Goal: Contribute content: Add original content to the website for others to see

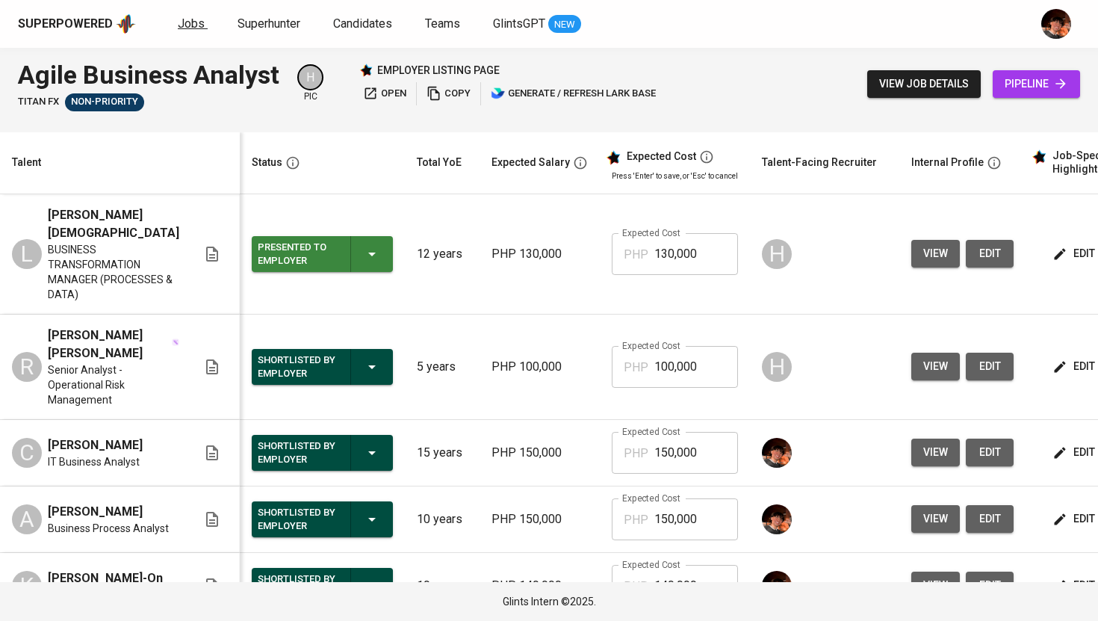
click at [190, 31] on link "Jobs" at bounding box center [193, 24] width 30 height 19
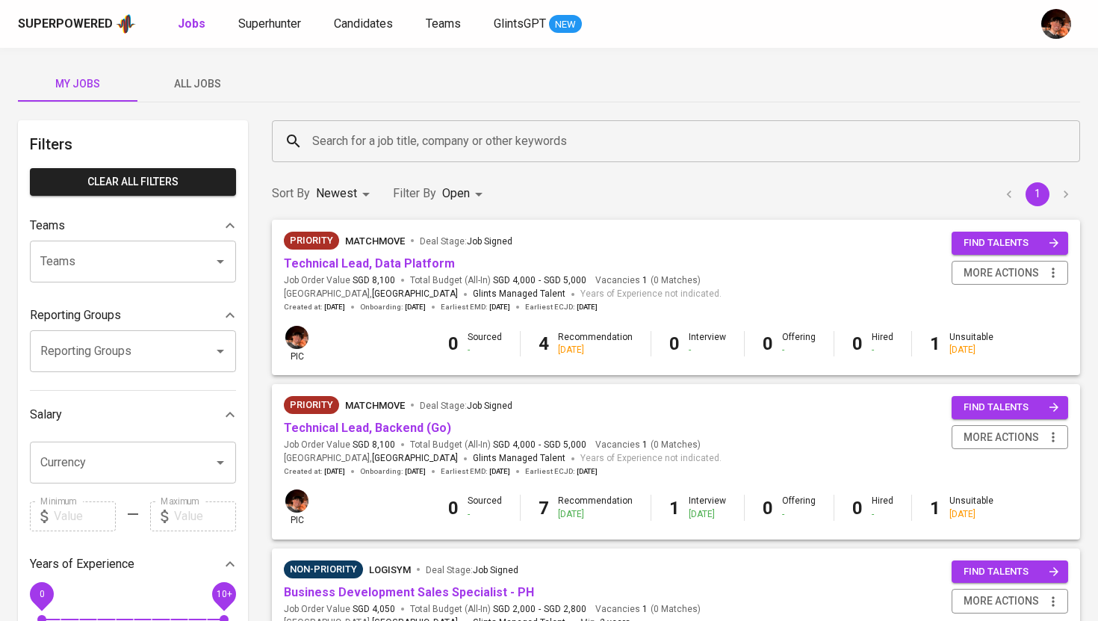
click at [196, 90] on span "All Jobs" at bounding box center [197, 84] width 102 height 19
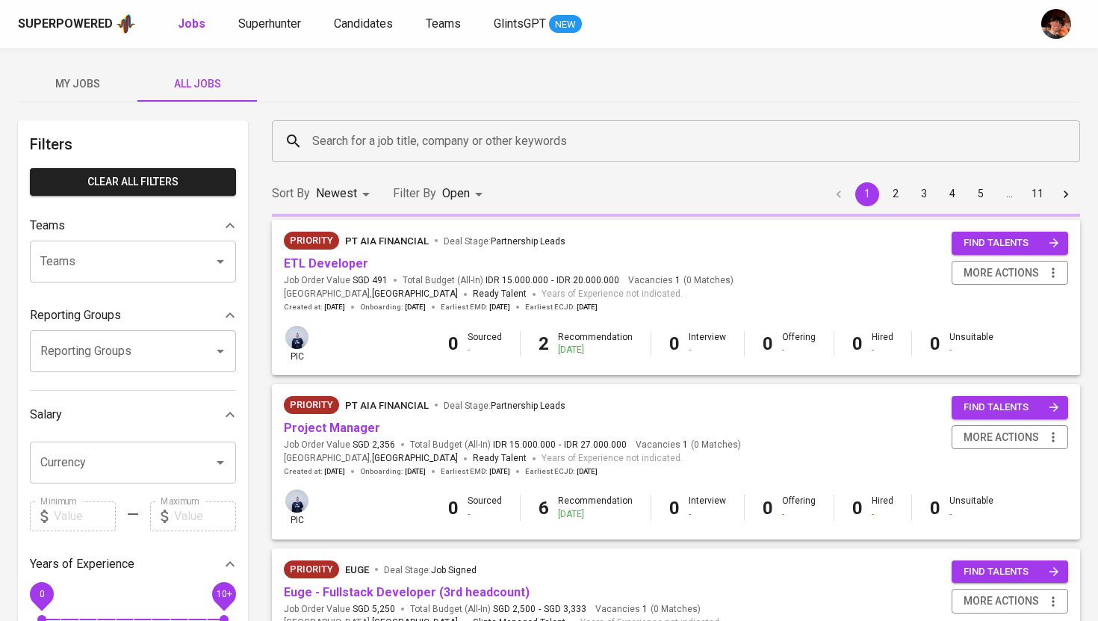
click at [376, 140] on input "Search for a job title, company or other keywords" at bounding box center [679, 141] width 742 height 28
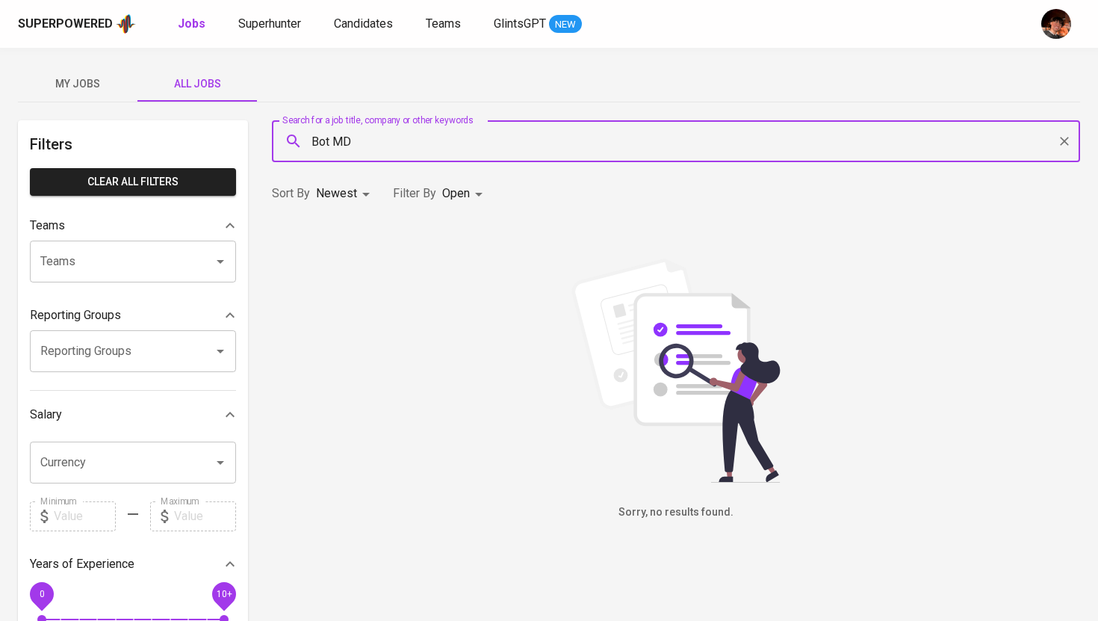
type input "Bot MD"
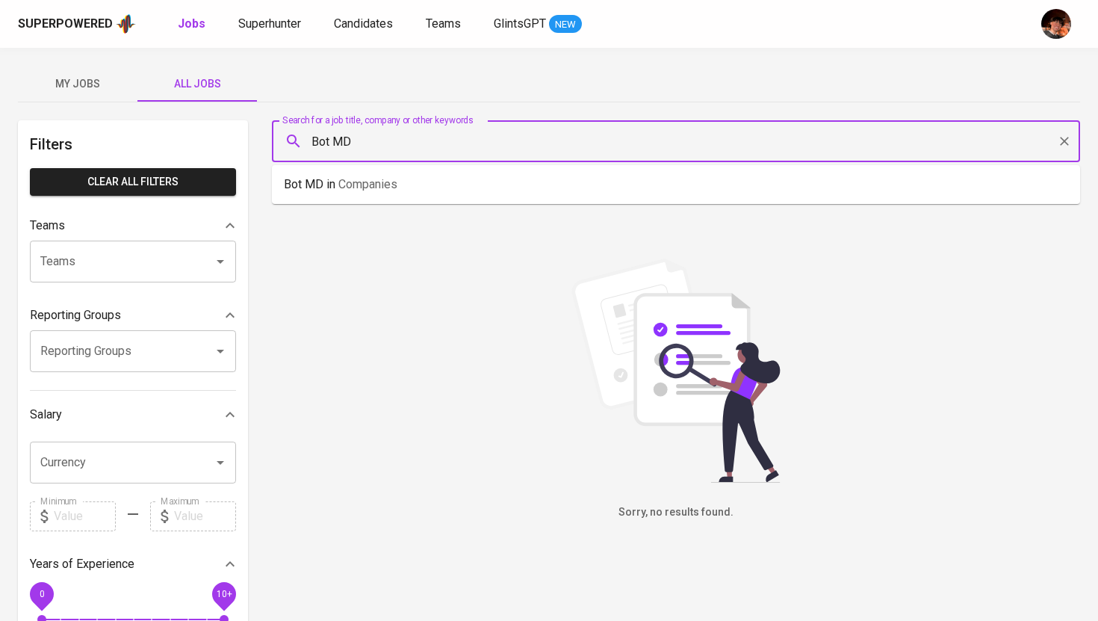
drag, startPoint x: 370, startPoint y: 149, endPoint x: 238, endPoint y: 146, distance: 131.5
click at [238, 146] on div "Filters Clear All filters Teams Teams Teams Reporting Groups Reporting Groups R…" at bounding box center [549, 541] width 1062 height 842
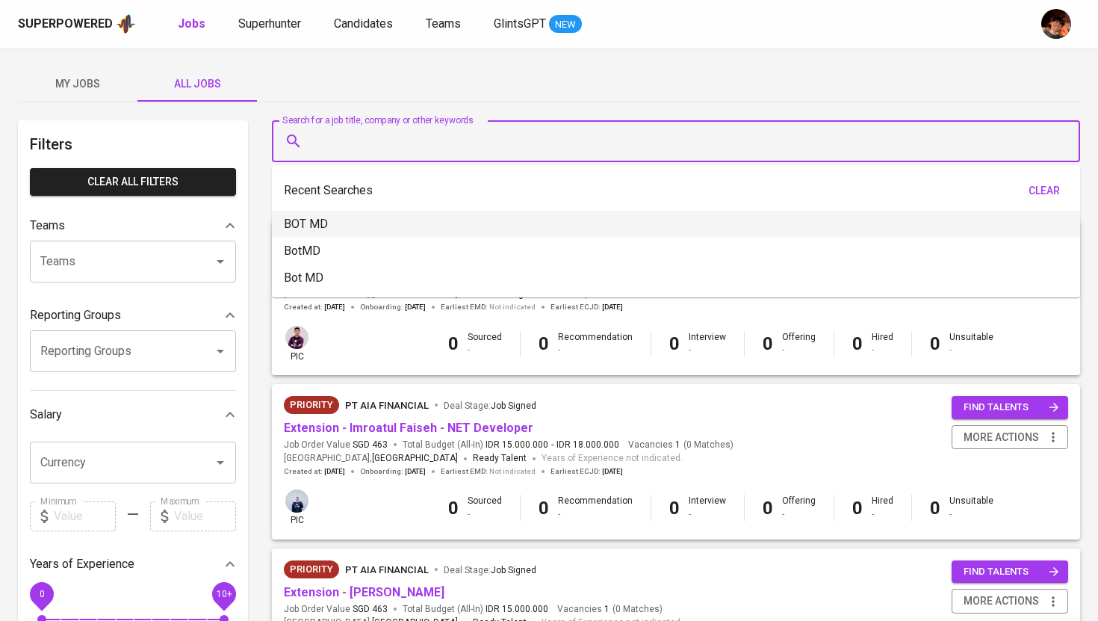
click at [437, 69] on div "My Jobs All Jobs" at bounding box center [549, 84] width 1062 height 36
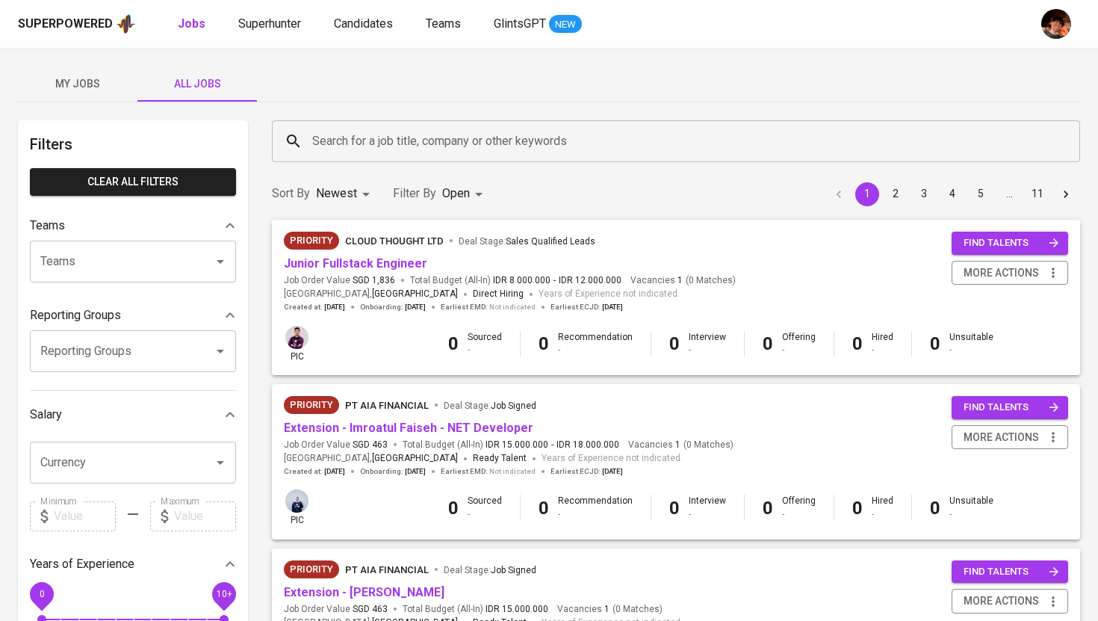
click at [157, 272] on input "Teams" at bounding box center [112, 261] width 151 height 28
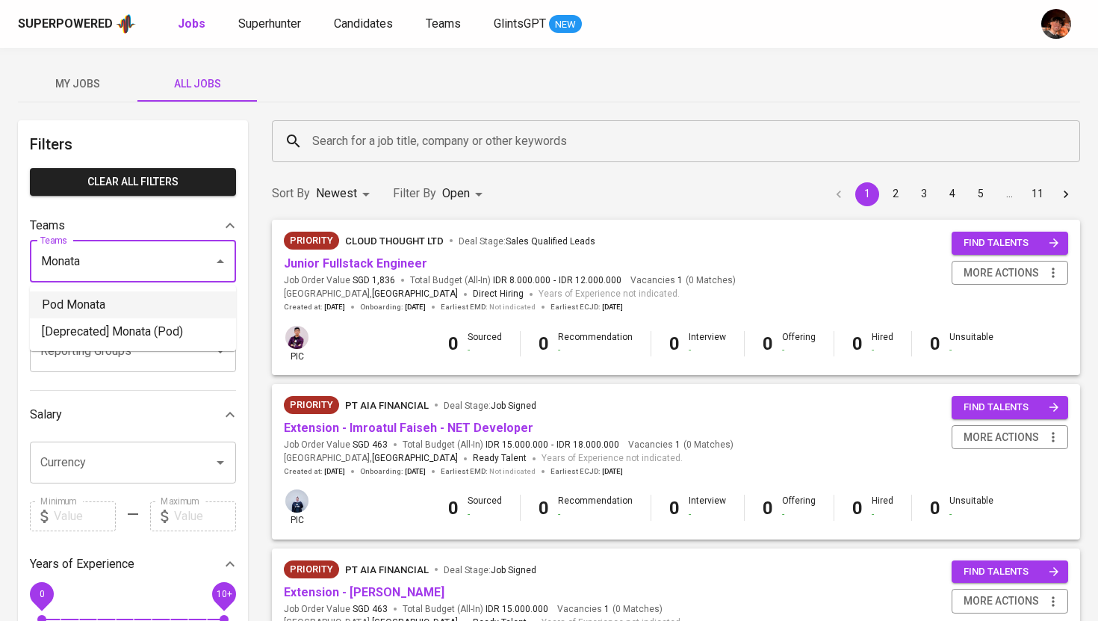
click at [135, 311] on li "Pod Monata" at bounding box center [133, 304] width 206 height 27
type input "Monata"
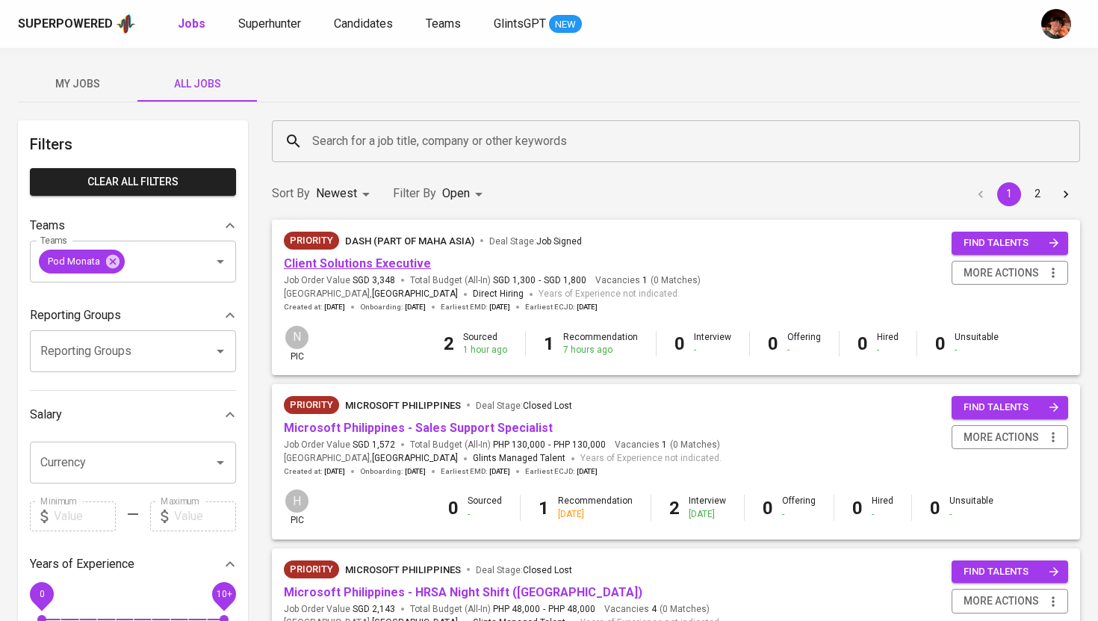
click at [408, 266] on link "Client Solutions Executive" at bounding box center [357, 263] width 147 height 14
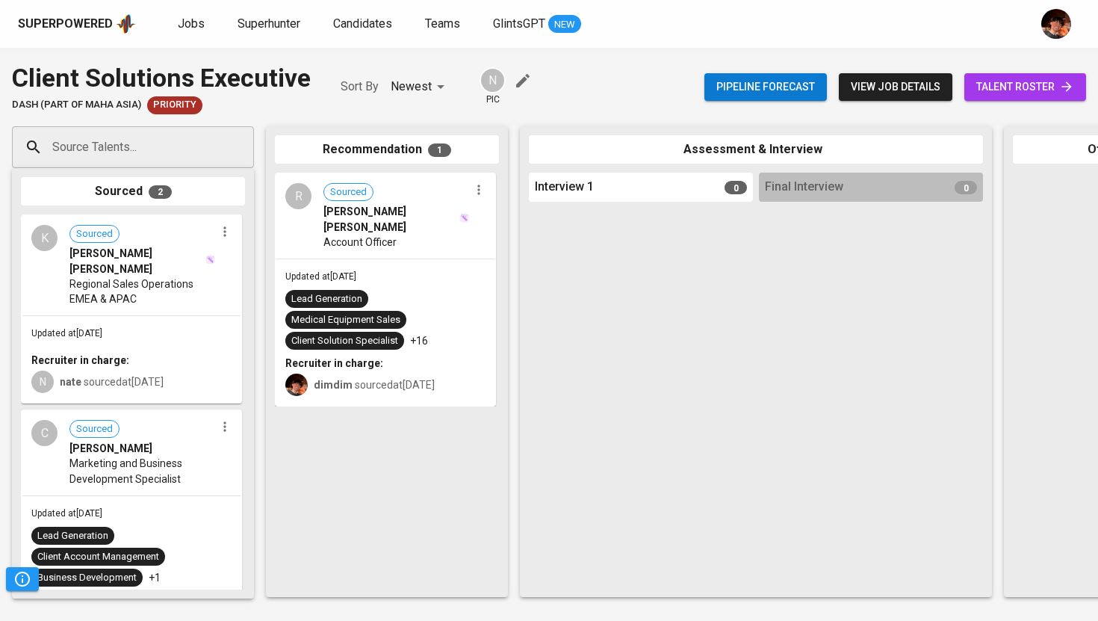
click at [1010, 93] on span "talent roster" at bounding box center [1025, 87] width 98 height 19
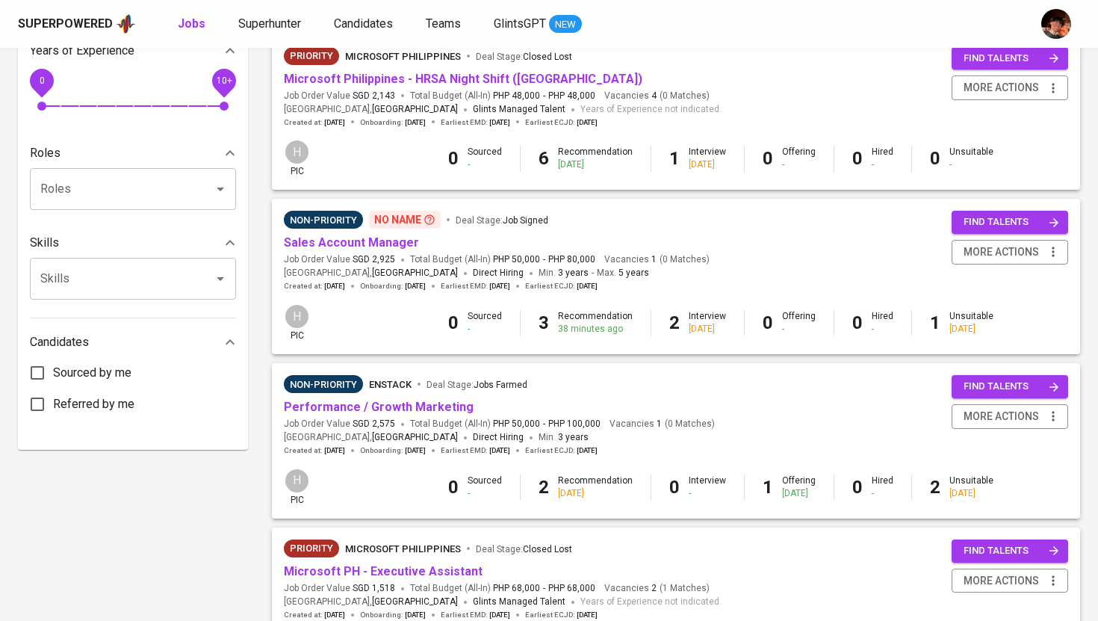
scroll to position [516, 0]
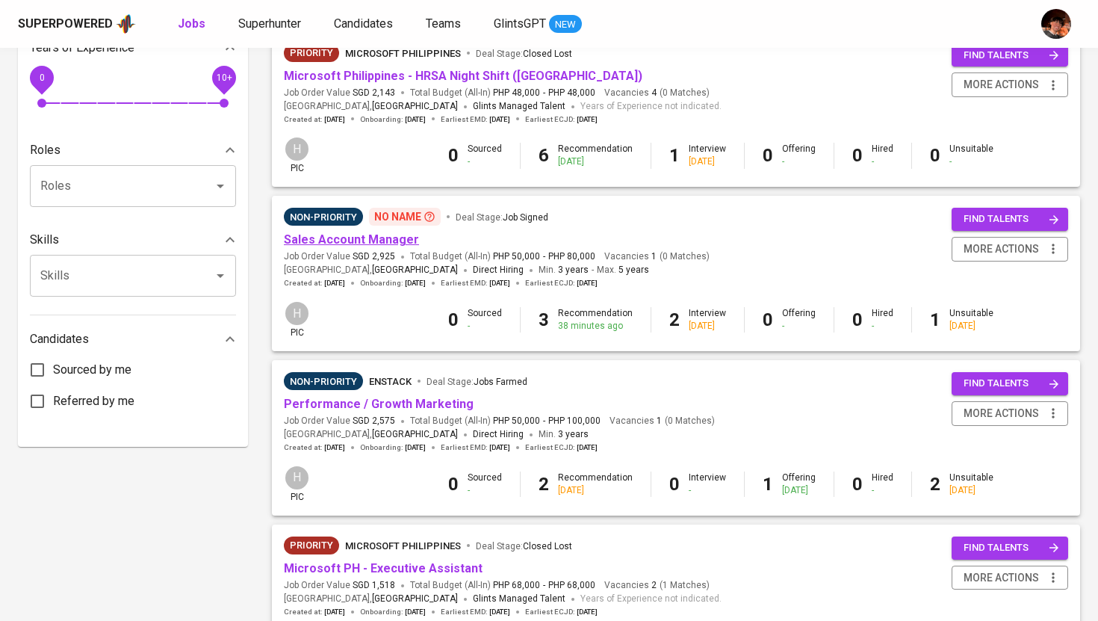
click at [323, 243] on link "Sales Account Manager" at bounding box center [351, 239] width 135 height 14
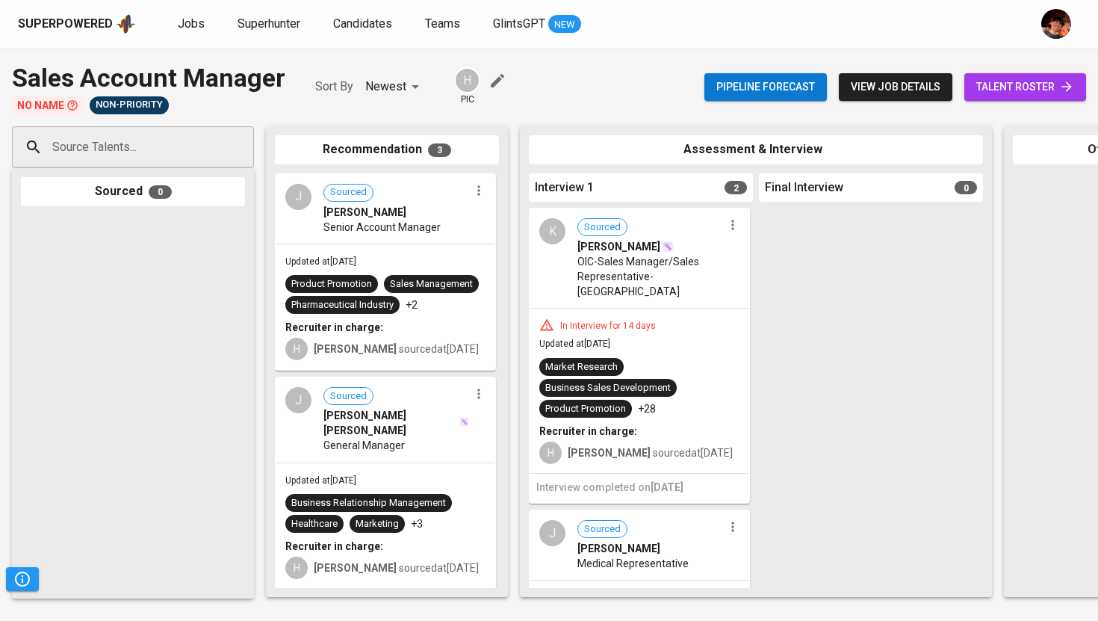
click at [1026, 78] on span "talent roster" at bounding box center [1025, 87] width 98 height 19
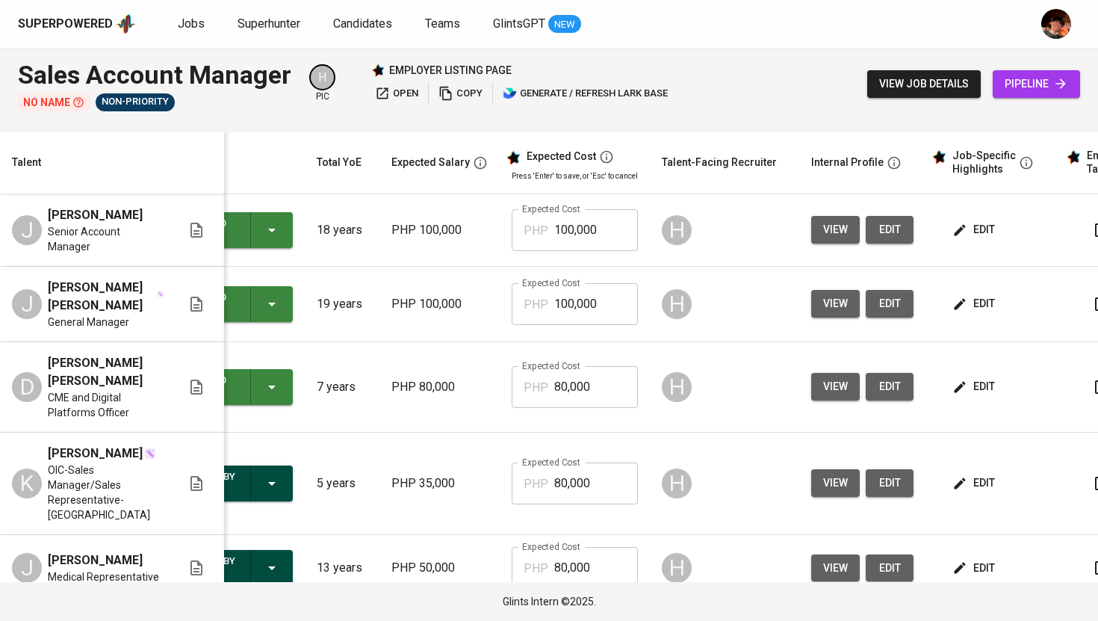
scroll to position [0, 92]
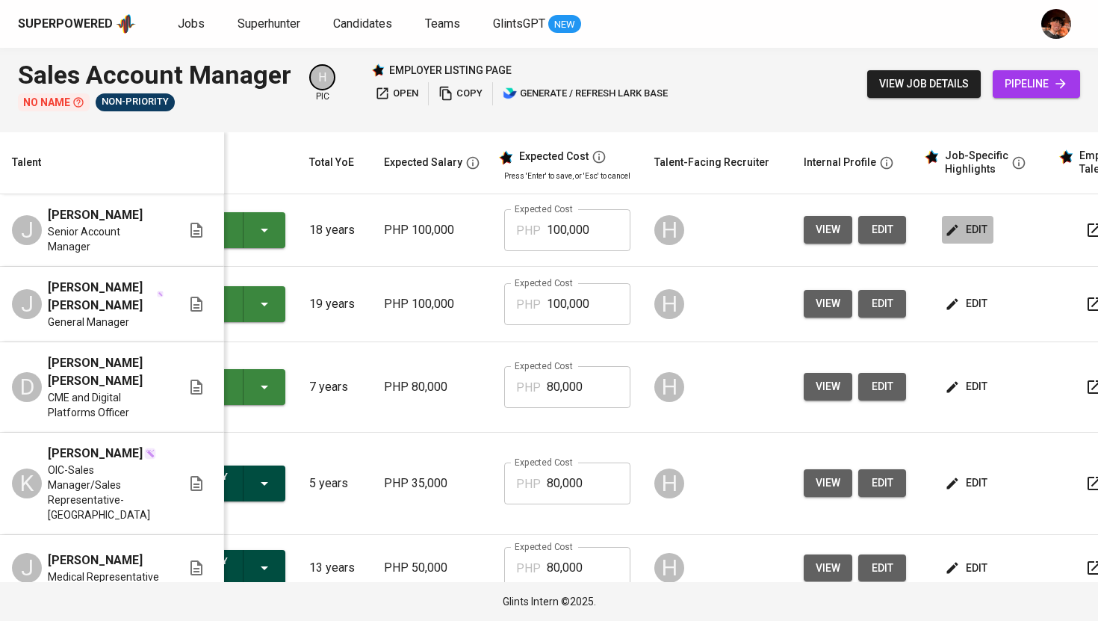
click at [949, 229] on icon "button" at bounding box center [952, 230] width 15 height 15
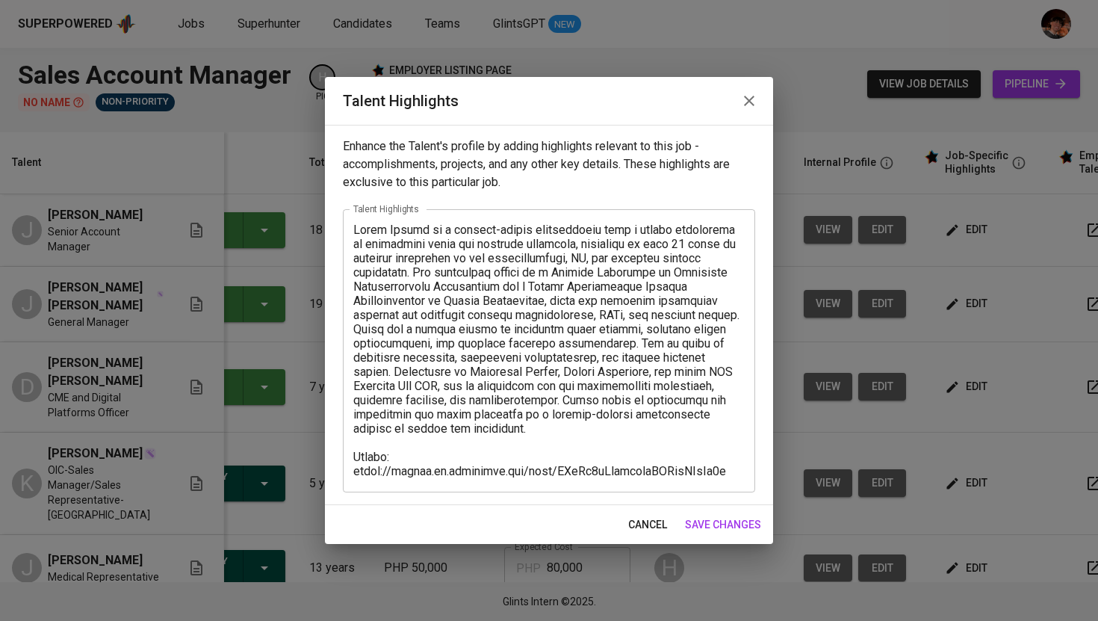
click at [755, 110] on button "button" at bounding box center [749, 101] width 36 height 36
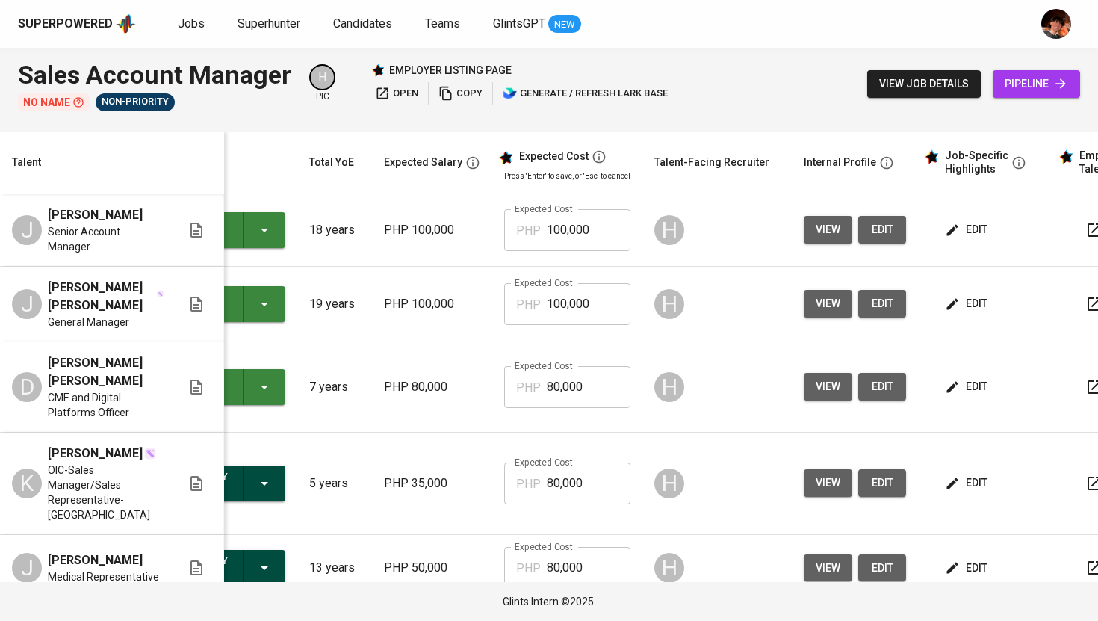
scroll to position [0, 191]
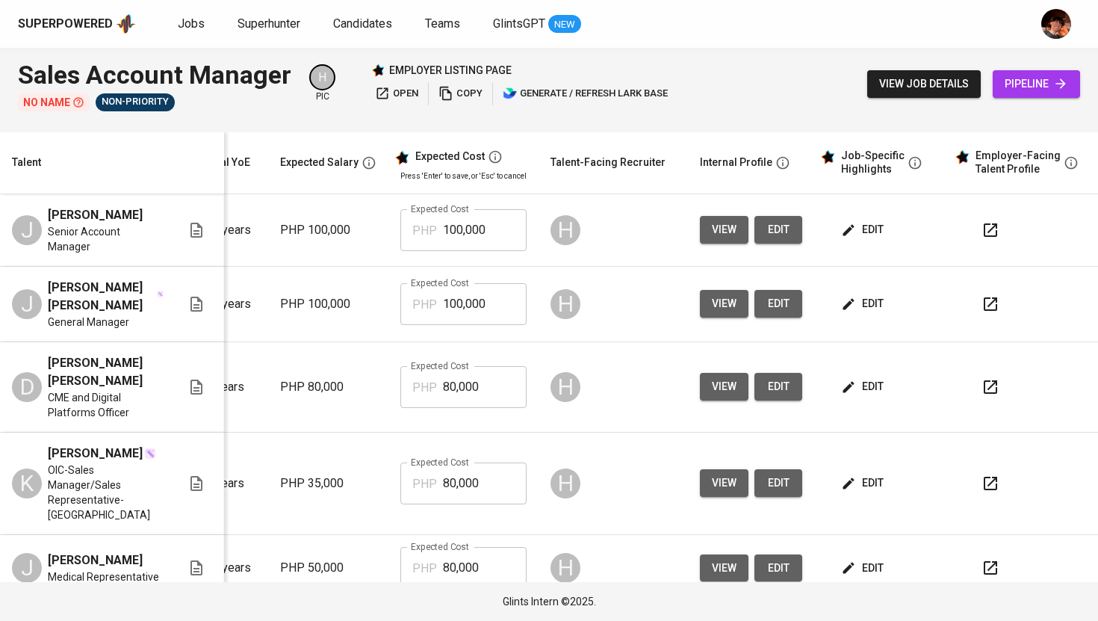
click at [972, 232] on button "button" at bounding box center [990, 230] width 36 height 36
click at [880, 81] on span "view job details" at bounding box center [924, 84] width 90 height 19
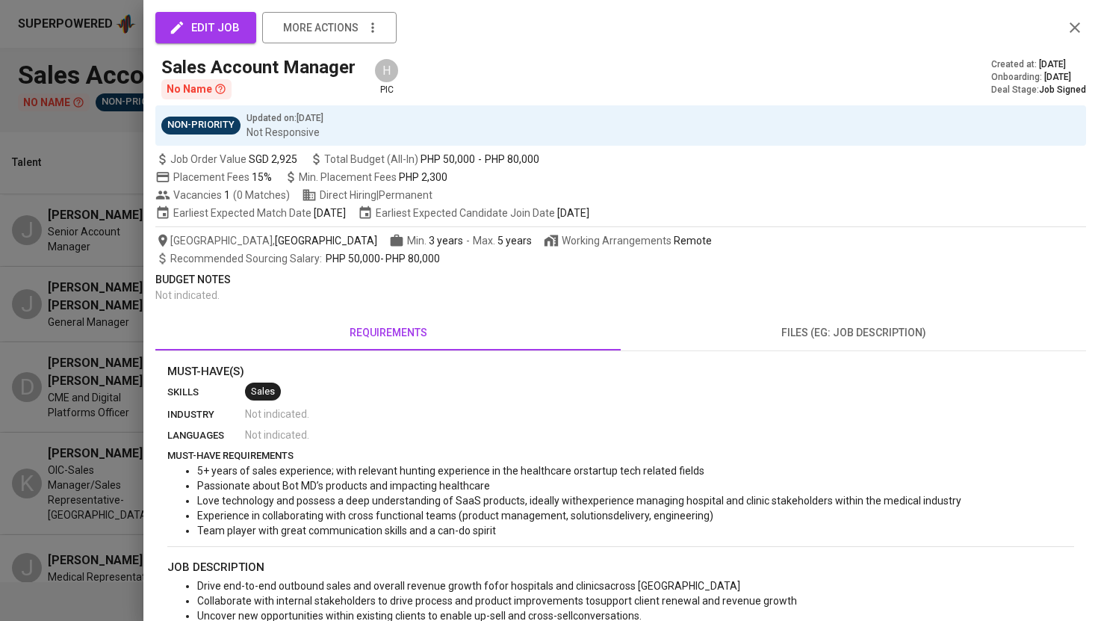
scroll to position [31, 0]
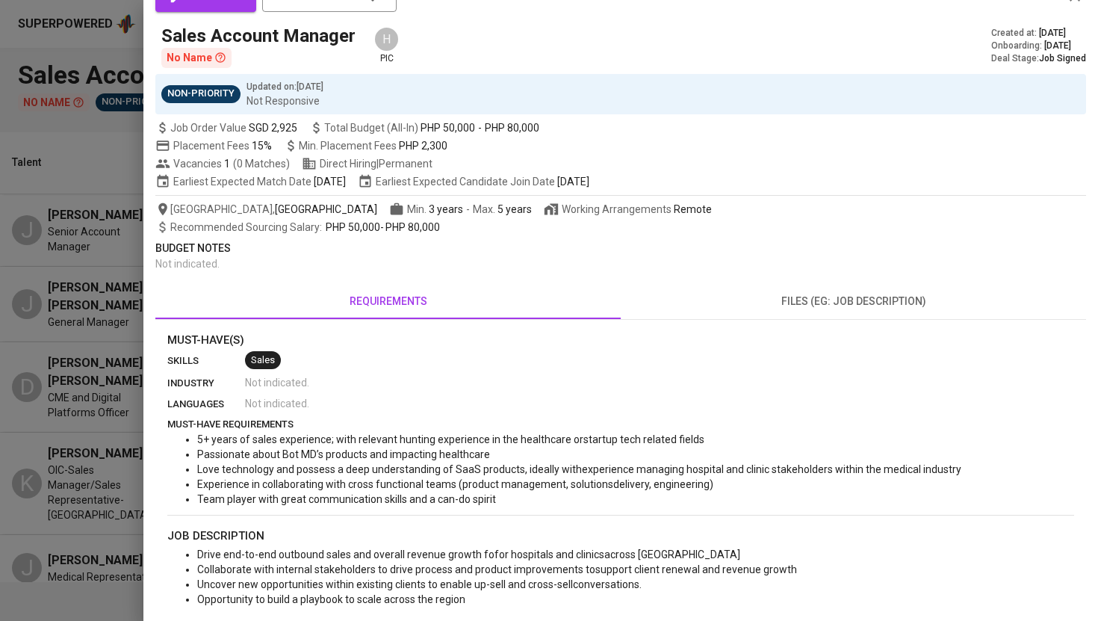
click at [102, 159] on div at bounding box center [549, 310] width 1098 height 621
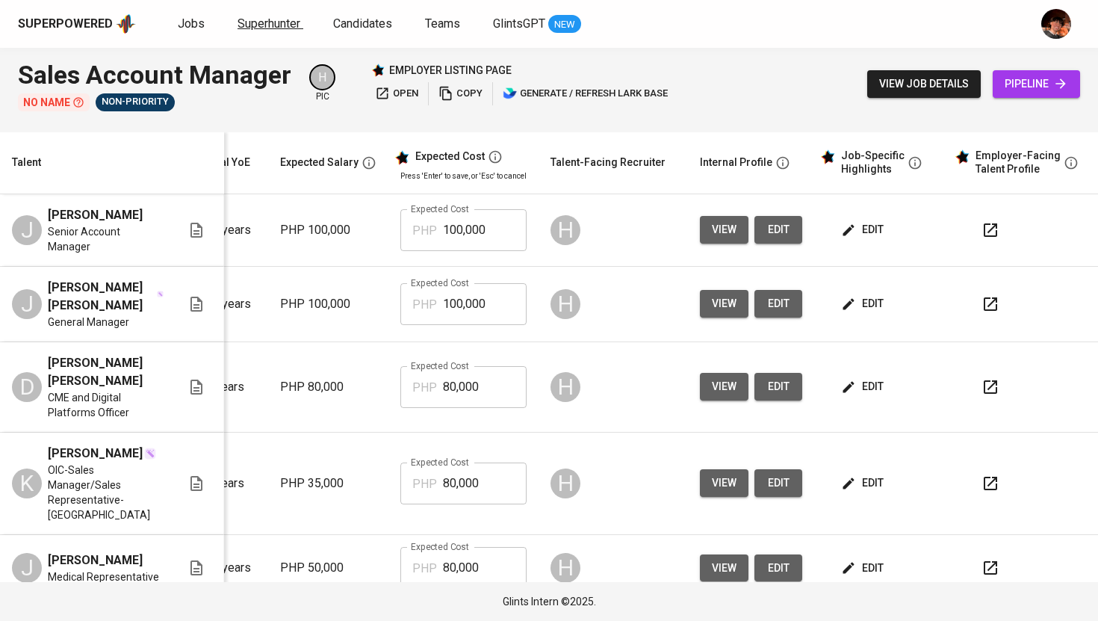
click at [248, 30] on span "Superhunter" at bounding box center [268, 23] width 63 height 14
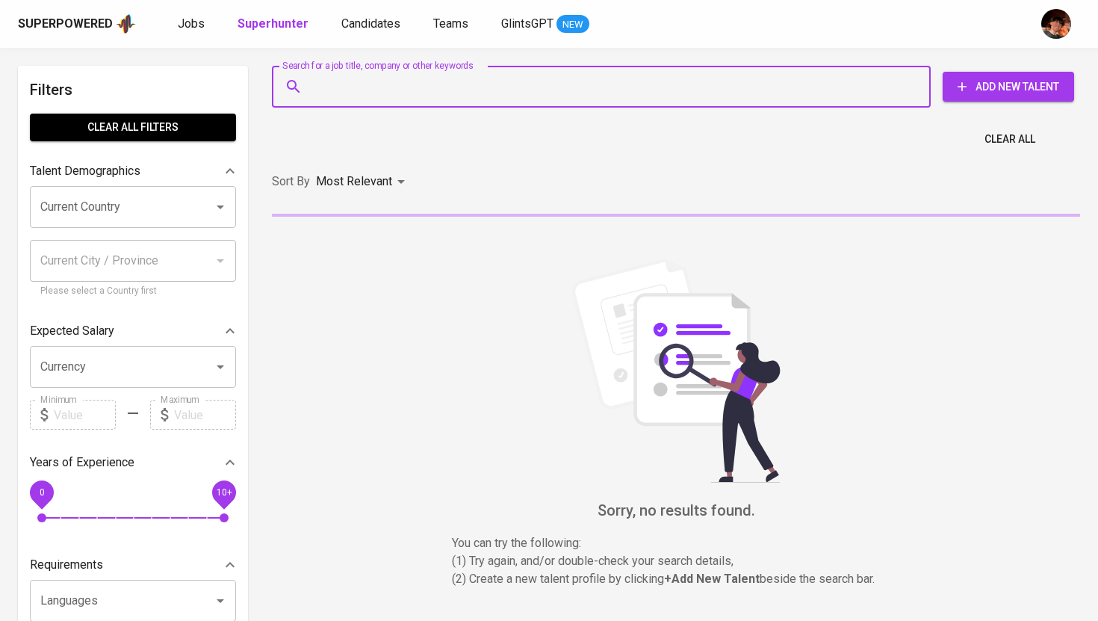
click at [343, 75] on input "Search for a job title, company or other keywords" at bounding box center [604, 86] width 593 height 28
paste input "[EMAIL_ADDRESS][DOMAIN_NAME]"
type input "[EMAIL_ADDRESS][DOMAIN_NAME]"
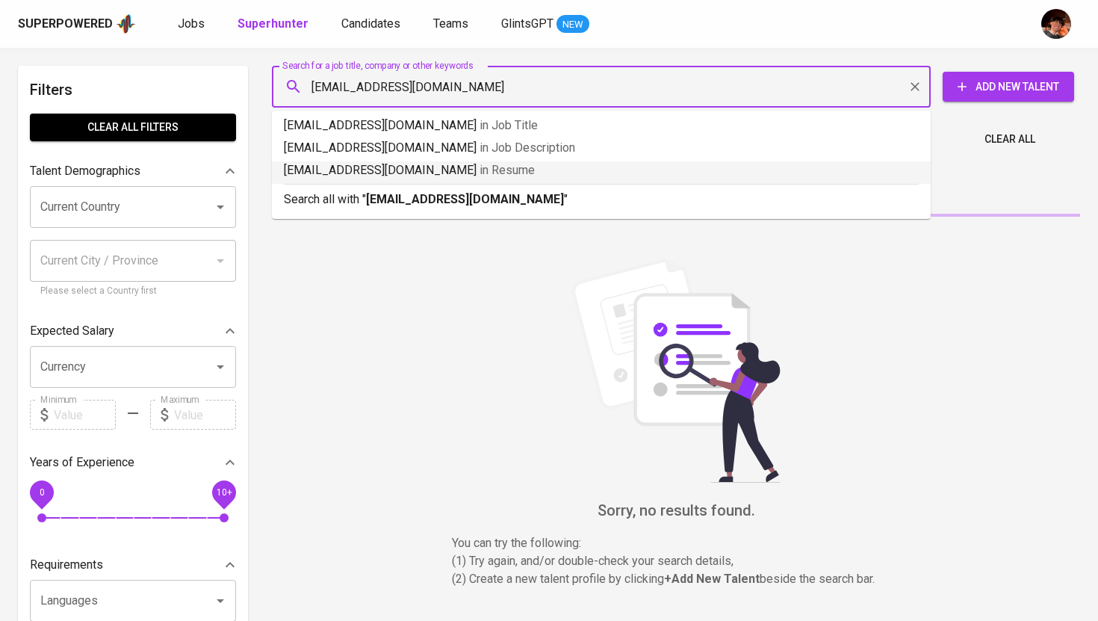
click at [385, 188] on div "Search all with " [EMAIL_ADDRESS][DOMAIN_NAME] "" at bounding box center [601, 196] width 635 height 25
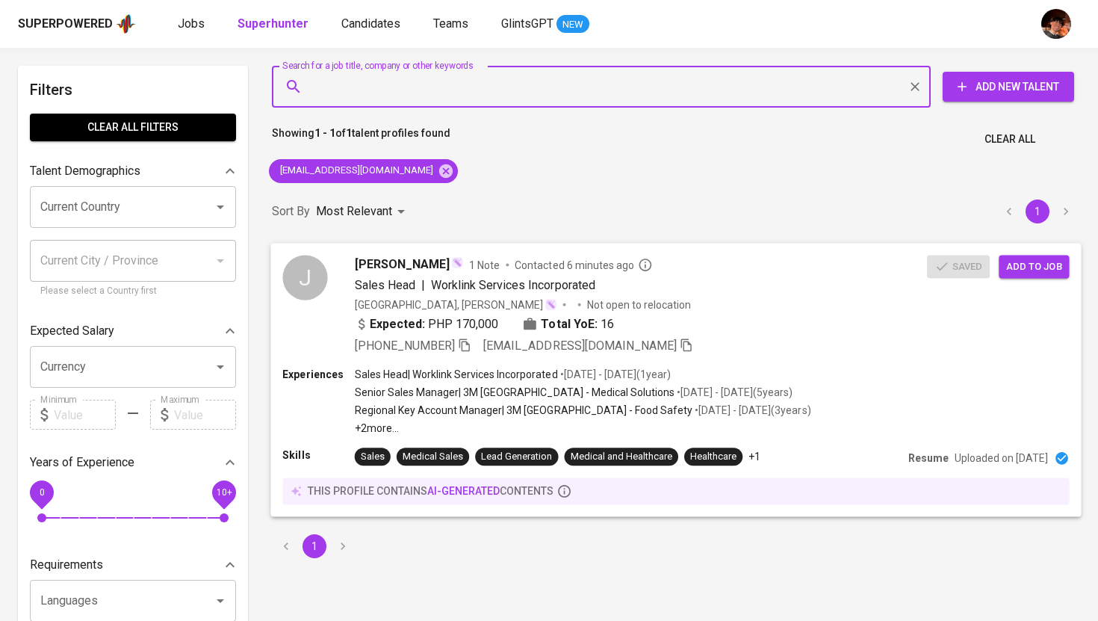
click at [1052, 267] on span "Add to job" at bounding box center [1033, 266] width 55 height 17
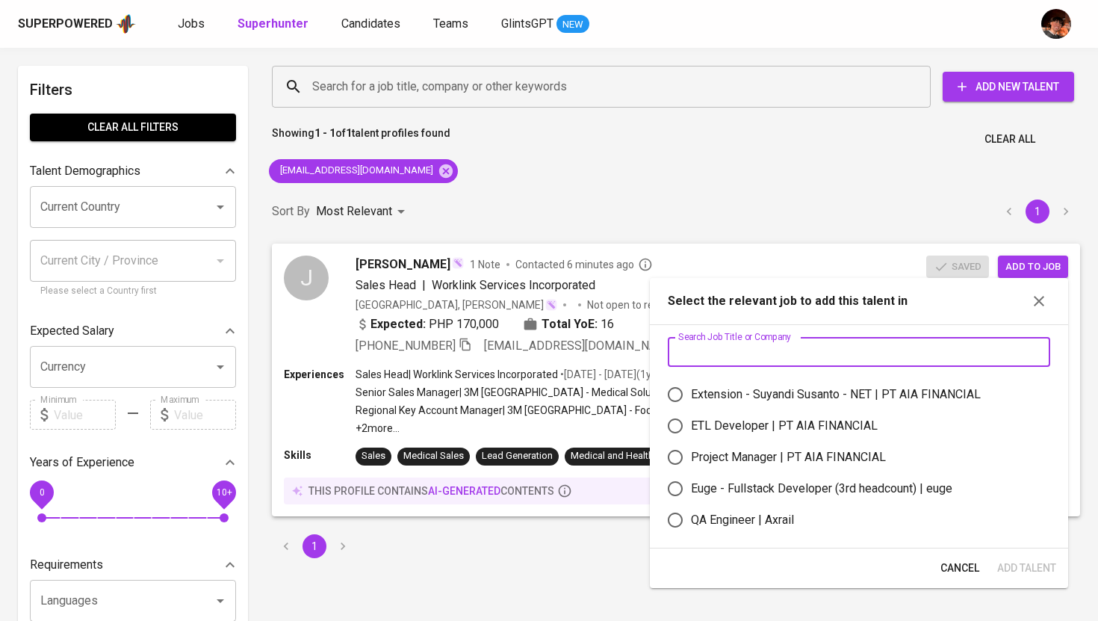
click at [758, 351] on input "text" at bounding box center [859, 352] width 382 height 30
type input "J"
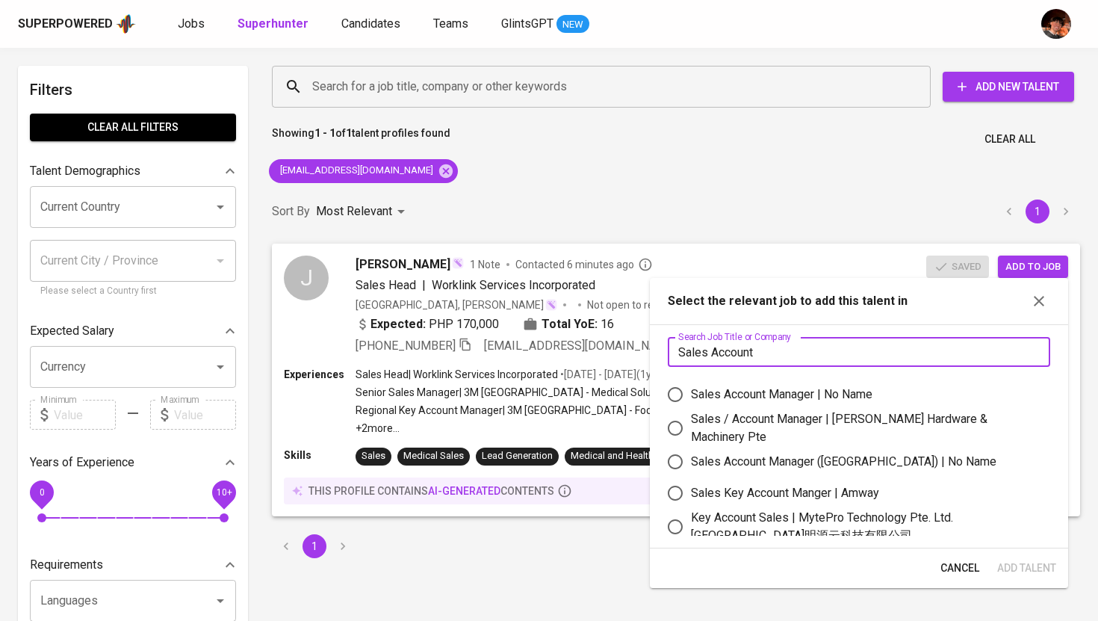
type input "Sales Account"
click at [784, 400] on div "Sales Account Manager | No Name" at bounding box center [781, 394] width 181 height 18
click at [691, 400] on input "Sales Account Manager | No Name" at bounding box center [674, 394] width 31 height 31
radio input "true"
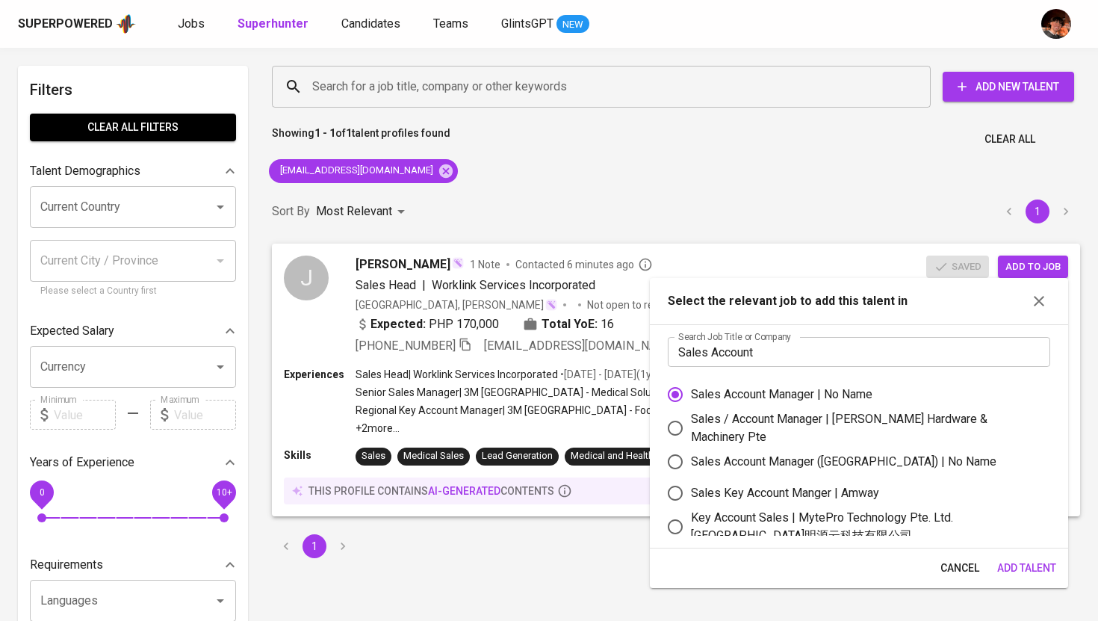
click at [1035, 564] on span "Add Talent" at bounding box center [1026, 568] width 59 height 19
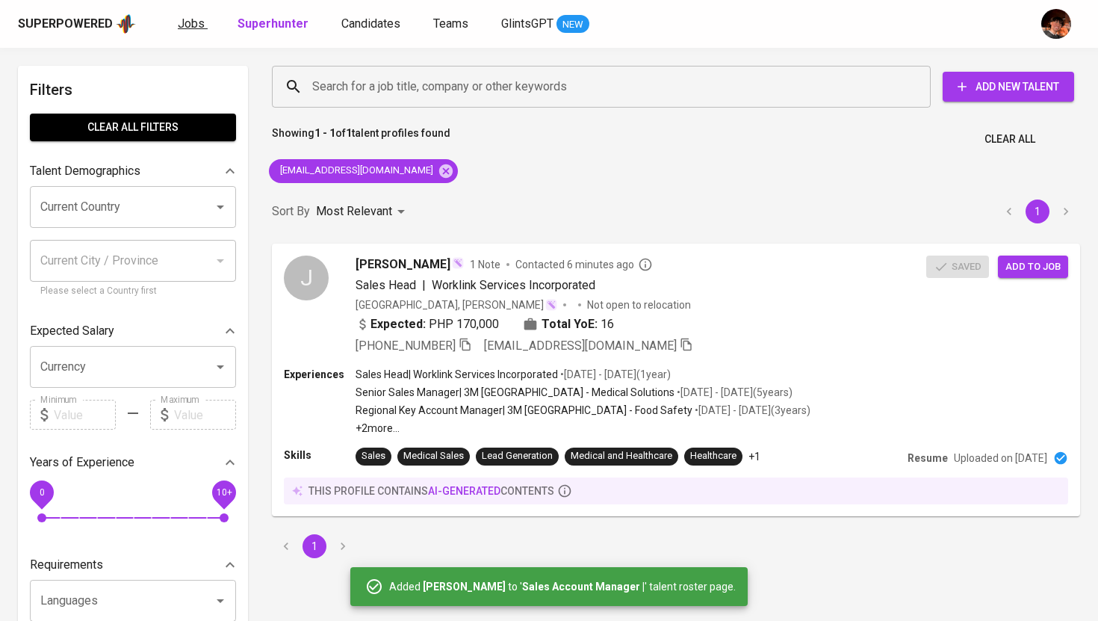
click at [188, 25] on span "Jobs" at bounding box center [191, 23] width 27 height 14
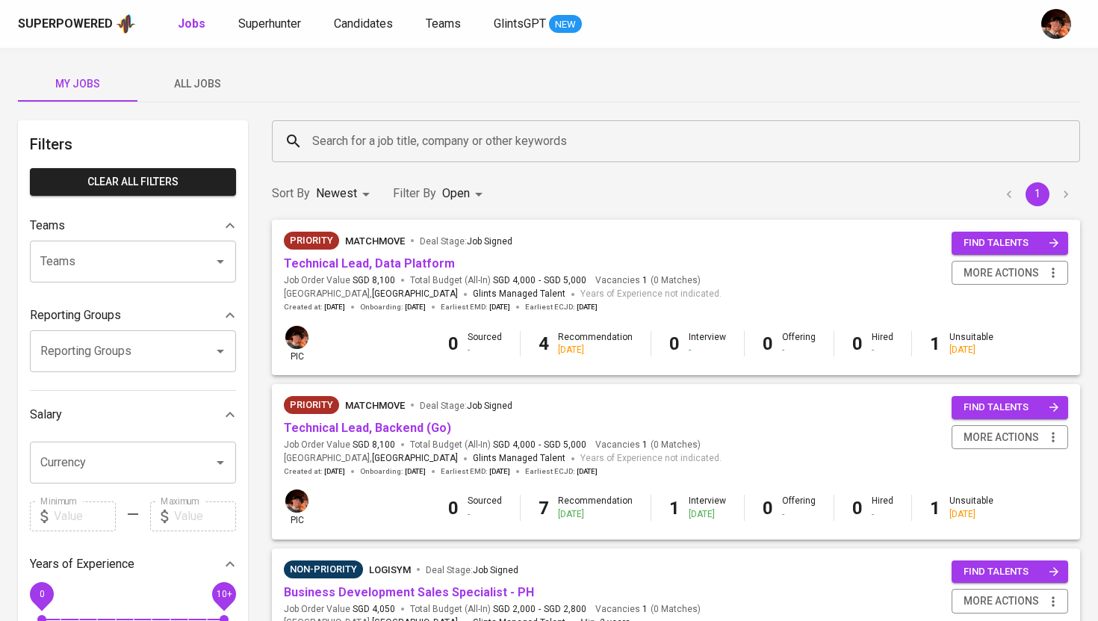
click at [208, 86] on span "All Jobs" at bounding box center [197, 84] width 102 height 19
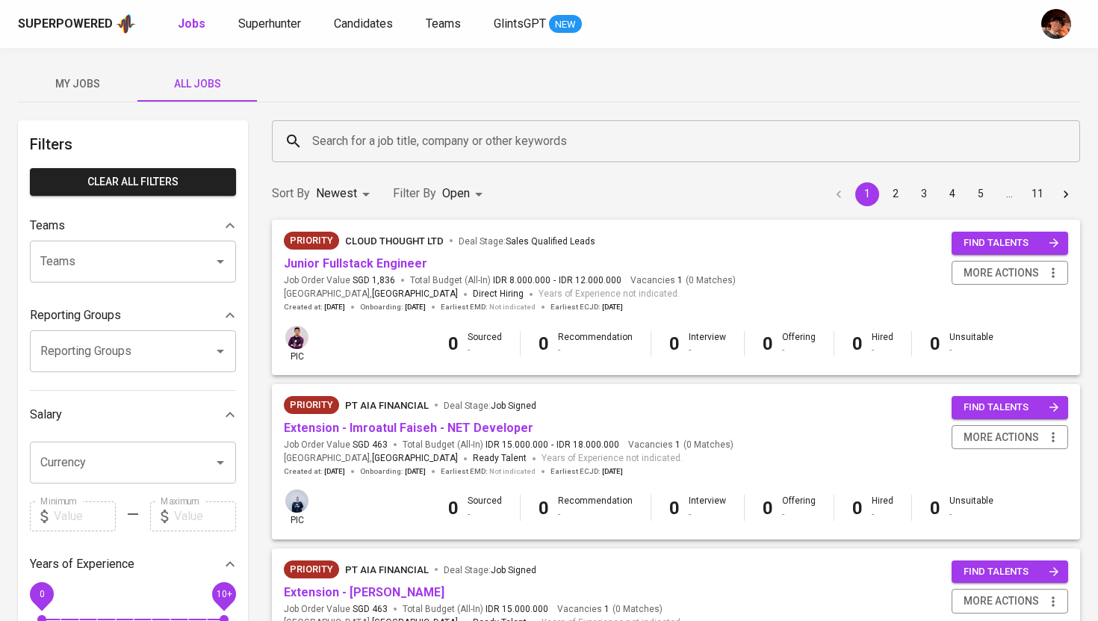
click at [365, 136] on input "Search for a job title, company or other keywords" at bounding box center [679, 141] width 742 height 28
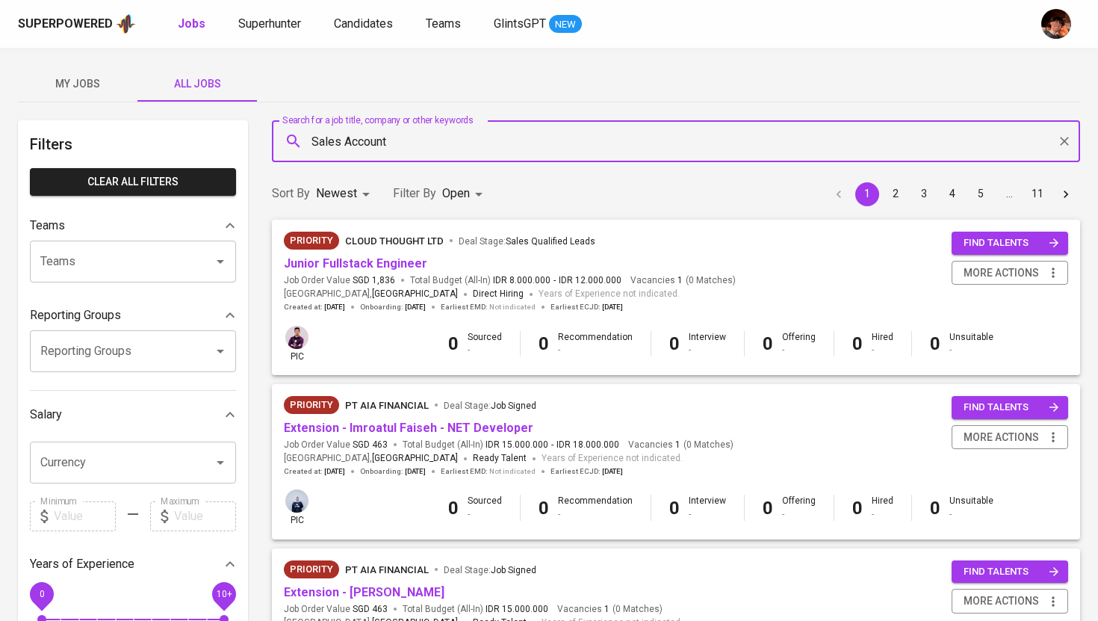
type input "Sales Account"
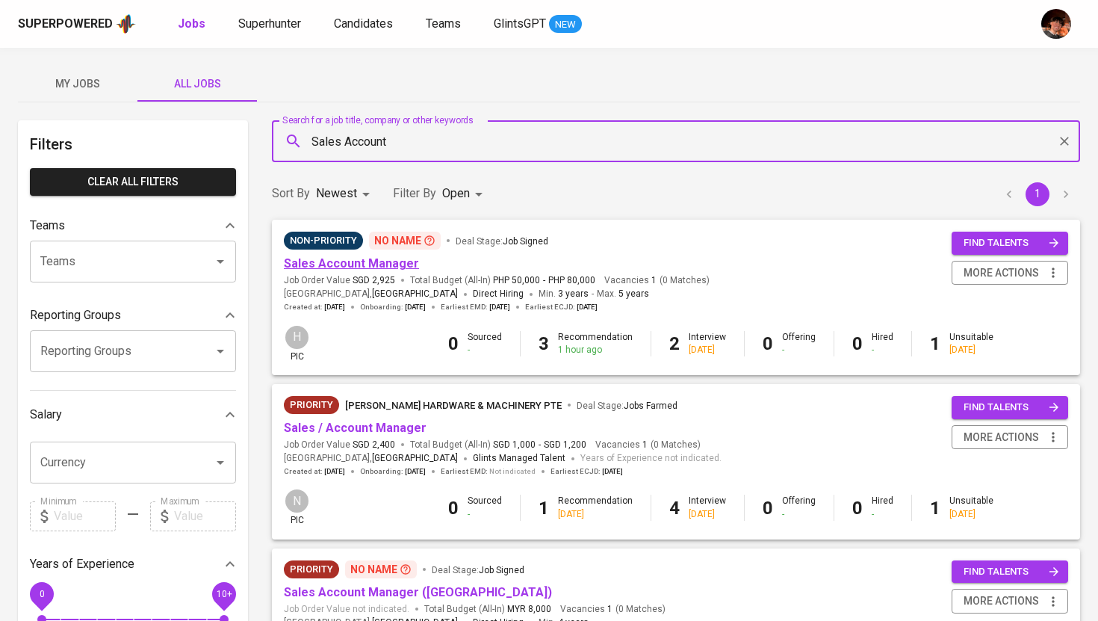
click at [361, 264] on link "Sales Account Manager" at bounding box center [351, 263] width 135 height 14
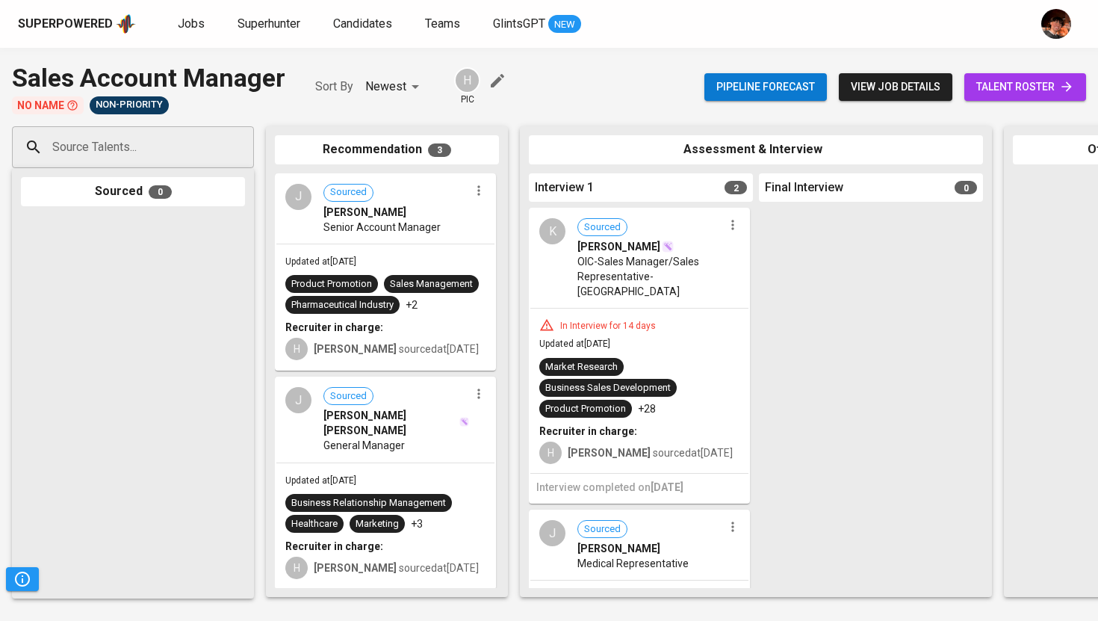
click at [1010, 98] on link "talent roster" at bounding box center [1025, 87] width 122 height 28
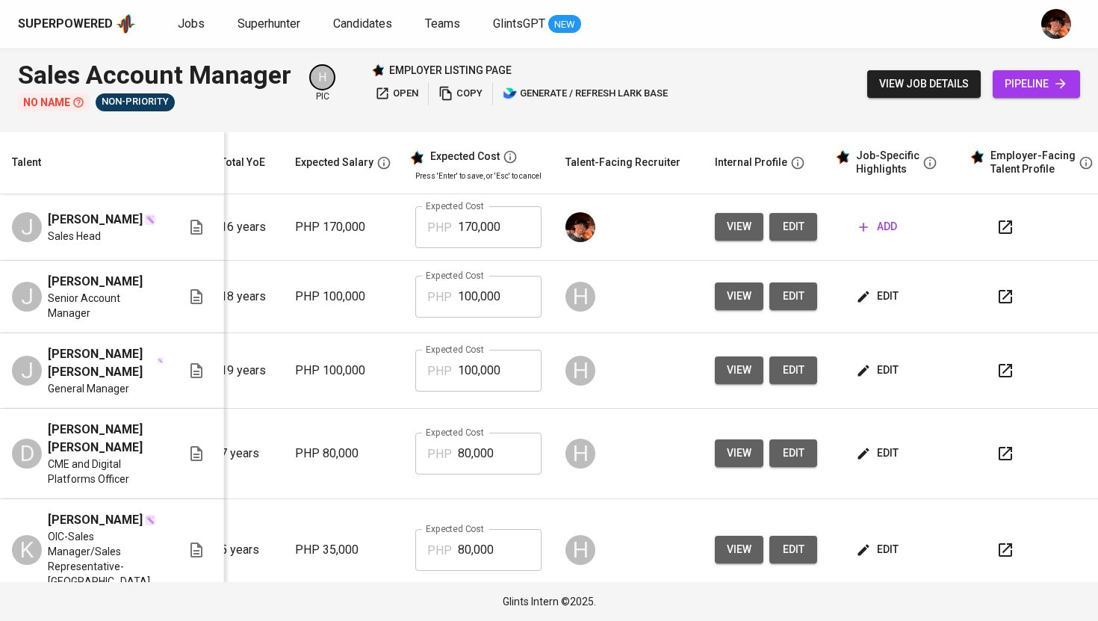
click at [878, 229] on span "add" at bounding box center [878, 226] width 38 height 19
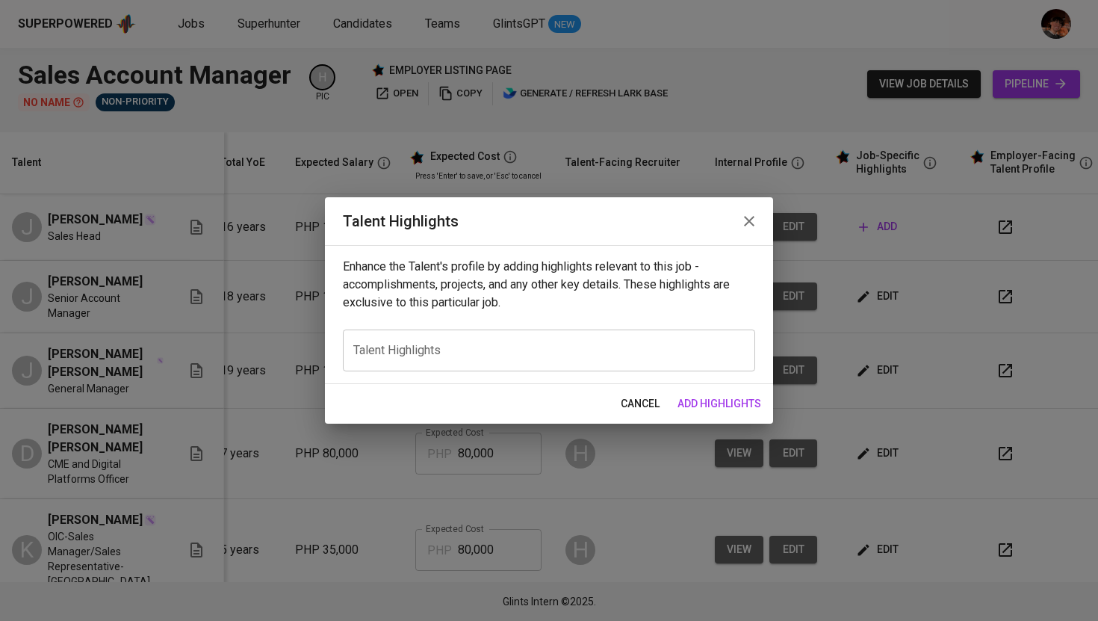
click at [663, 360] on div "x Talent Highlights" at bounding box center [549, 350] width 412 height 42
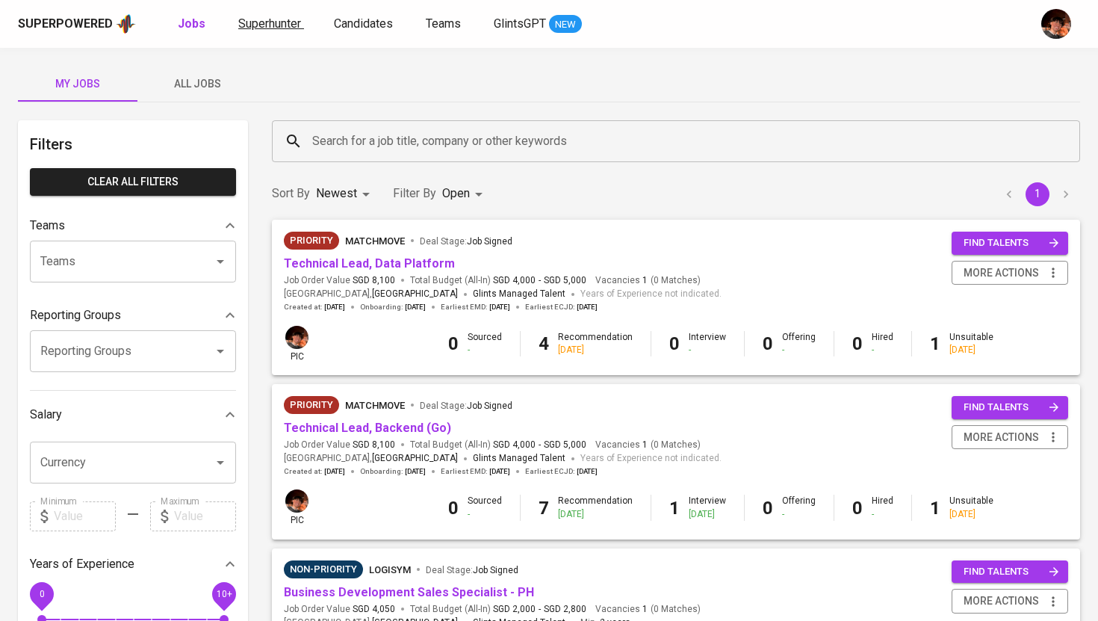
click at [255, 22] on span "Superhunter" at bounding box center [269, 23] width 63 height 14
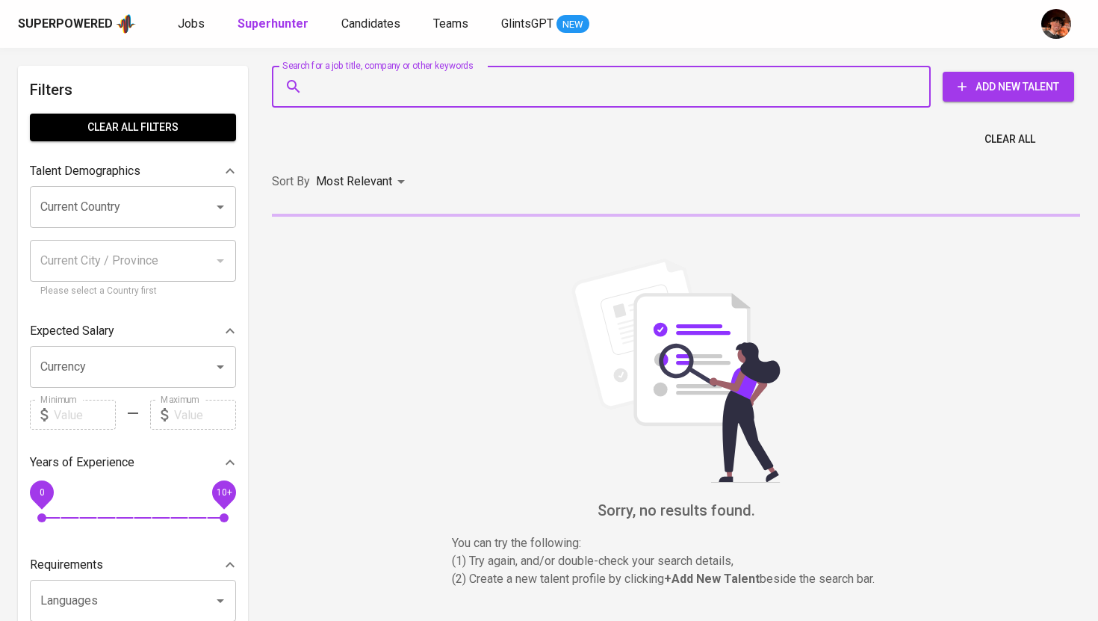
click at [359, 88] on input "Search for a job title, company or other keywords" at bounding box center [604, 86] width 593 height 28
paste input "[EMAIL_ADDRESS][DOMAIN_NAME]"
type input "[EMAIL_ADDRESS][DOMAIN_NAME]"
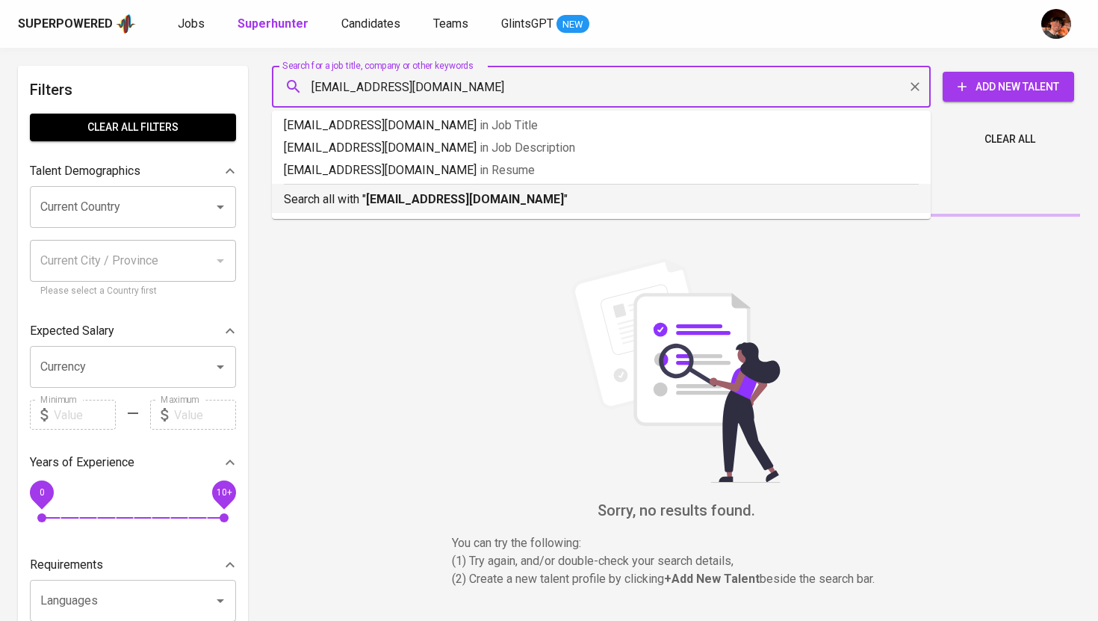
click at [406, 199] on b "[EMAIL_ADDRESS][DOMAIN_NAME]" at bounding box center [465, 199] width 198 height 14
click at [482, 205] on div "Sort By Most Relevant MOST_RELEVANT" at bounding box center [676, 182] width 826 height 46
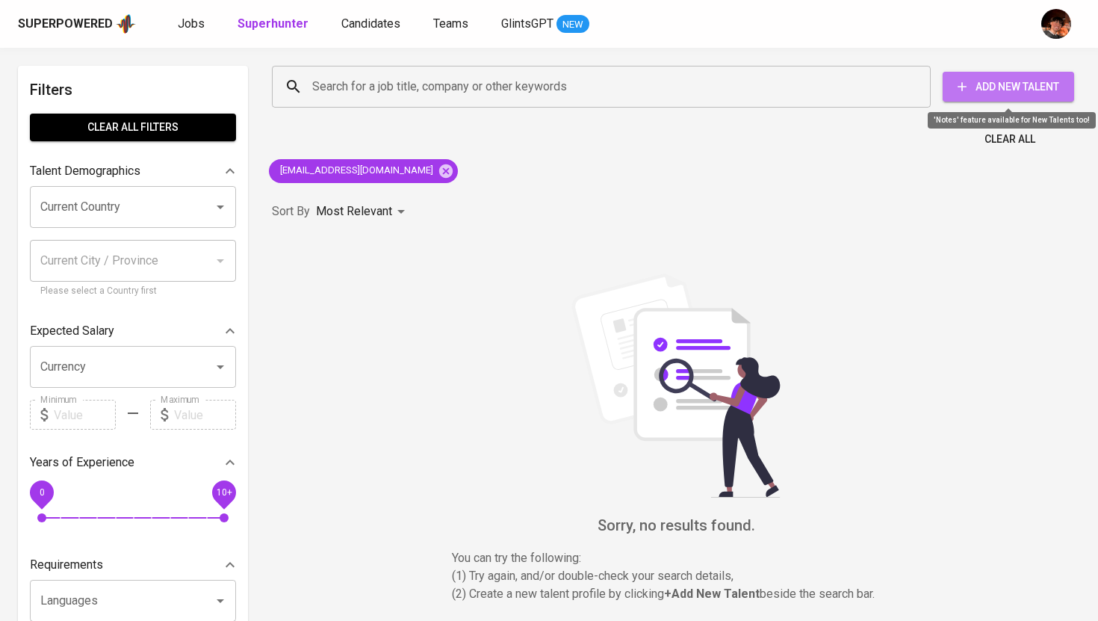
click at [977, 90] on span "Add New Talent" at bounding box center [1008, 87] width 108 height 19
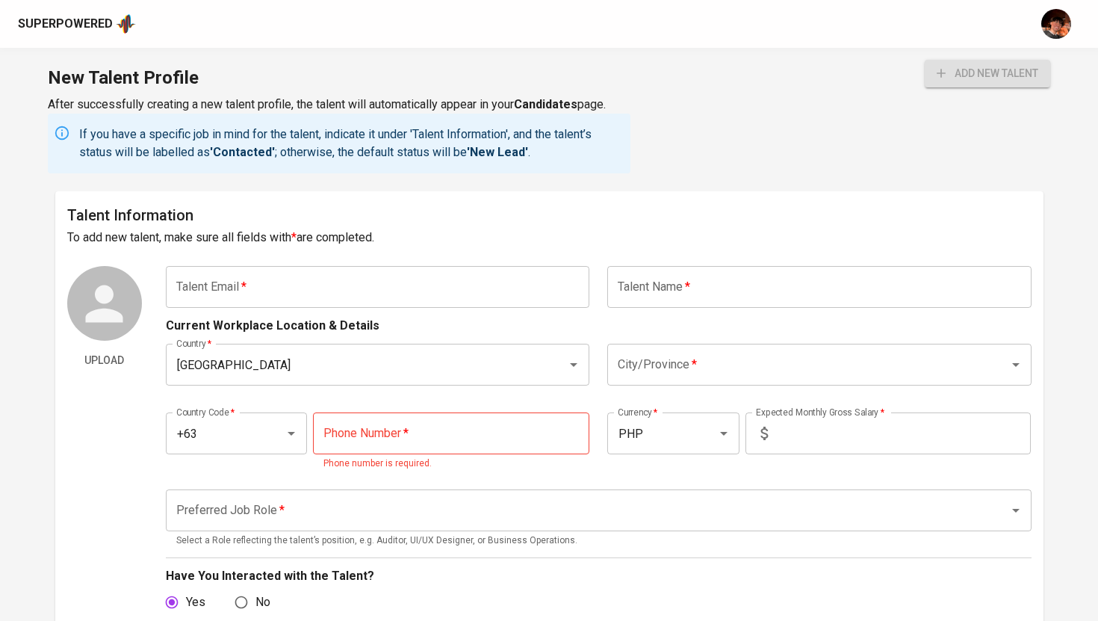
click at [452, 303] on input "text" at bounding box center [378, 287] width 424 height 42
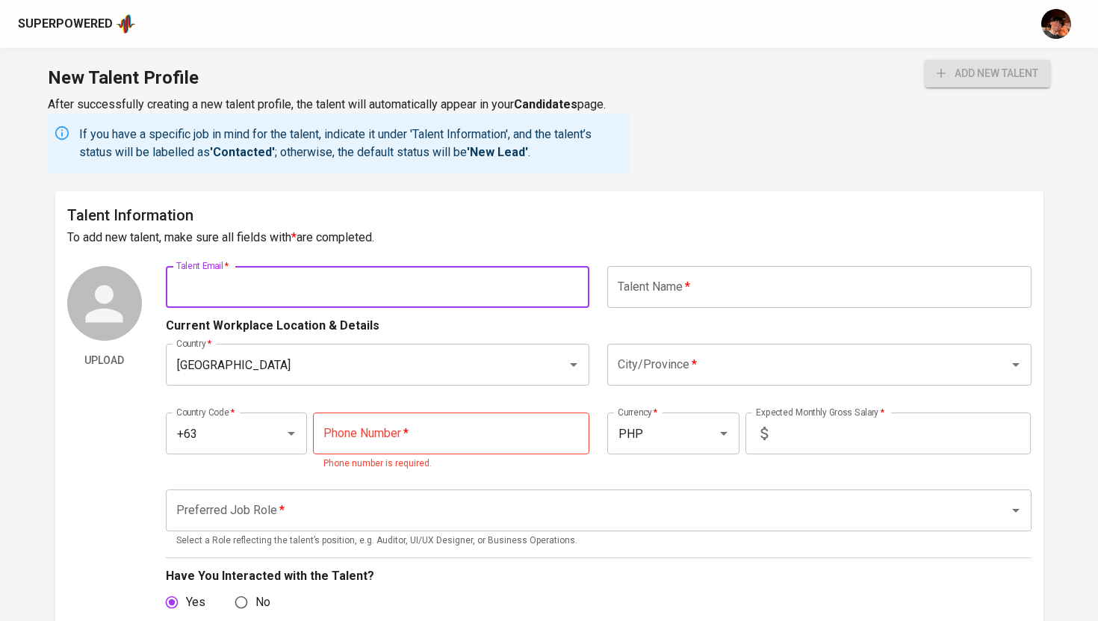
paste input "[EMAIL_ADDRESS][DOMAIN_NAME]"
type input "[EMAIL_ADDRESS][DOMAIN_NAME]"
click at [640, 283] on input "text" at bounding box center [819, 287] width 424 height 42
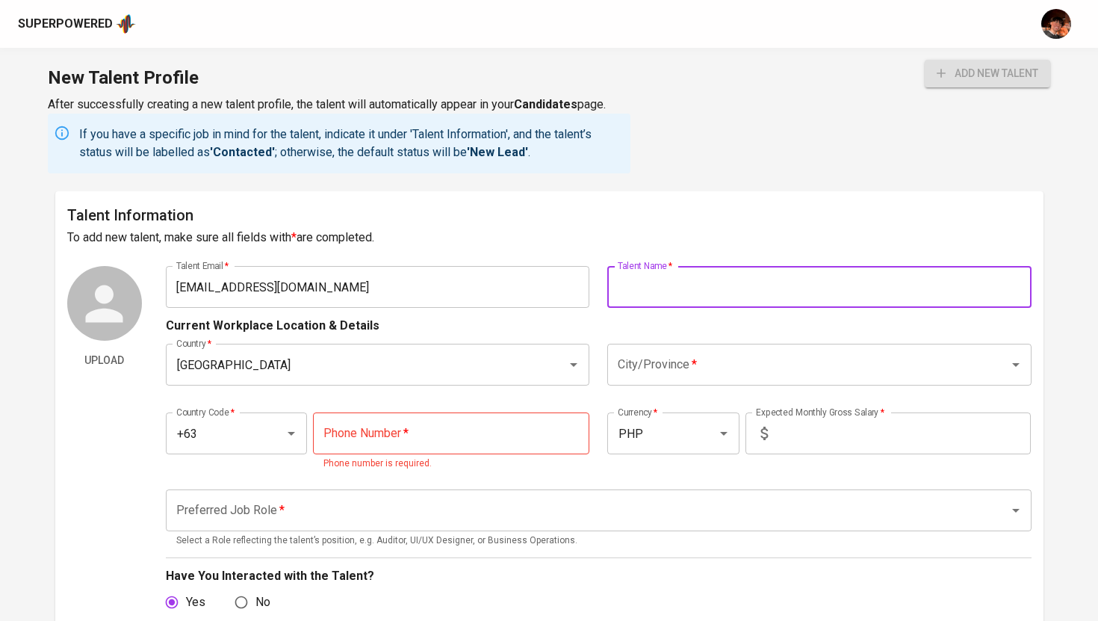
paste input "[PERSON_NAME]"
type input "[PERSON_NAME]"
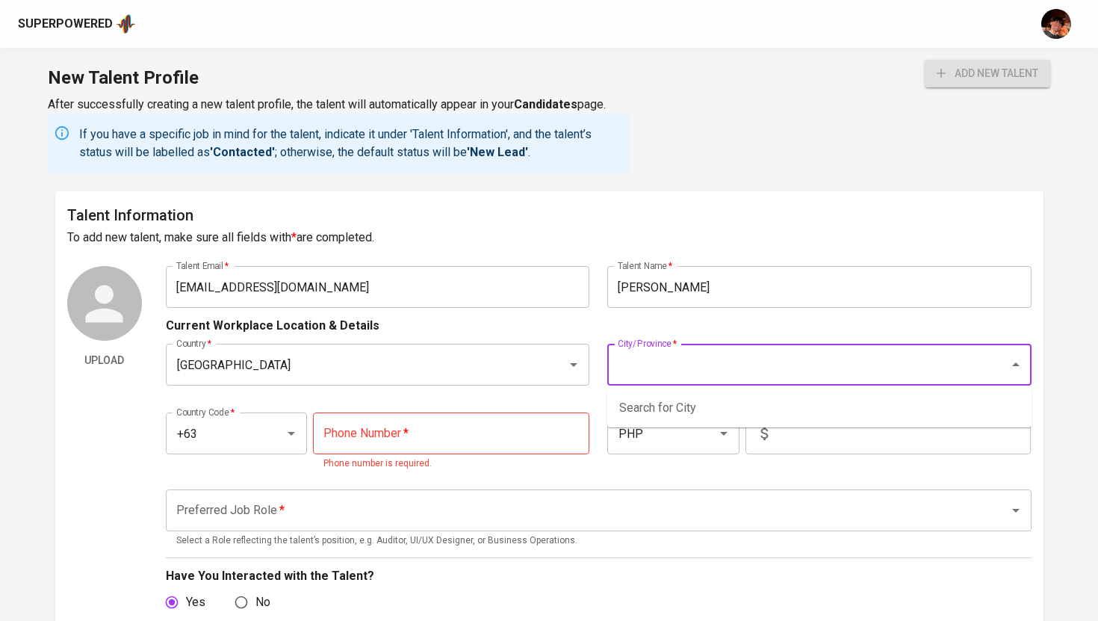
click at [670, 357] on input "City/Province   *" at bounding box center [798, 364] width 369 height 28
type input "Marikina"
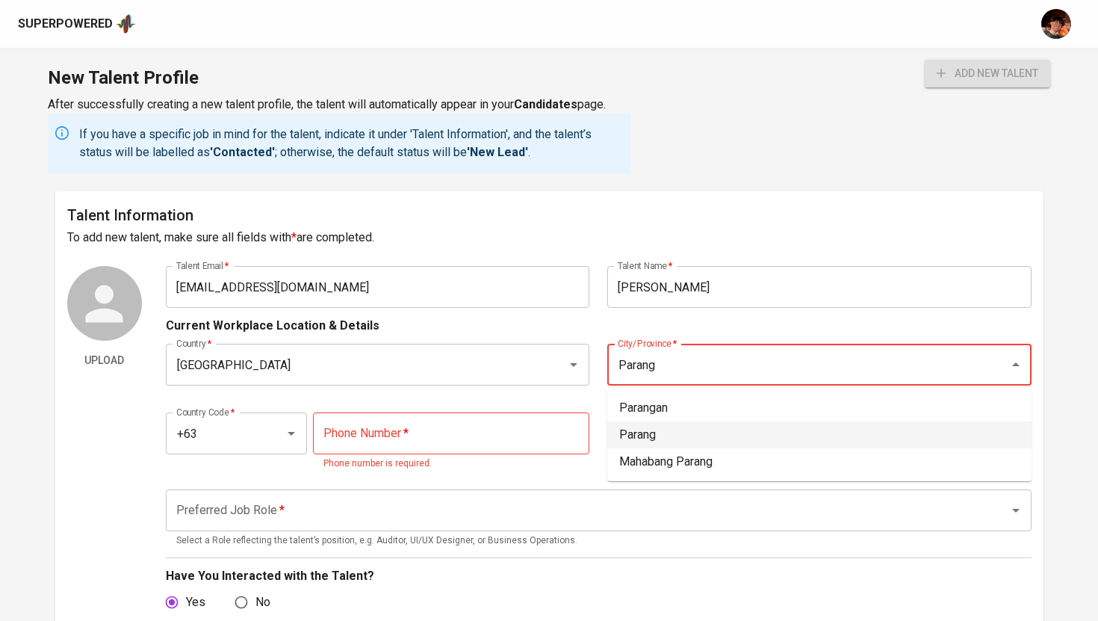
click at [674, 435] on li "Parang" at bounding box center [819, 434] width 424 height 27
type input "Parang"
click at [426, 443] on input "tel" at bounding box center [451, 433] width 276 height 42
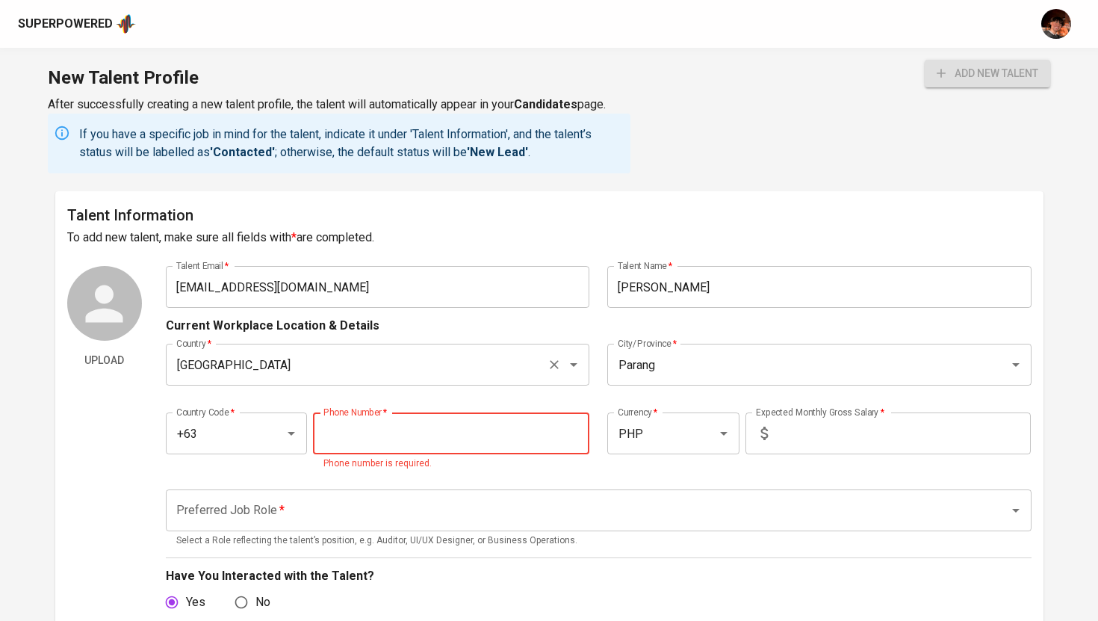
paste input "917-893-4301"
type input "917-893-4301"
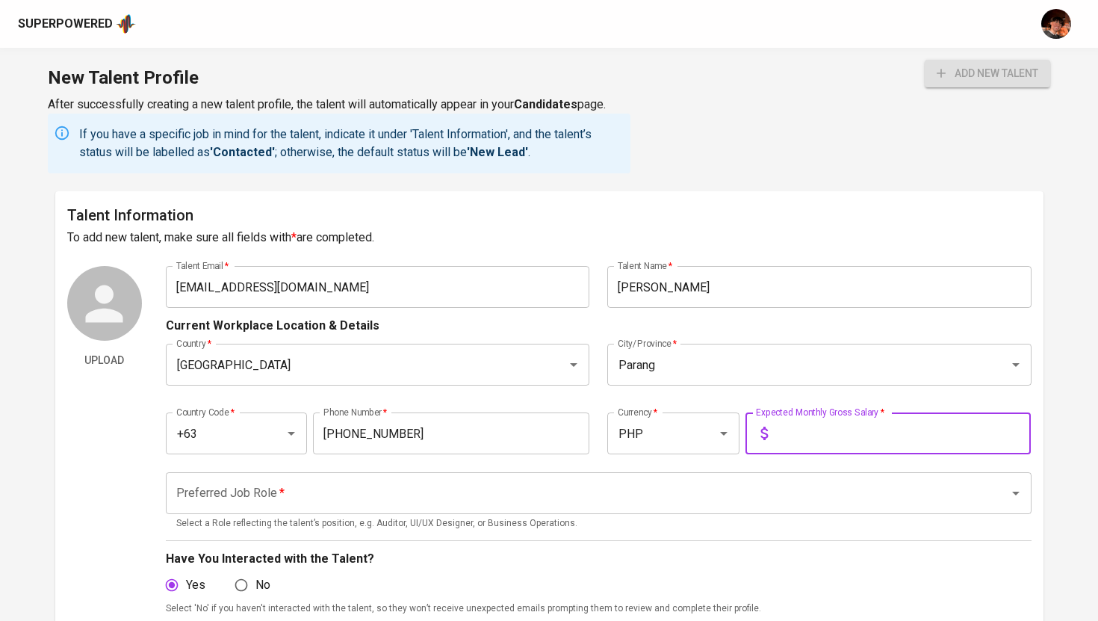
click at [901, 450] on input "text" at bounding box center [902, 433] width 257 height 42
type input "170,000"
click at [748, 488] on input "Preferred Job Role   *" at bounding box center [578, 493] width 810 height 28
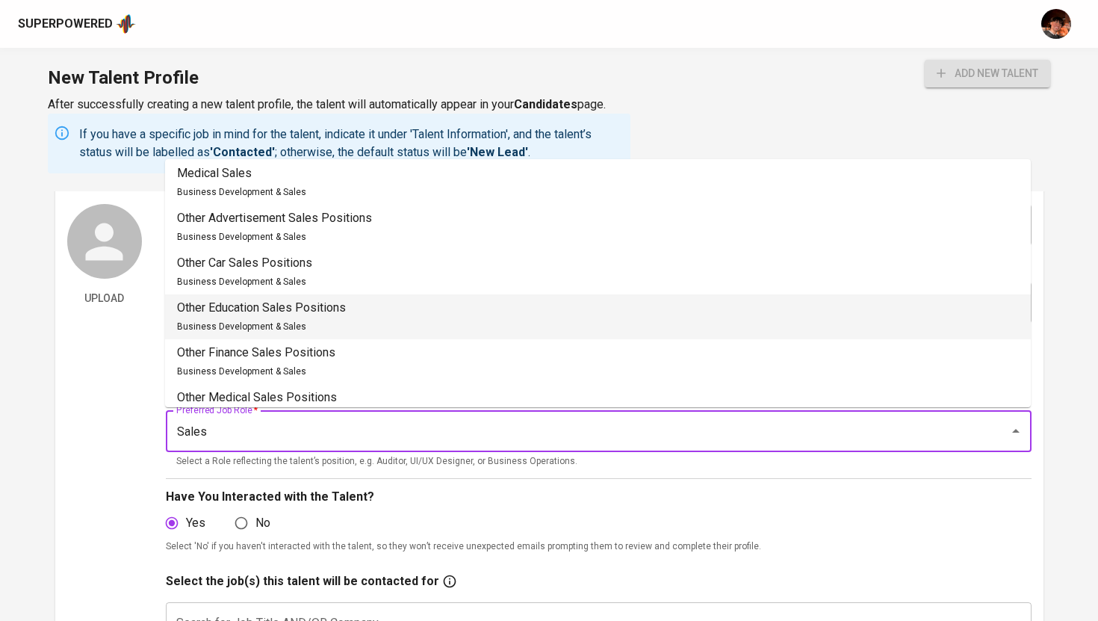
scroll to position [367, 0]
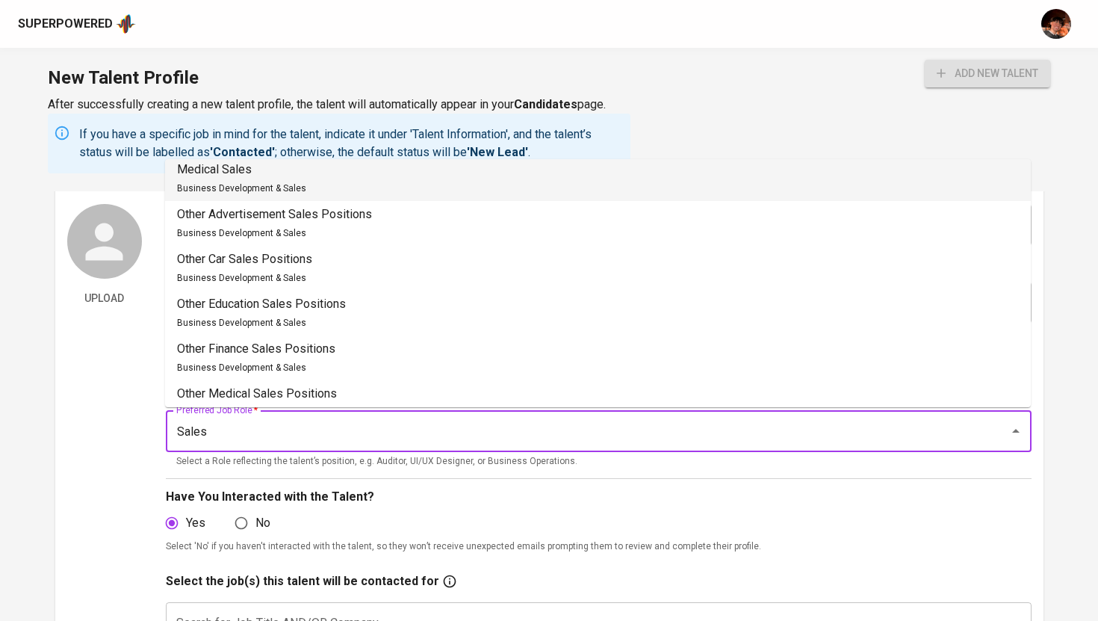
click at [318, 178] on li "Medical Sales Business Development & Sales" at bounding box center [598, 178] width 866 height 45
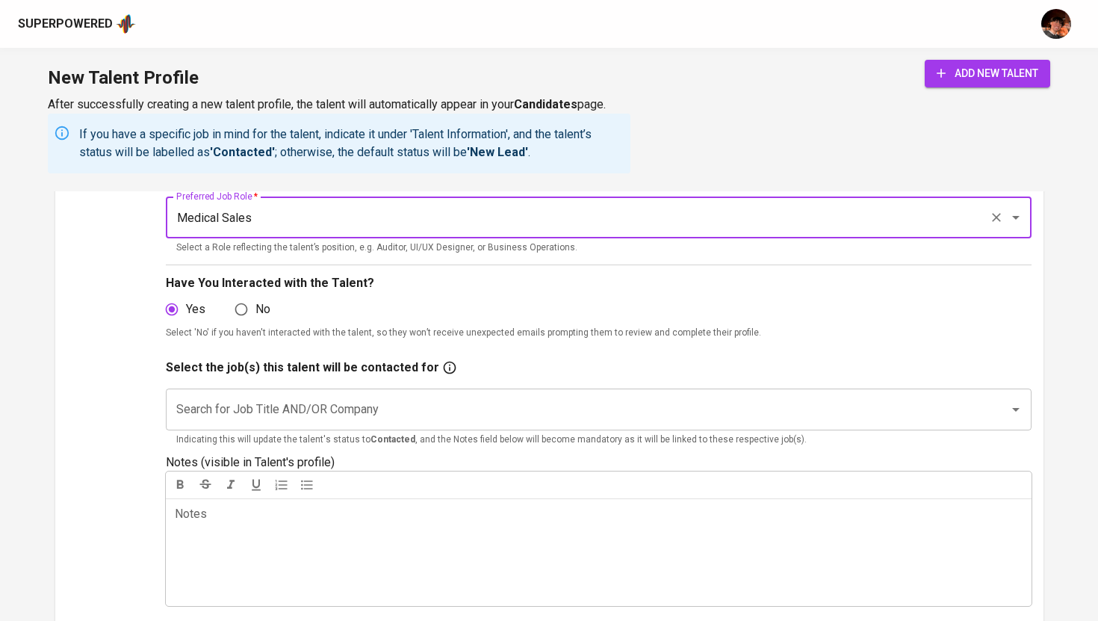
scroll to position [289, 0]
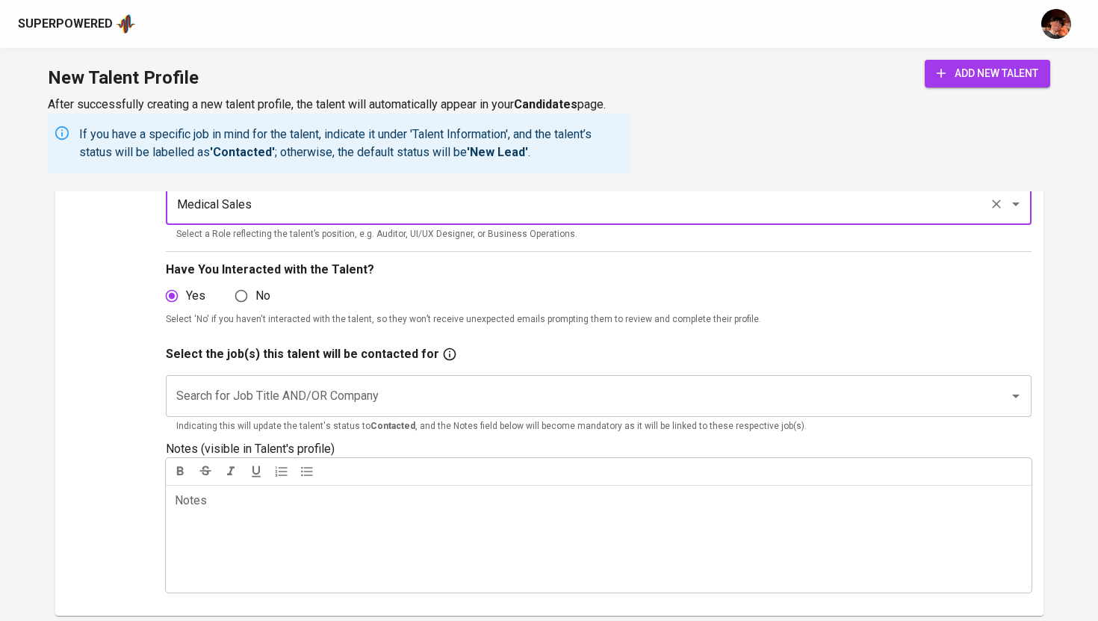
type input "Medical Sales"
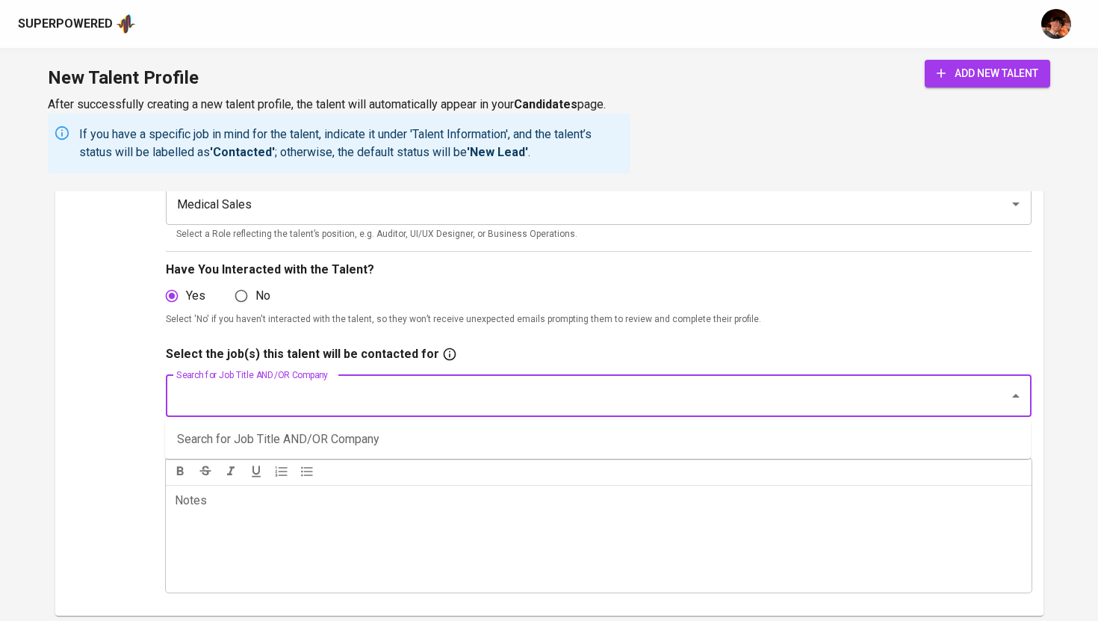
click at [343, 403] on input "Search for Job Title AND/OR Company" at bounding box center [578, 396] width 810 height 28
type input "Sales Account Manager"
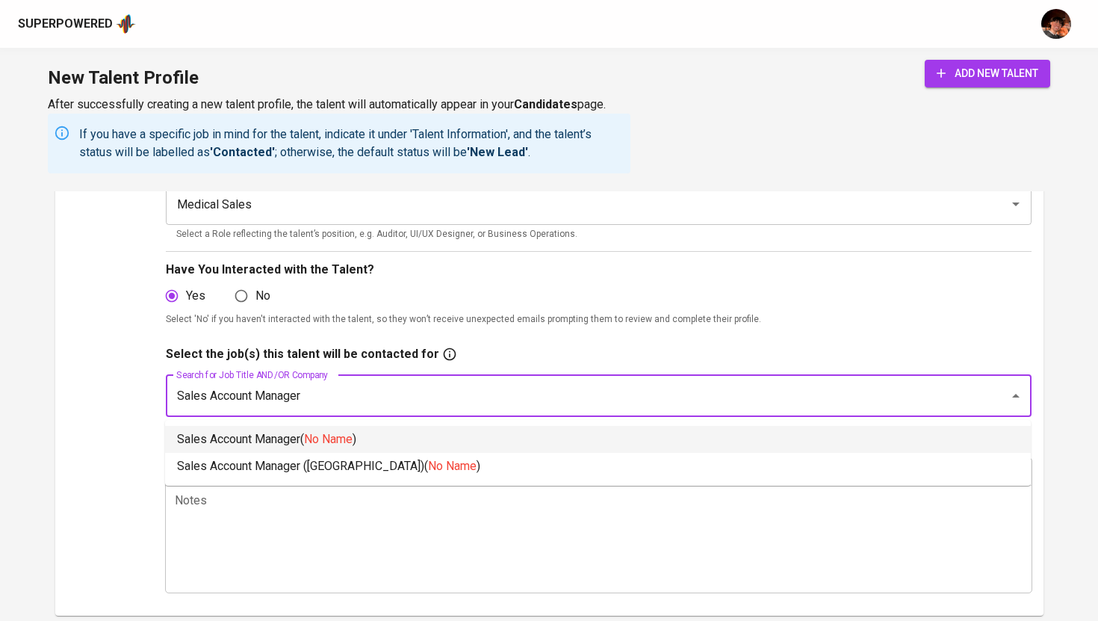
click at [249, 445] on li "Sales Account Manager ( No Name )" at bounding box center [598, 439] width 866 height 27
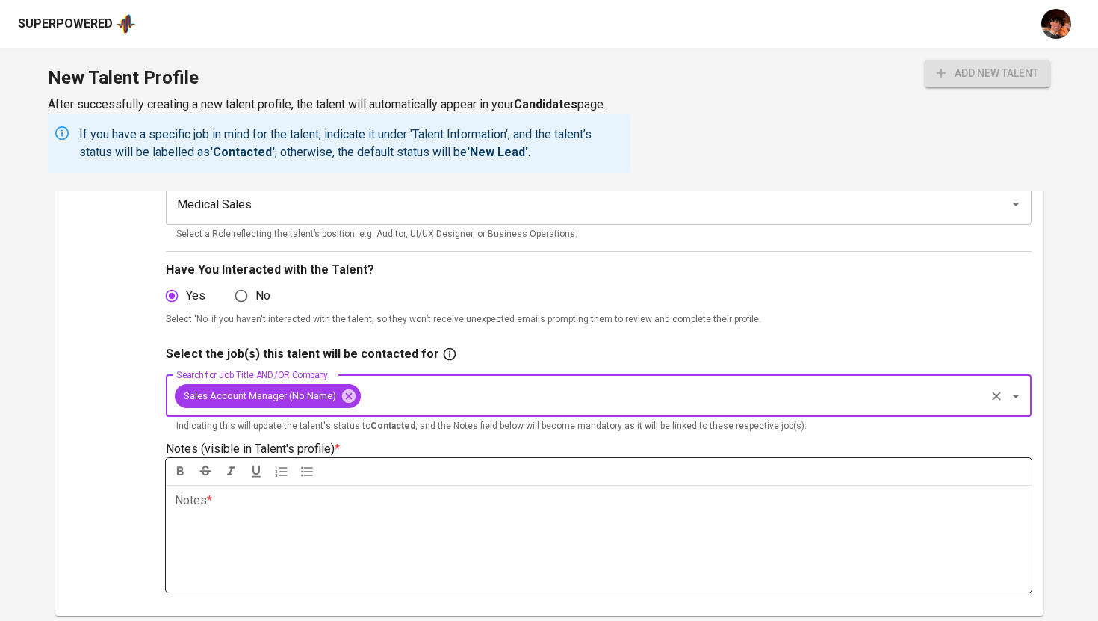
click at [291, 537] on div "Notes * ﻿" at bounding box center [599, 539] width 866 height 108
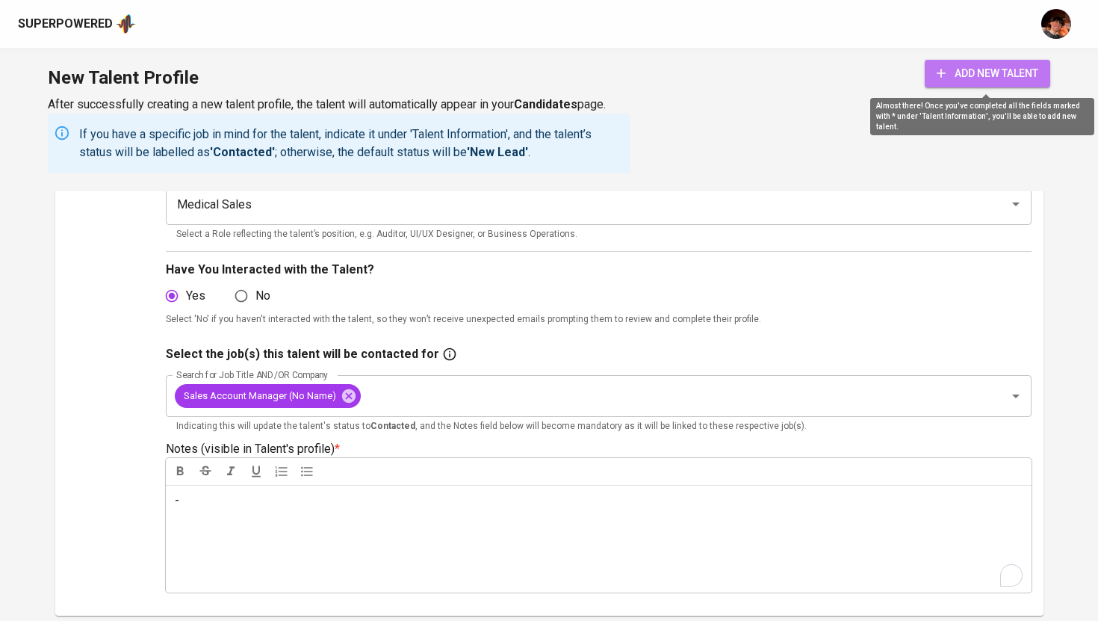
click at [970, 76] on span "add new talent" at bounding box center [987, 73] width 102 height 19
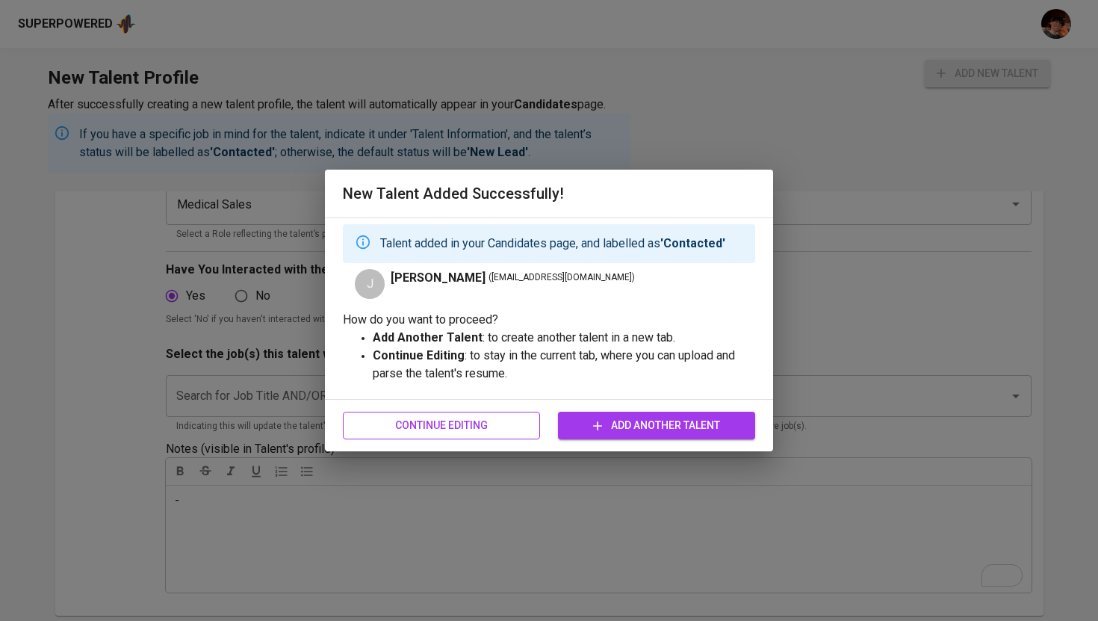
click at [477, 426] on span "Continue Editing" at bounding box center [441, 425] width 173 height 19
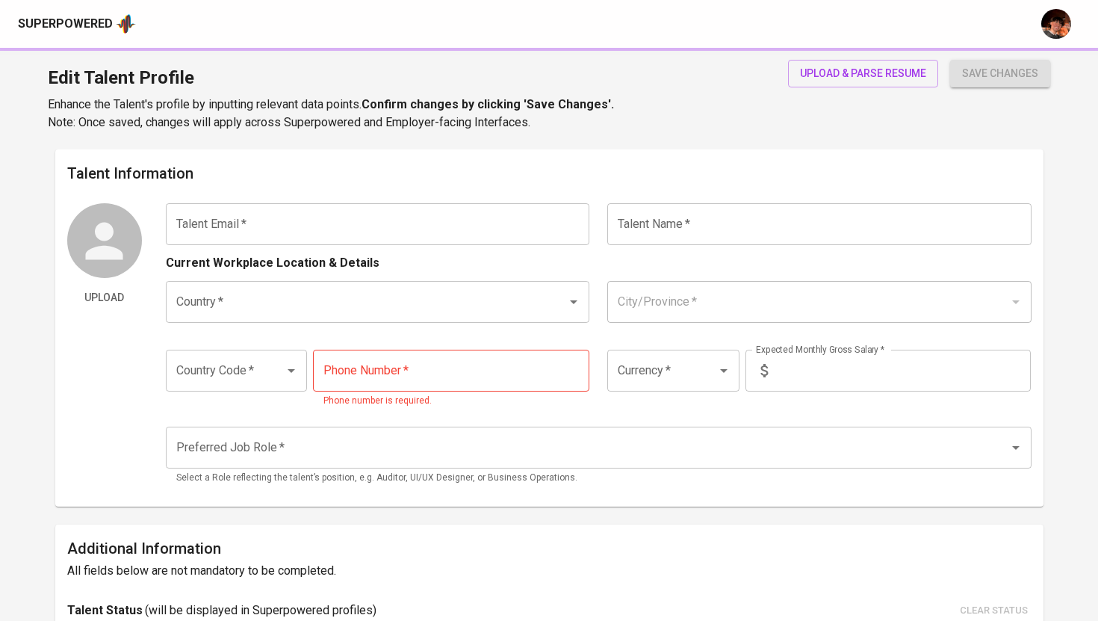
type input "[EMAIL_ADDRESS][DOMAIN_NAME]"
type input "[PERSON_NAME]"
type input "[GEOGRAPHIC_DATA]"
type input "Parang"
type input "+63"
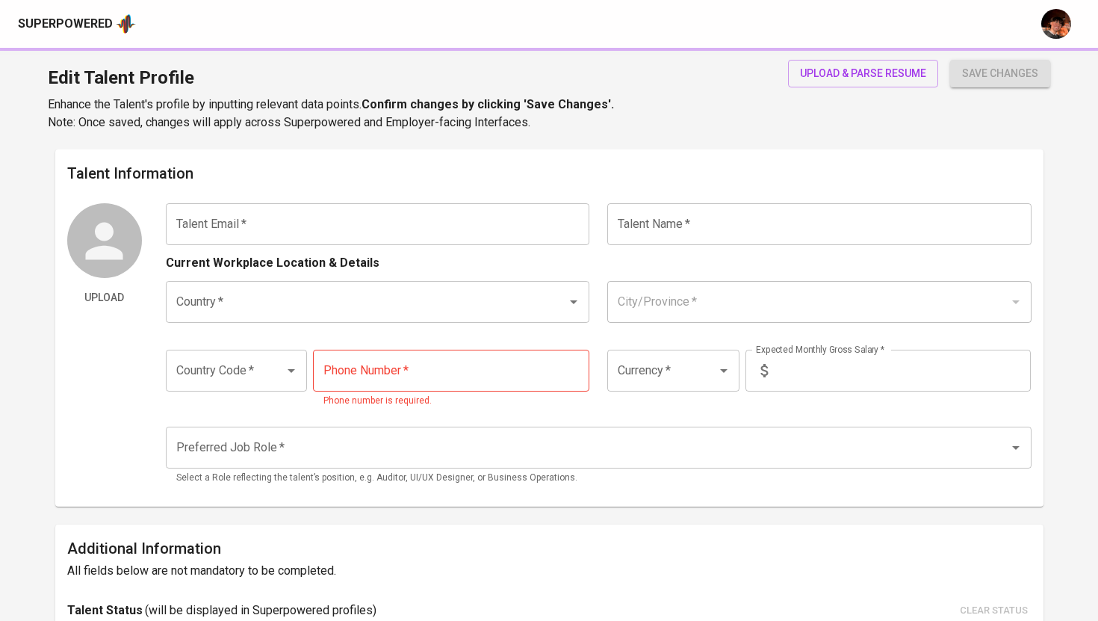
type input "917-893-4301"
type input "PHP"
type input "170,000"
type input "Medical Sales"
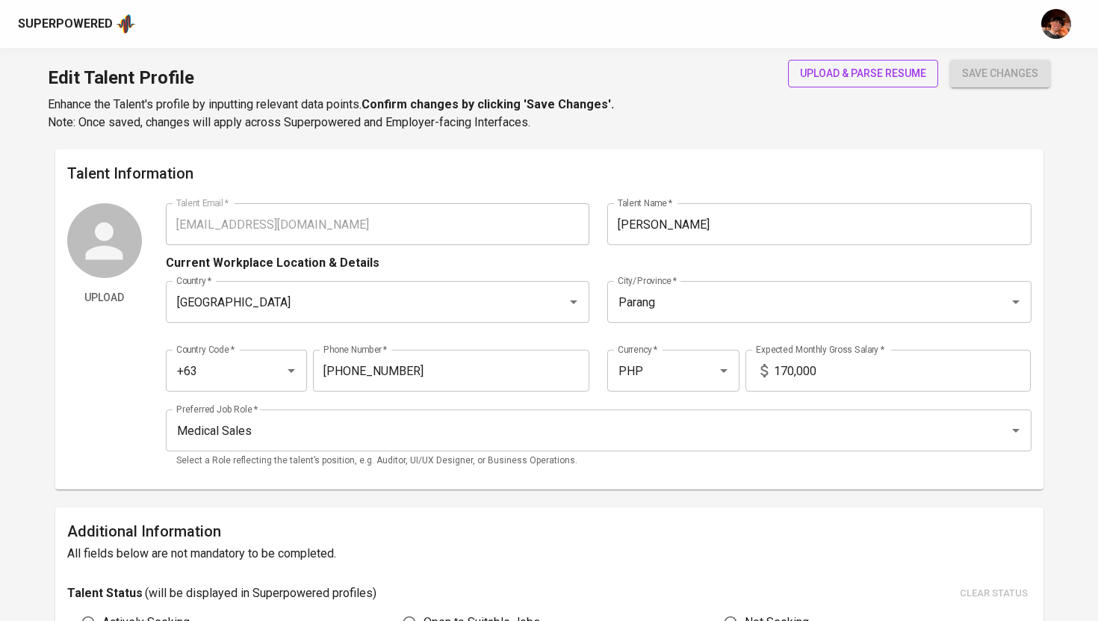
click at [824, 85] on button "upload & parse resume" at bounding box center [863, 74] width 150 height 28
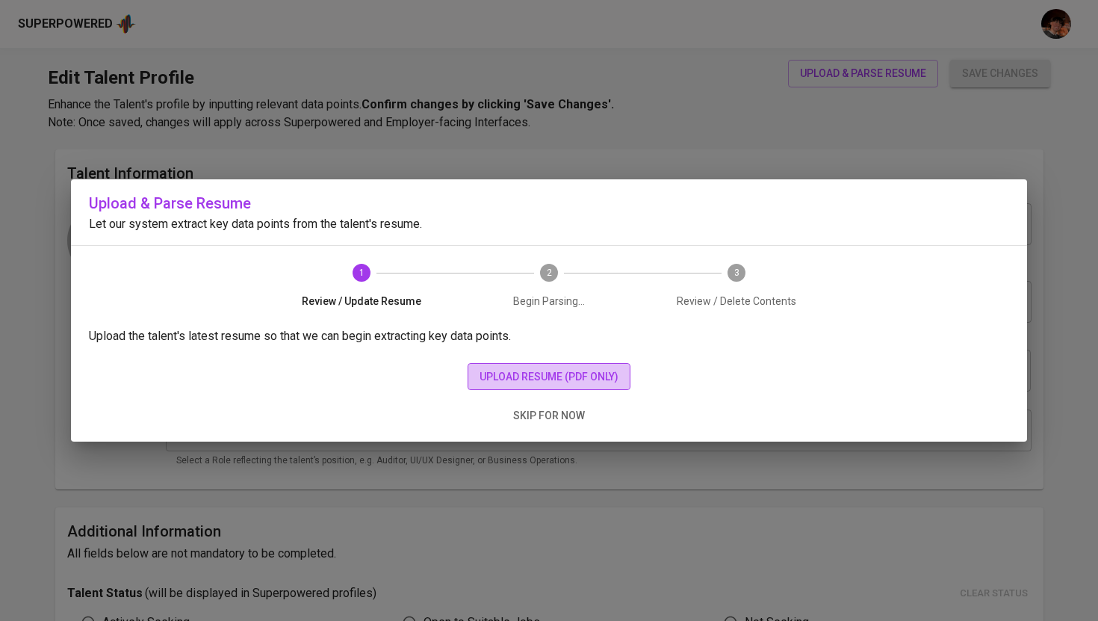
click at [485, 372] on span "upload resume (pdf only)" at bounding box center [548, 376] width 139 height 19
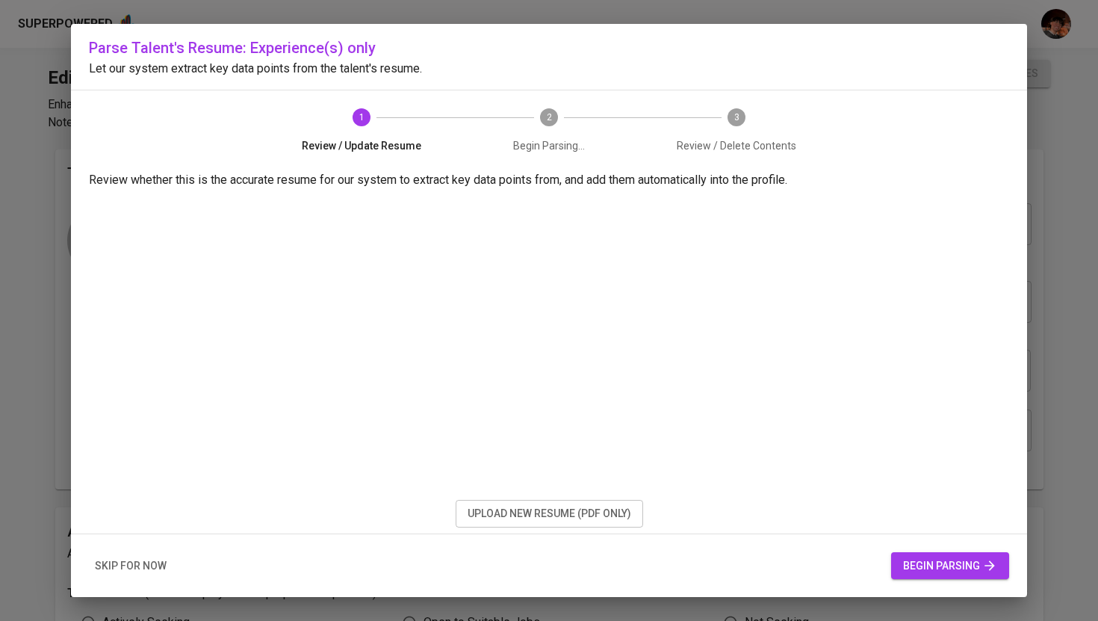
click at [925, 562] on span "begin parsing" at bounding box center [950, 565] width 94 height 19
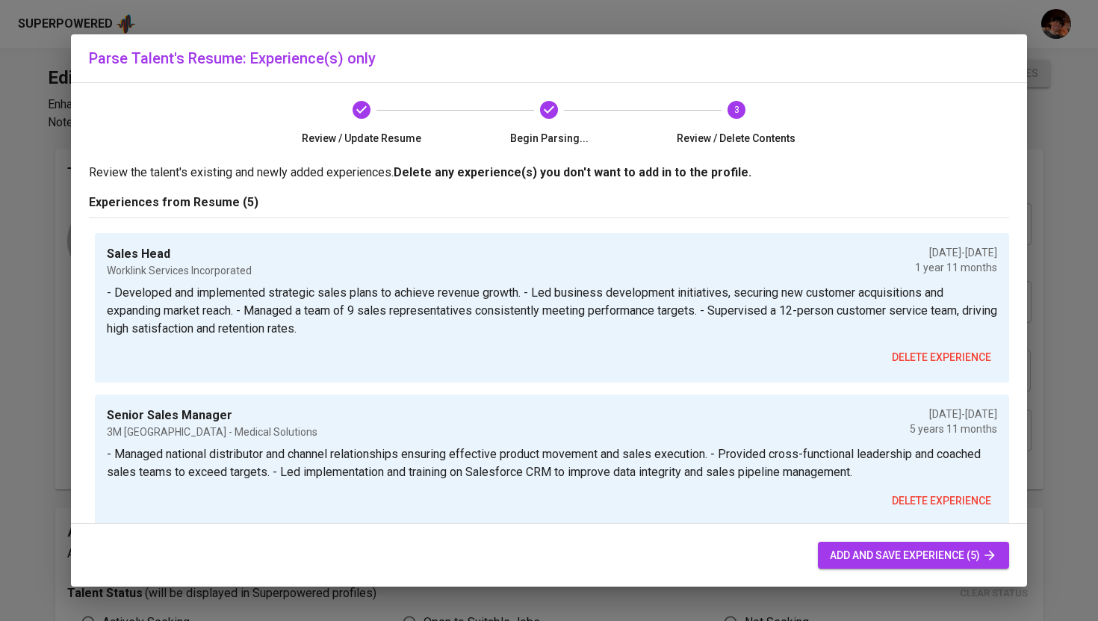
click at [907, 554] on span "add and save experience (5)" at bounding box center [913, 555] width 167 height 19
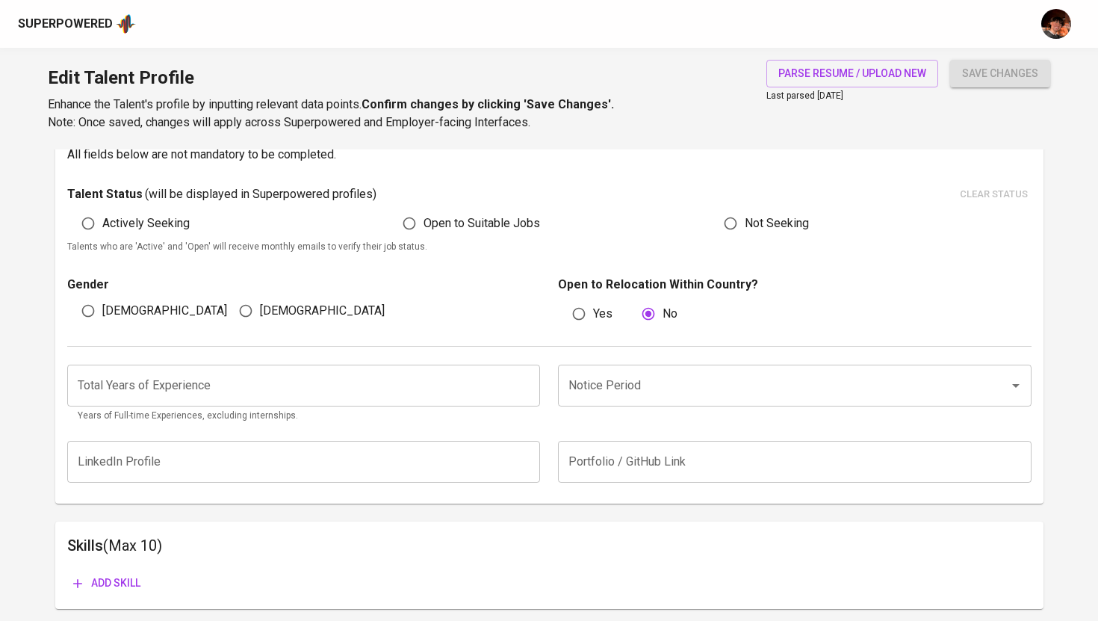
scroll to position [433, 0]
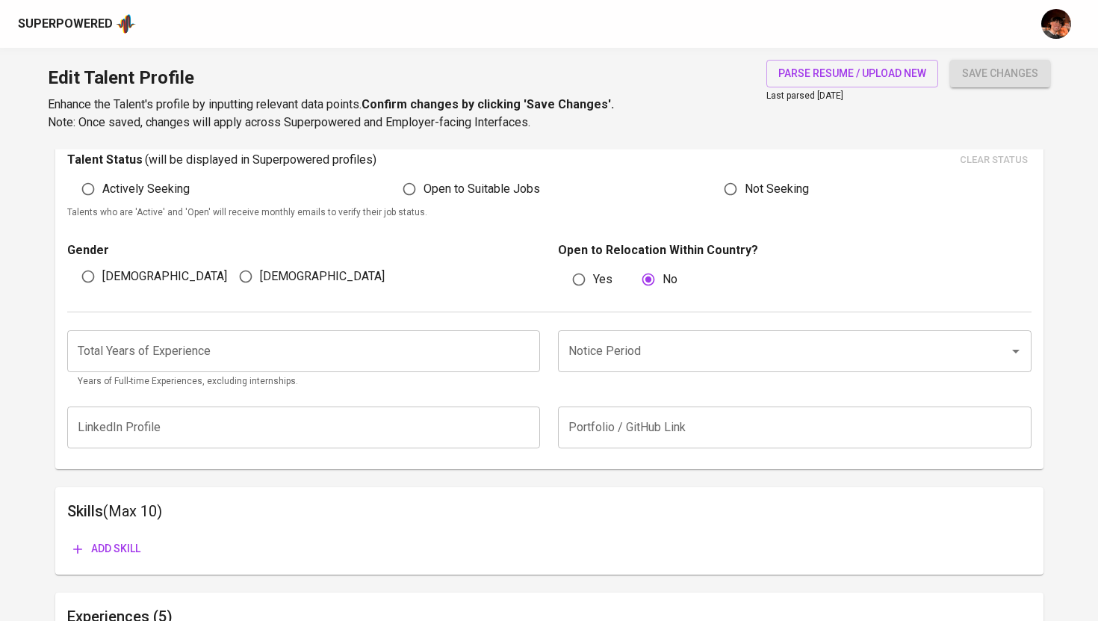
click at [420, 364] on input "number" at bounding box center [303, 351] width 473 height 42
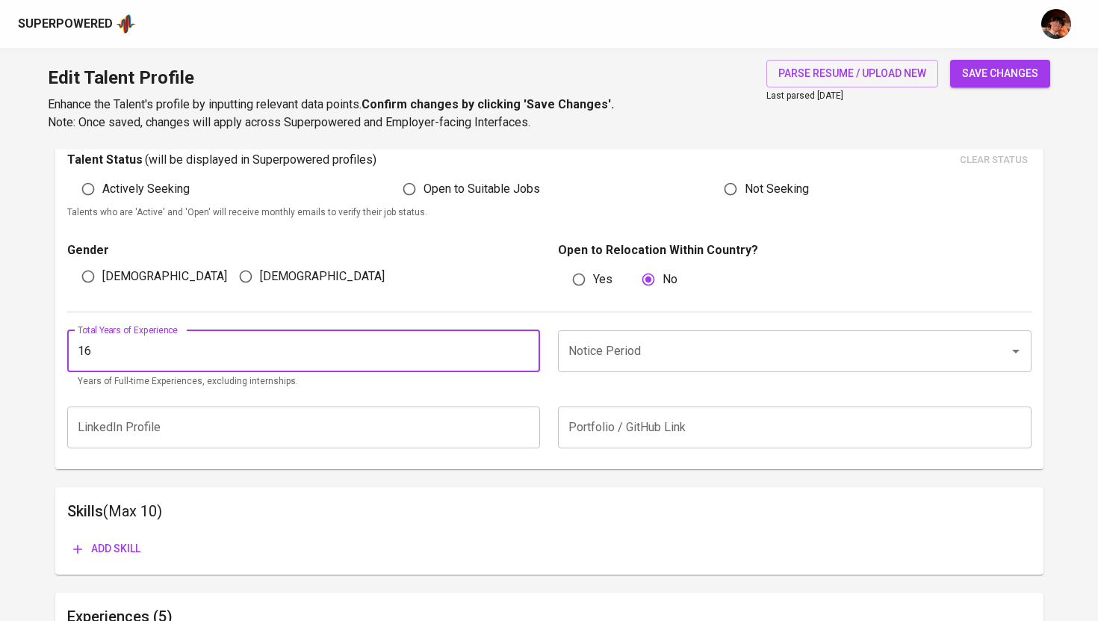
type input "16"
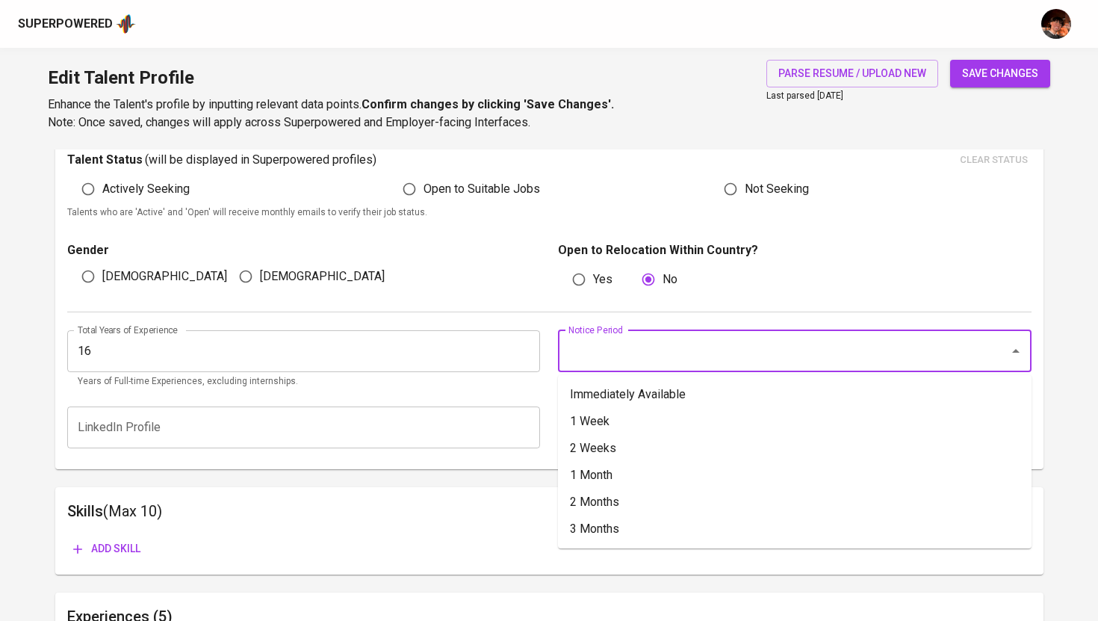
click at [680, 360] on input "Notice Period" at bounding box center [774, 351] width 418 height 28
click at [658, 391] on li "Immediately Available" at bounding box center [794, 394] width 473 height 27
type input "Immediately Available"
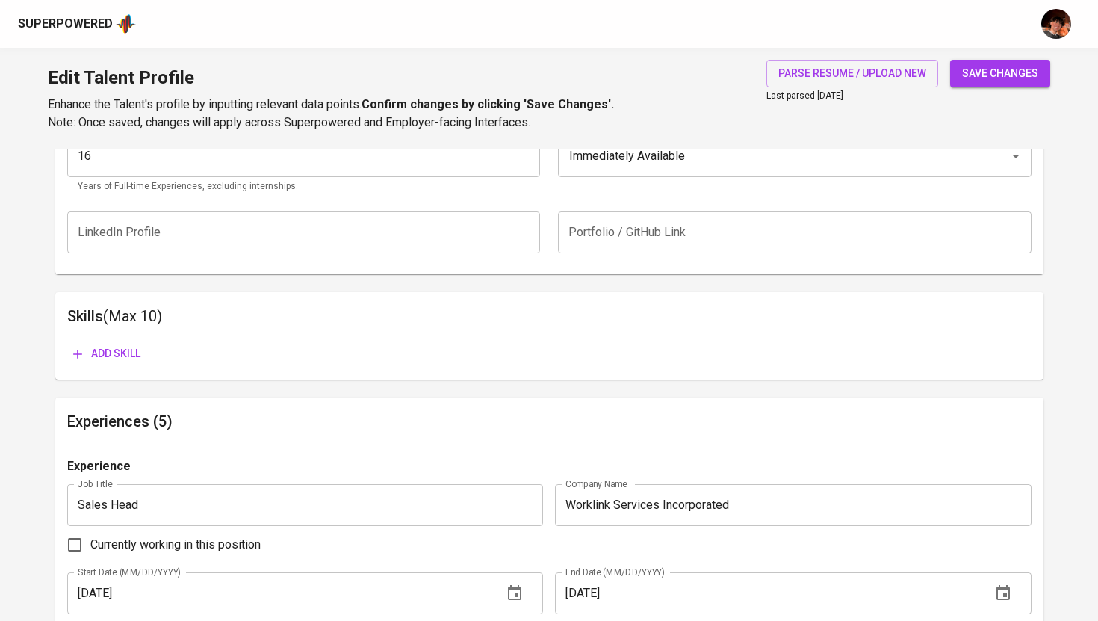
scroll to position [680, 0]
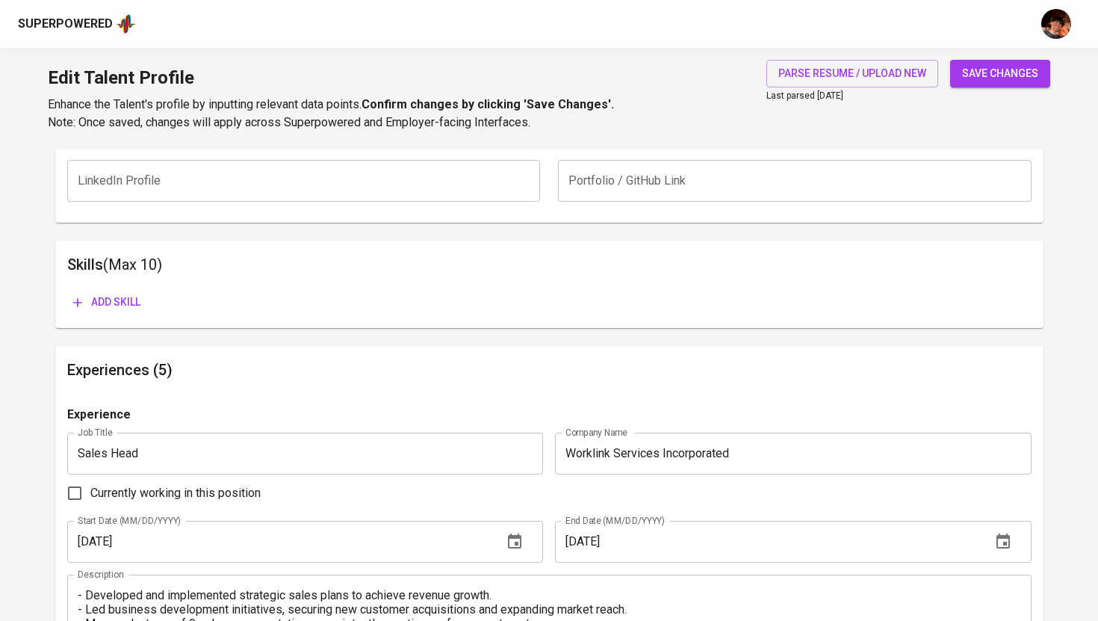
click at [135, 296] on span "Add skill" at bounding box center [106, 302] width 67 height 19
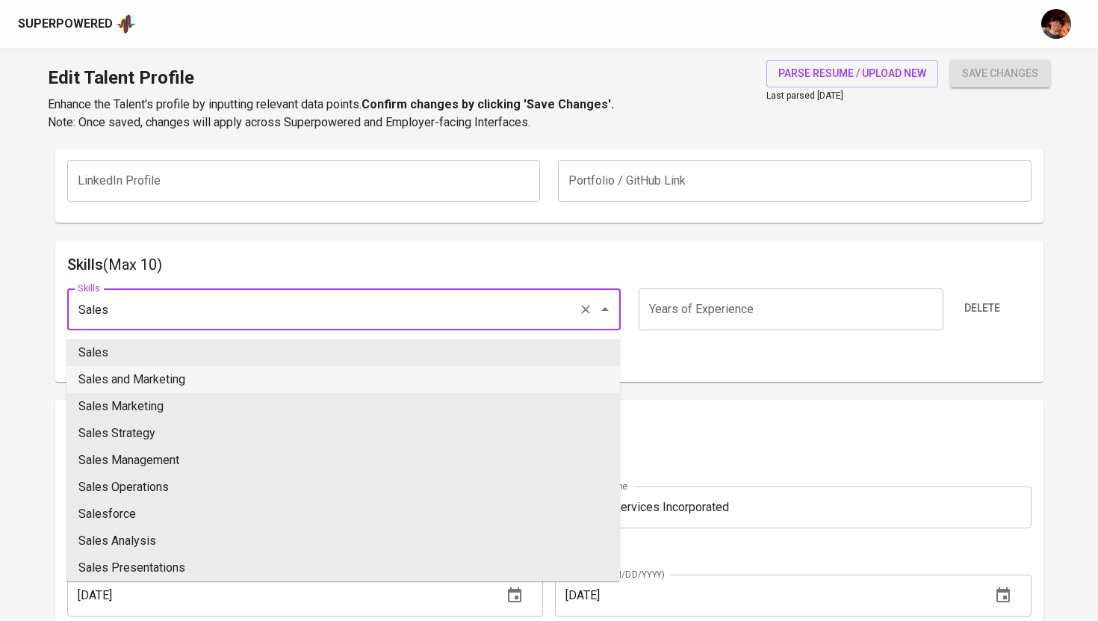
click at [139, 351] on li "Sales" at bounding box center [342, 352] width 553 height 27
type input "Sales"
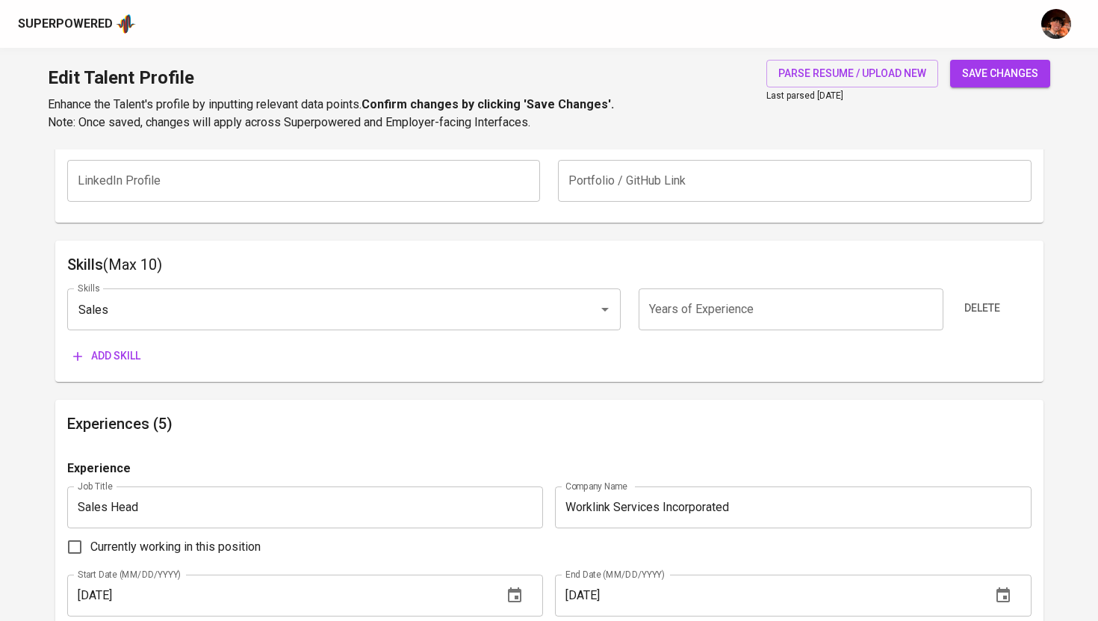
click at [134, 354] on span "Add skill" at bounding box center [106, 356] width 67 height 19
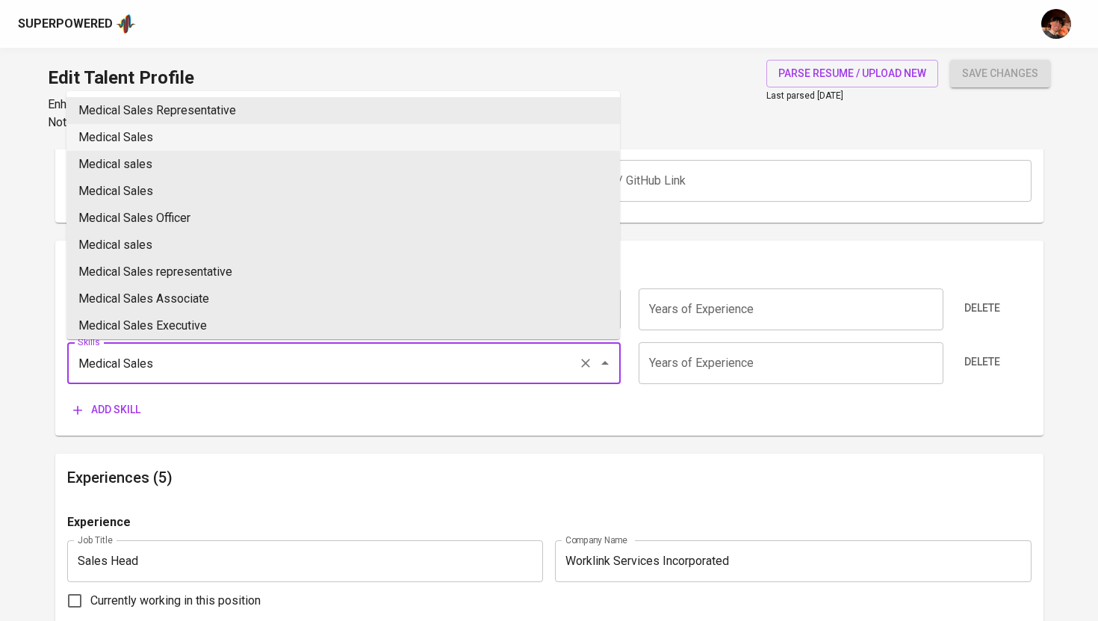
click at [220, 143] on li "Medical Sales" at bounding box center [342, 137] width 553 height 27
type input "Medical Sales"
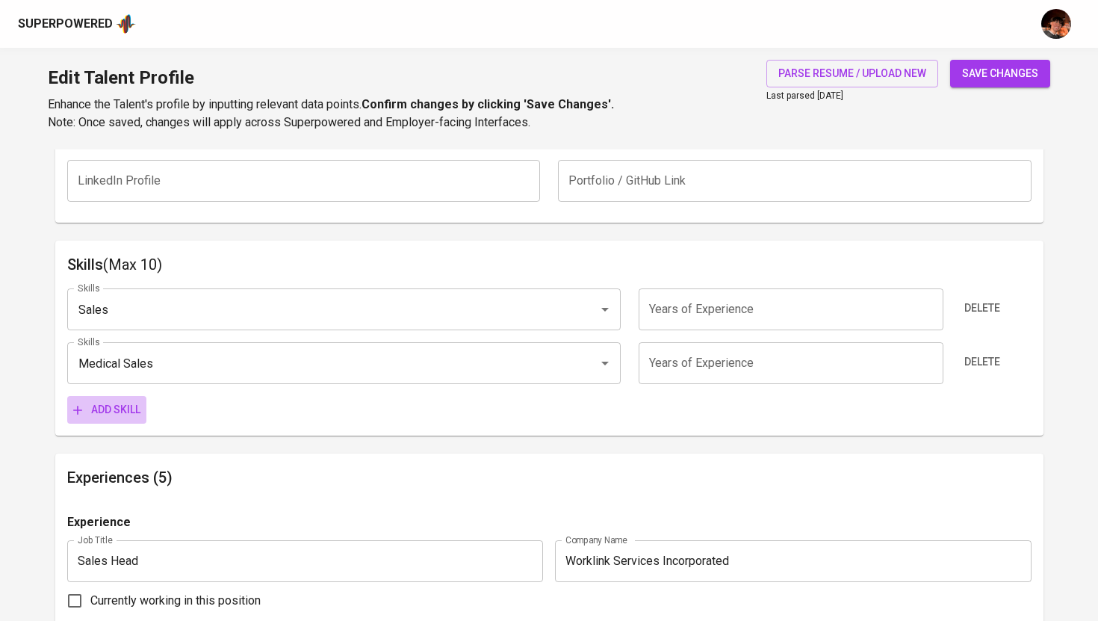
click at [114, 413] on span "Add skill" at bounding box center [106, 409] width 67 height 19
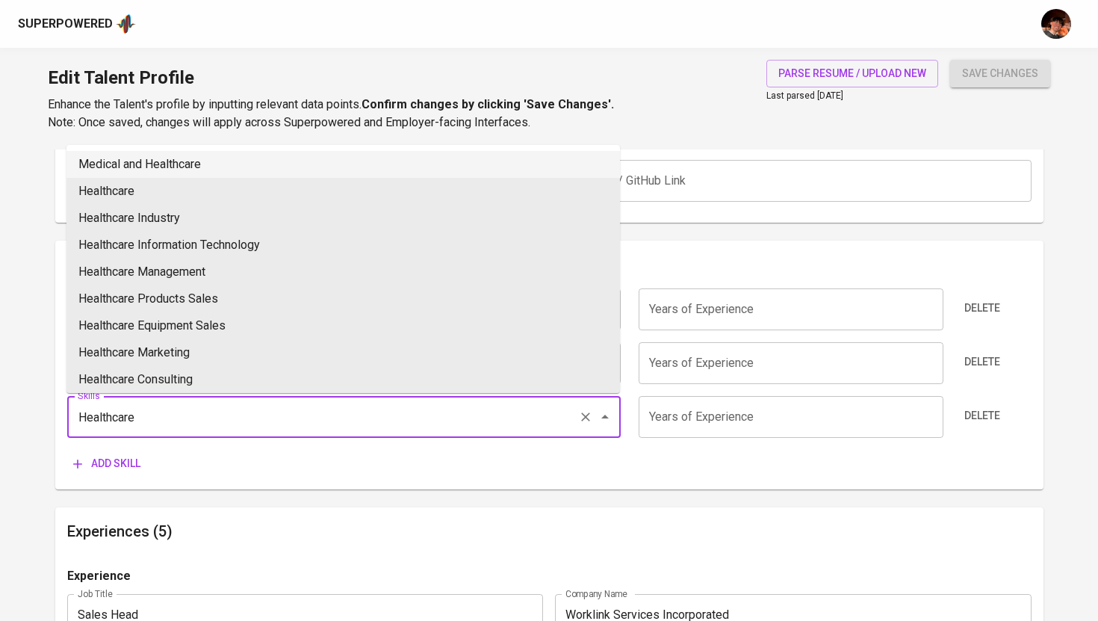
click at [187, 173] on li "Medical and Healthcare" at bounding box center [342, 164] width 553 height 27
type input "Medical and Healthcare"
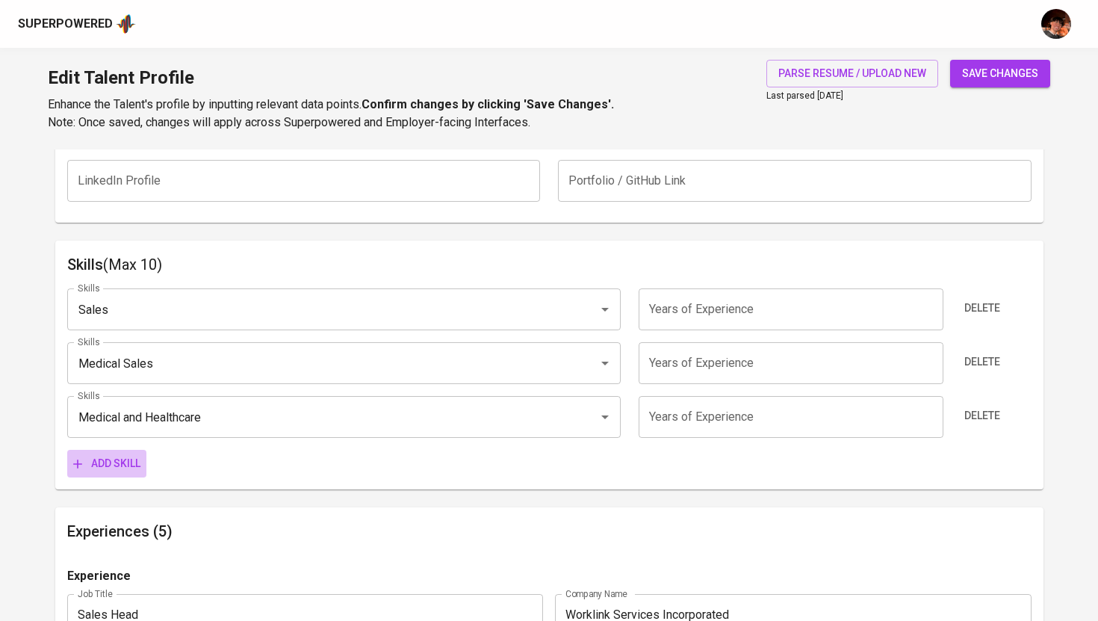
click at [119, 455] on span "Add skill" at bounding box center [106, 463] width 67 height 19
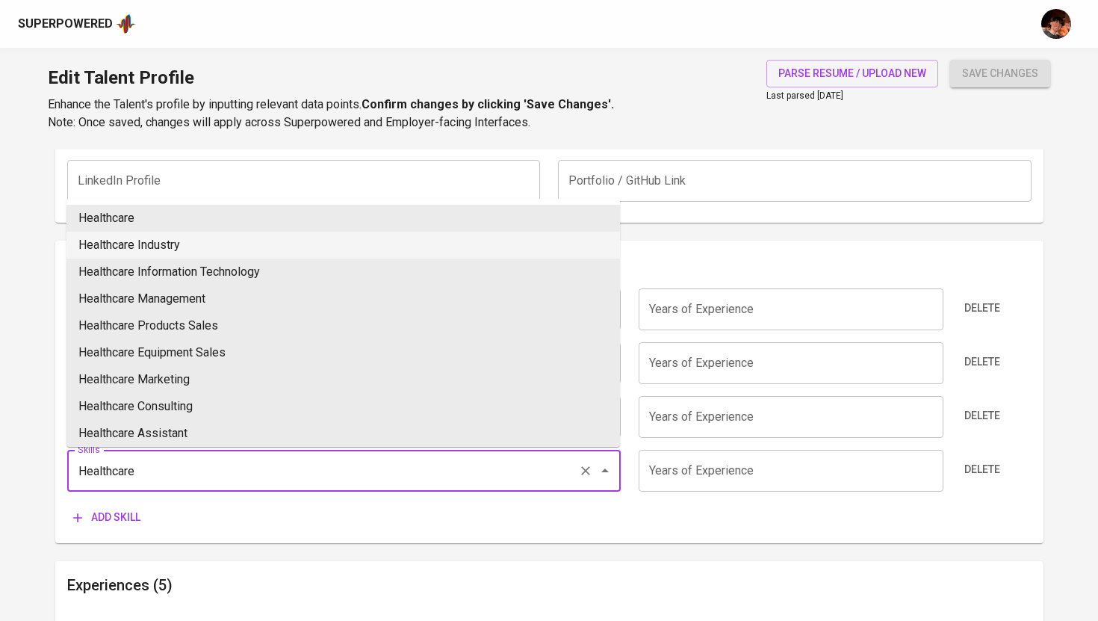
click at [183, 247] on li "Healthcare Industry" at bounding box center [342, 245] width 553 height 27
type input "Healthcare Industry"
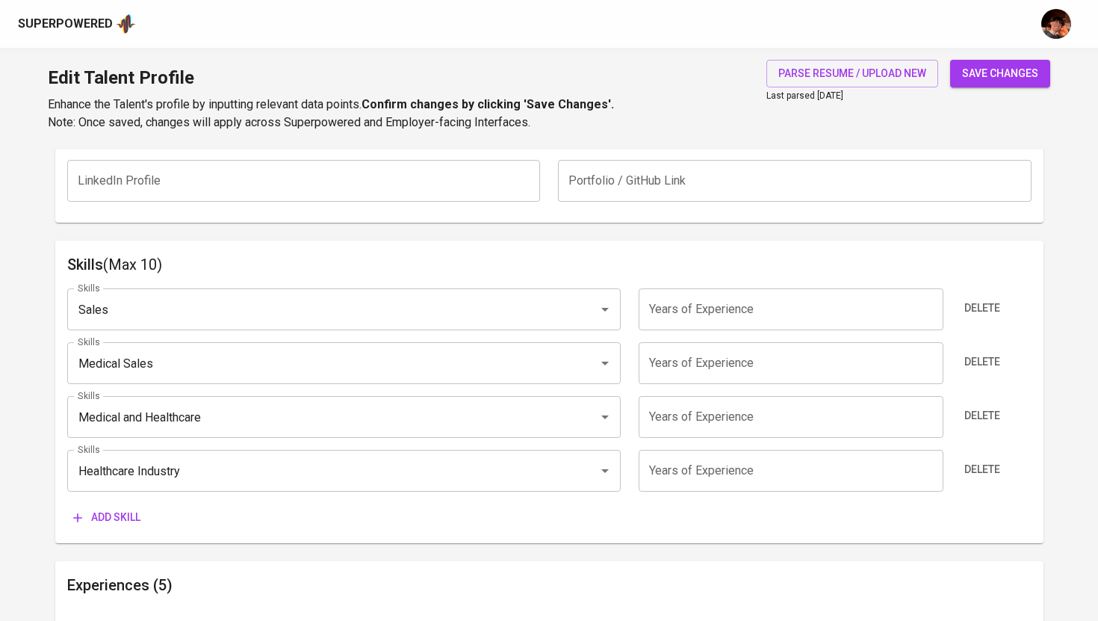
click at [134, 516] on span "Add skill" at bounding box center [106, 517] width 67 height 19
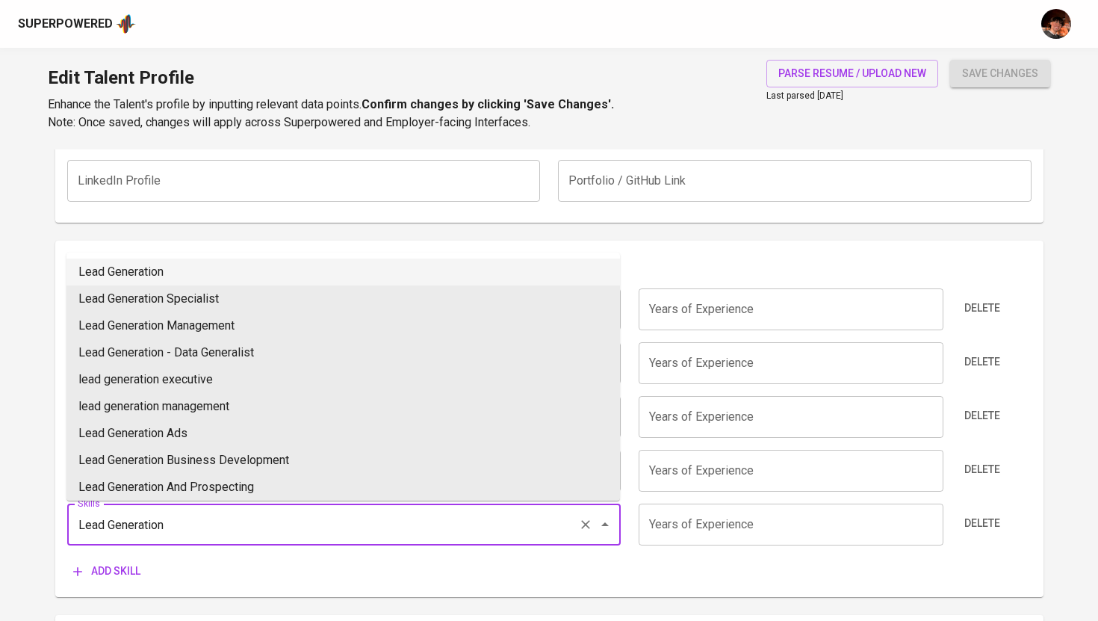
click at [221, 281] on li "Lead Generation" at bounding box center [342, 271] width 553 height 27
type input "Lead Generation"
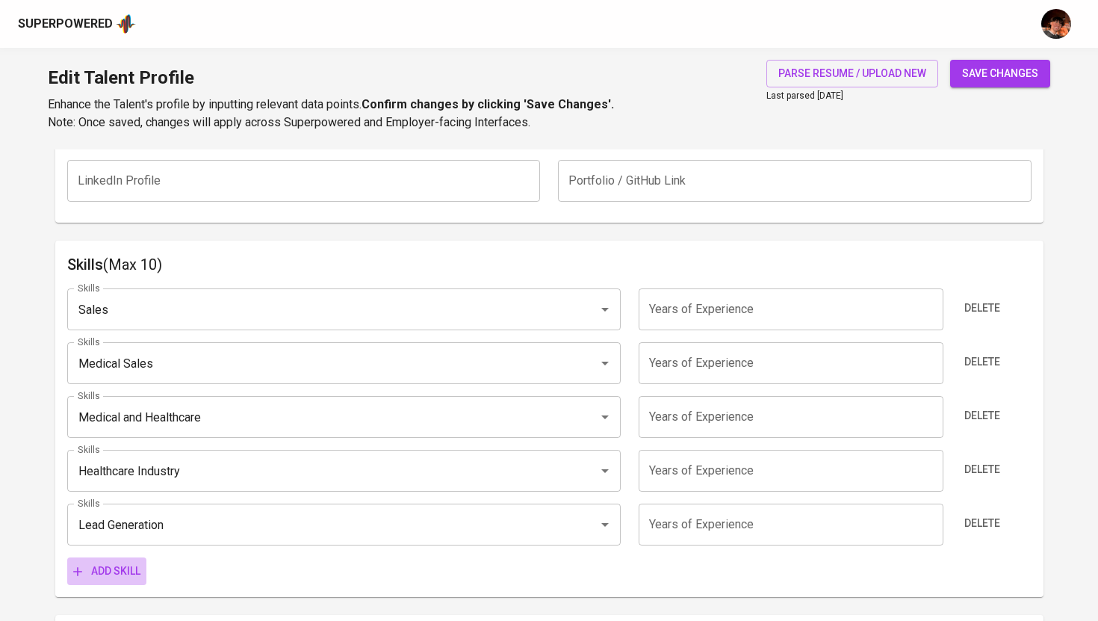
click at [131, 561] on button "Add skill" at bounding box center [106, 571] width 79 height 28
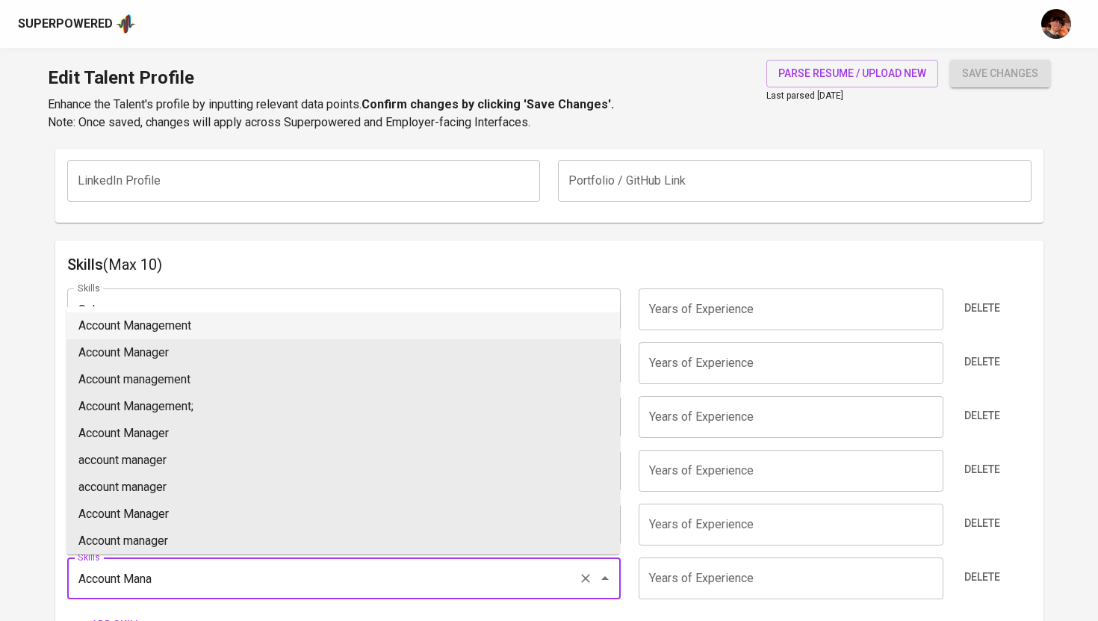
click at [187, 311] on ul "Account Management Account Manager Account management Account Management; Accou…" at bounding box center [342, 430] width 553 height 248
click at [190, 320] on li "Account Management" at bounding box center [342, 325] width 553 height 27
type input "Account Management"
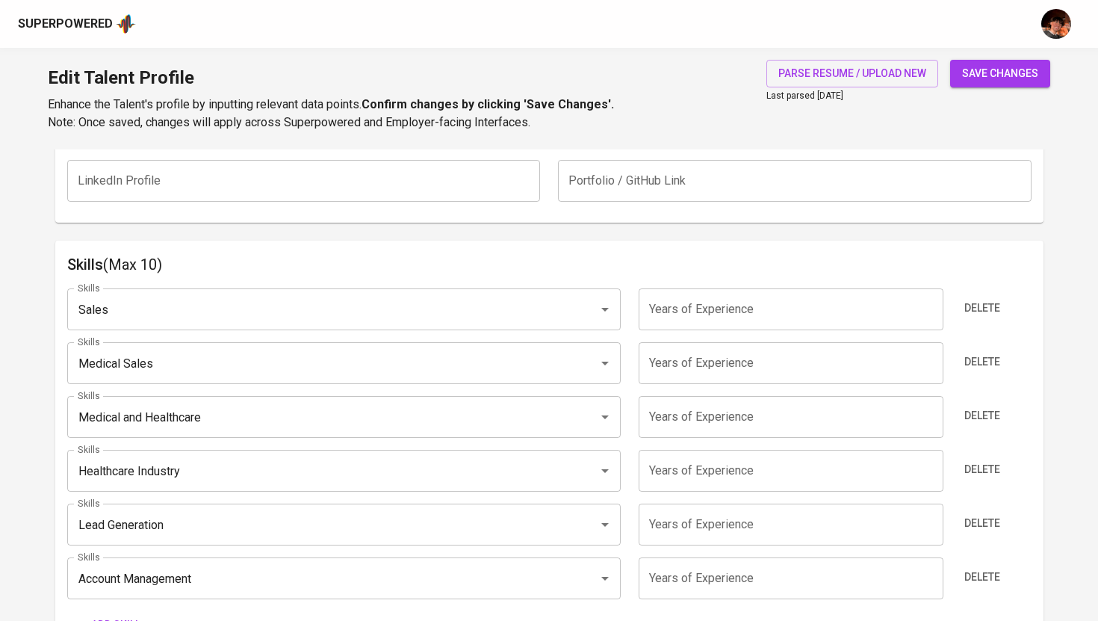
click at [700, 316] on input "number" at bounding box center [791, 309] width 305 height 42
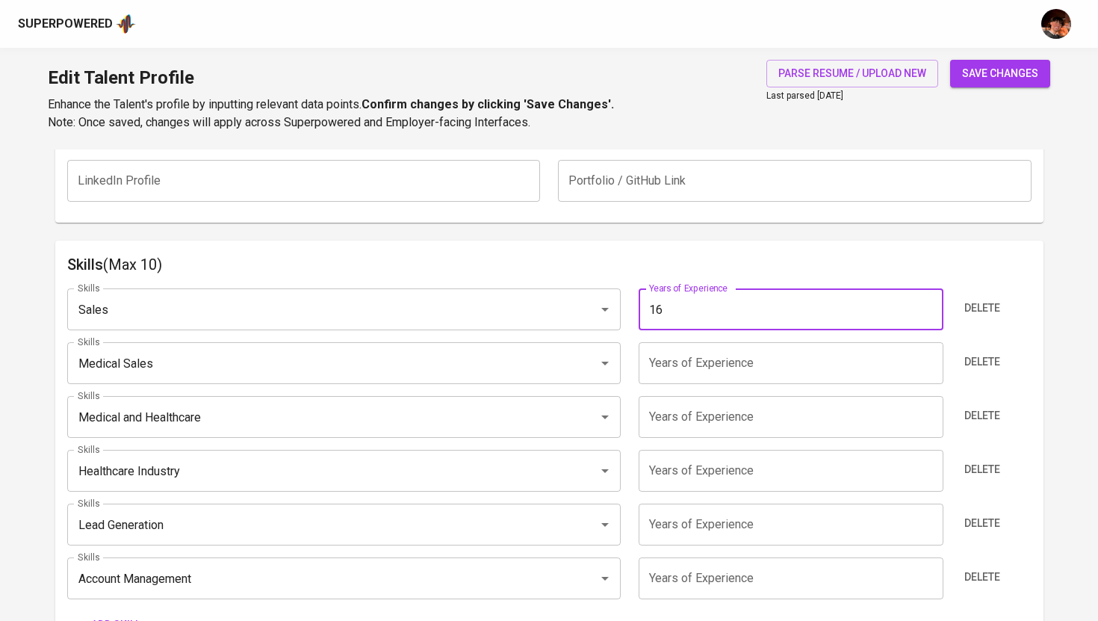
type input "16"
click at [715, 366] on input "number" at bounding box center [791, 363] width 305 height 42
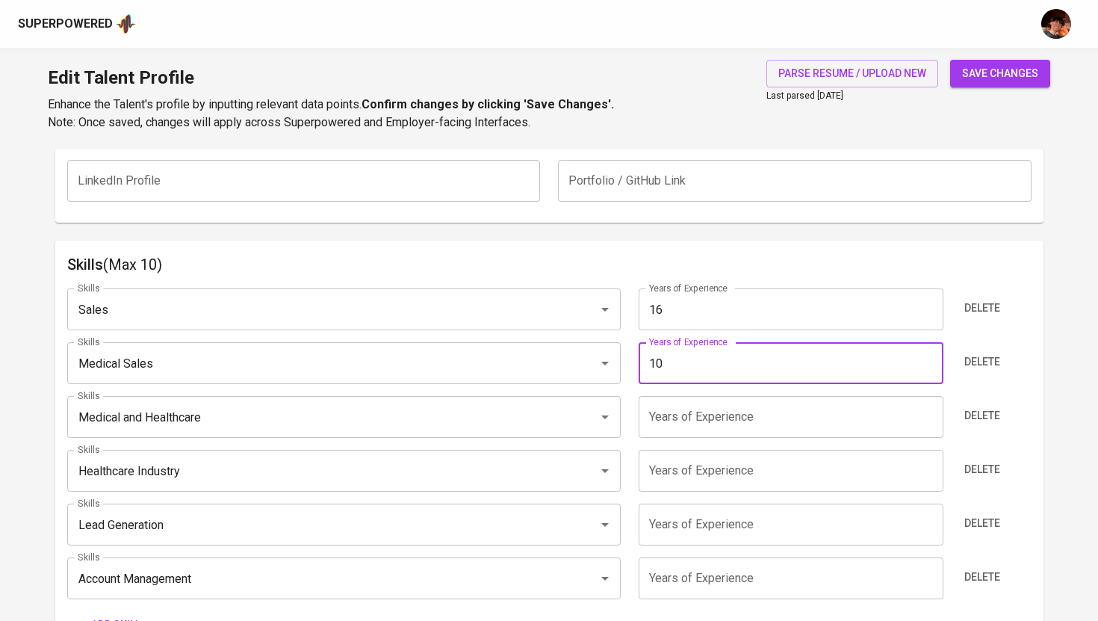
type input "10"
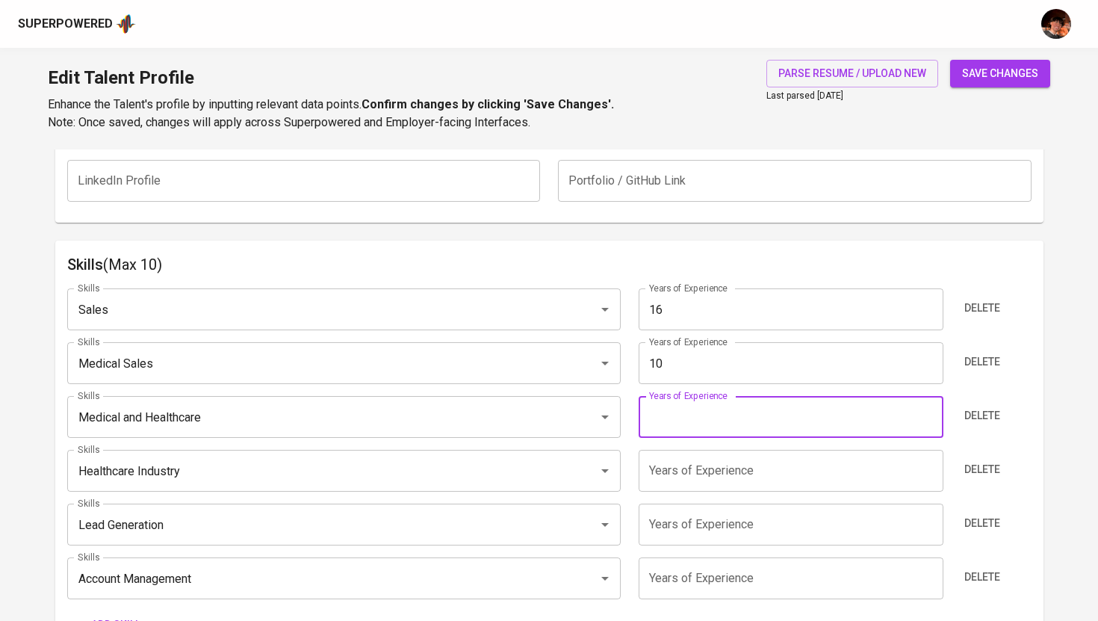
click at [786, 420] on input "number" at bounding box center [791, 417] width 305 height 42
type input "10"
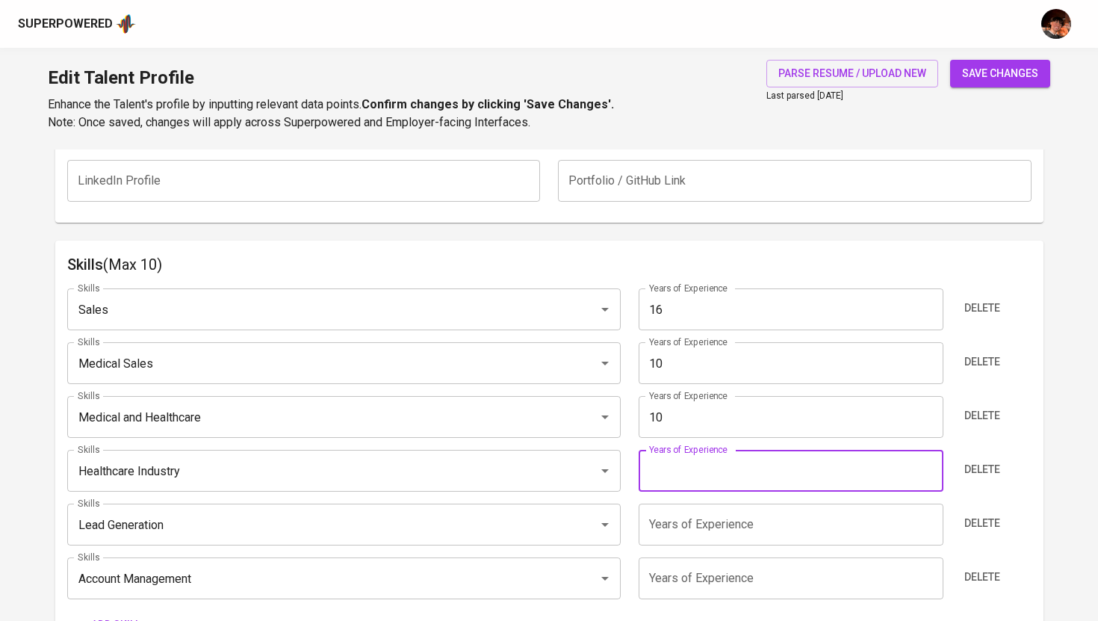
click at [711, 483] on input "number" at bounding box center [791, 471] width 305 height 42
type input "10"
click at [712, 530] on input "number" at bounding box center [791, 524] width 305 height 42
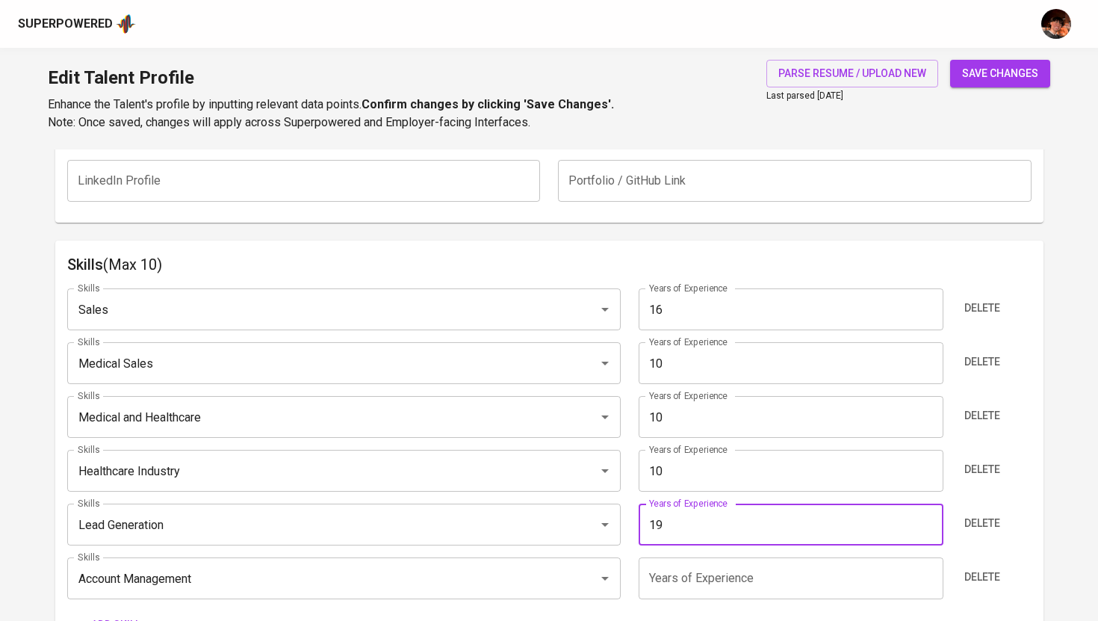
type input "1"
type input "10"
click at [710, 586] on input "number" at bounding box center [791, 578] width 305 height 42
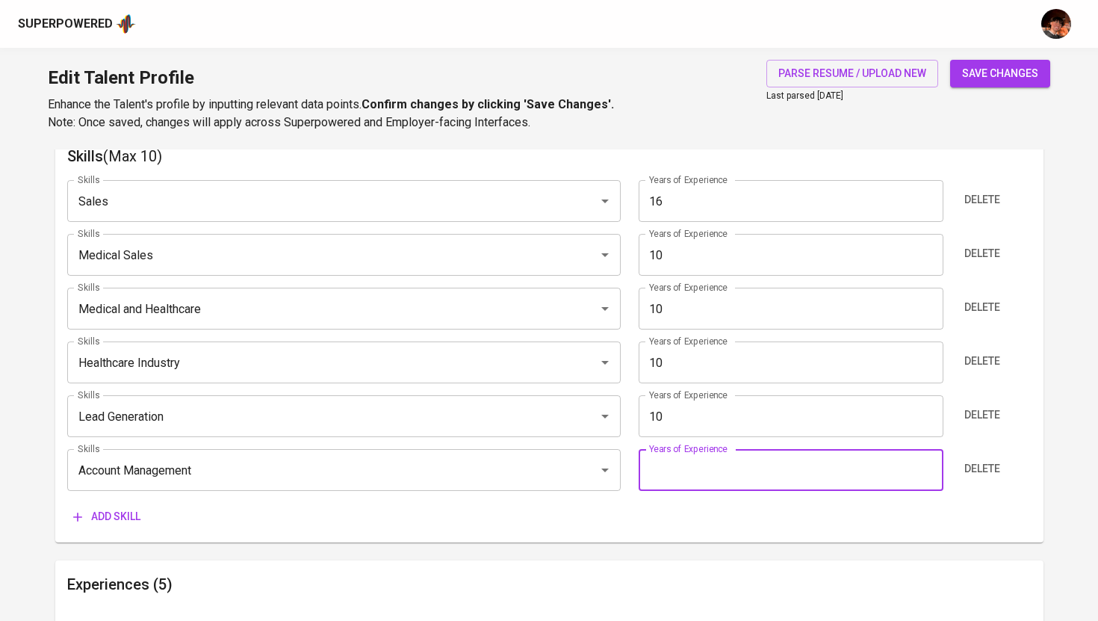
scroll to position [819, 0]
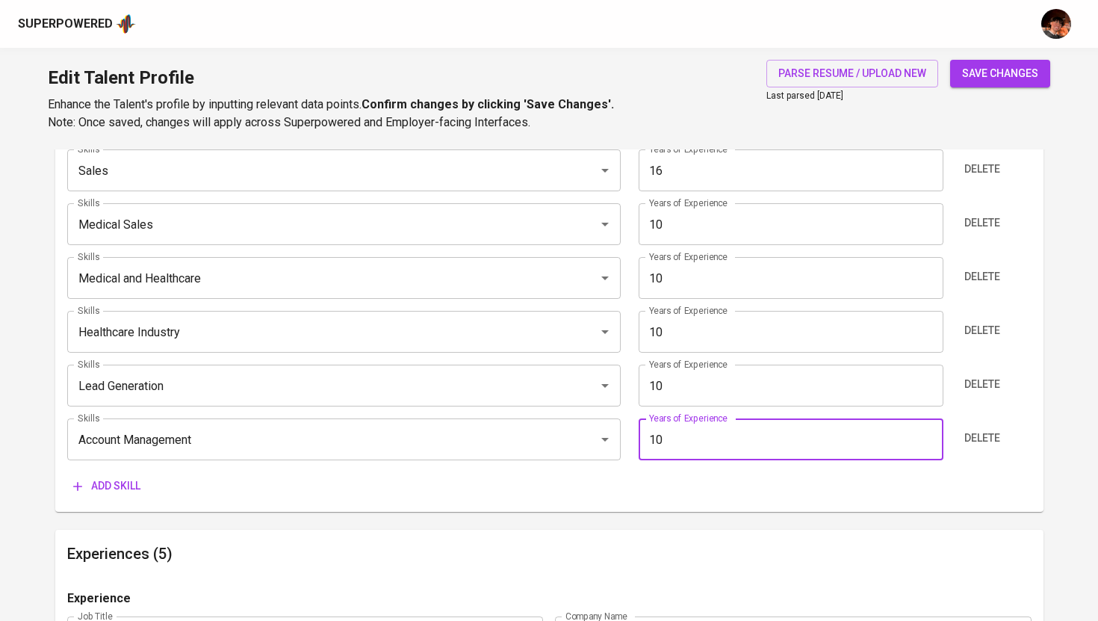
type input "10"
click at [997, 47] on div "Superpowered" at bounding box center [549, 24] width 1098 height 48
click at [995, 78] on span "save changes" at bounding box center [1000, 73] width 76 height 19
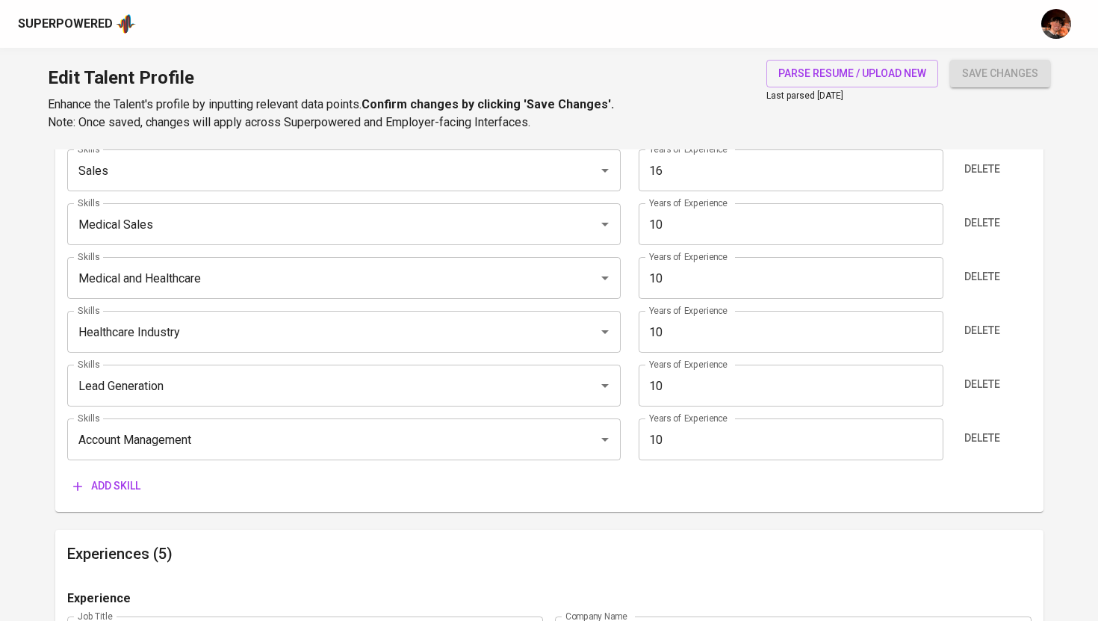
type input "Account Management"
type input "Lead Generation"
type input "Healthcare"
type input "Medical and Healthcare"
type input "Medical Sales"
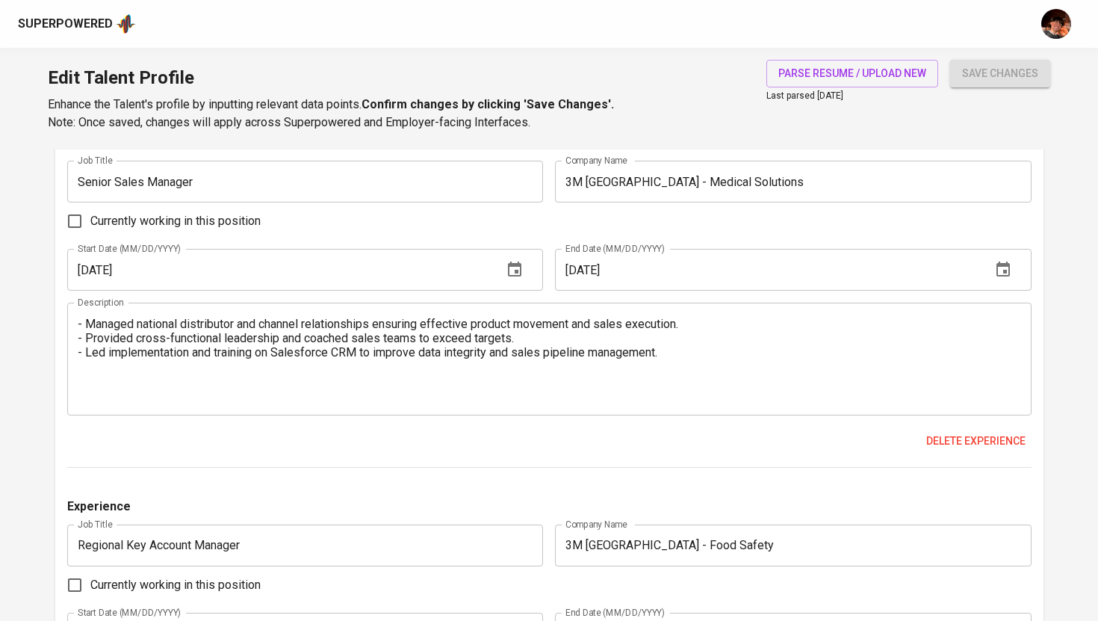
scroll to position [1638, 0]
click at [686, 352] on textarea "- Managed national distributor and channel relationships ensuring effective pro…" at bounding box center [549, 358] width 943 height 85
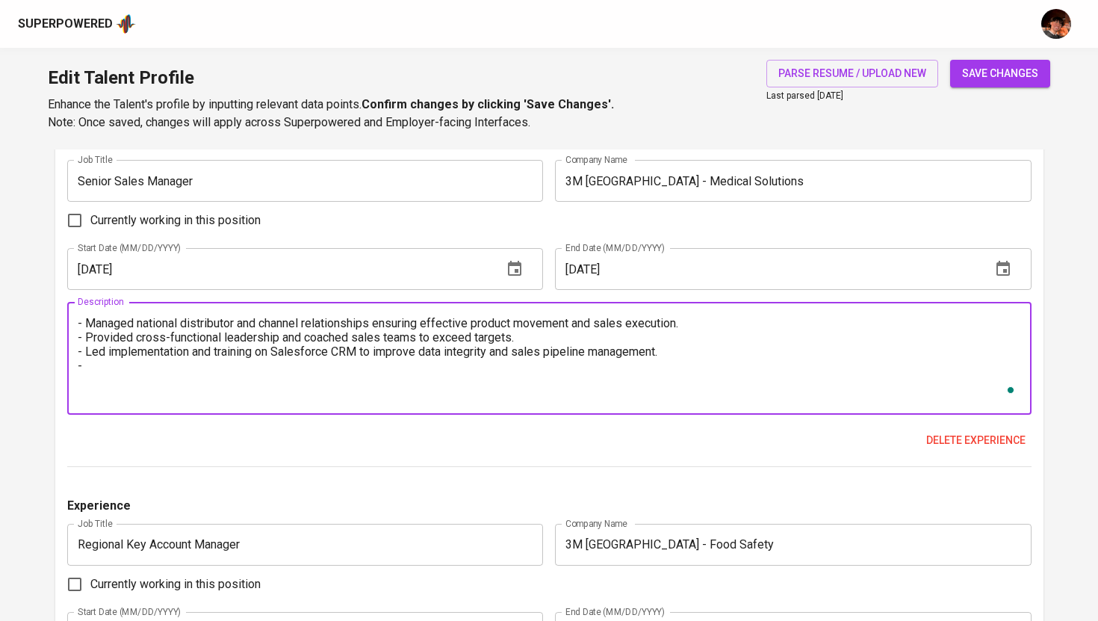
paste textarea "His strategic leadership in introducing innovative healthcare products such as …"
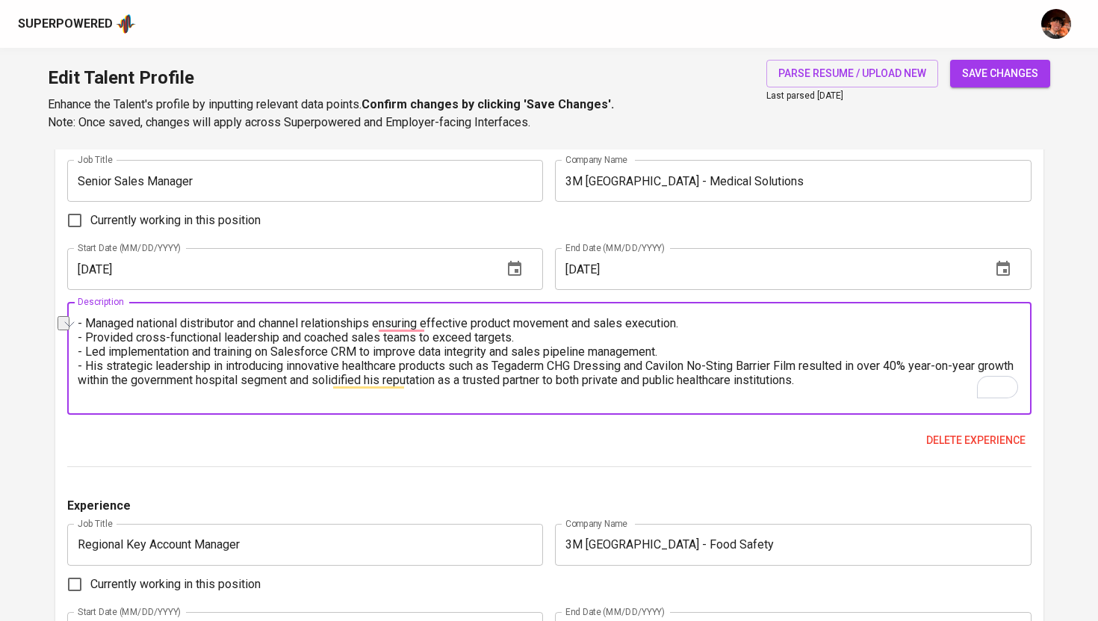
drag, startPoint x: 282, startPoint y: 367, endPoint x: 87, endPoint y: 370, distance: 195.7
click at [87, 370] on textarea "- Managed national distributor and channel relationships ensuring effective pro…" at bounding box center [549, 358] width 943 height 85
type textarea "- Managed national distributor and channel relationships ensuring effective pro…"
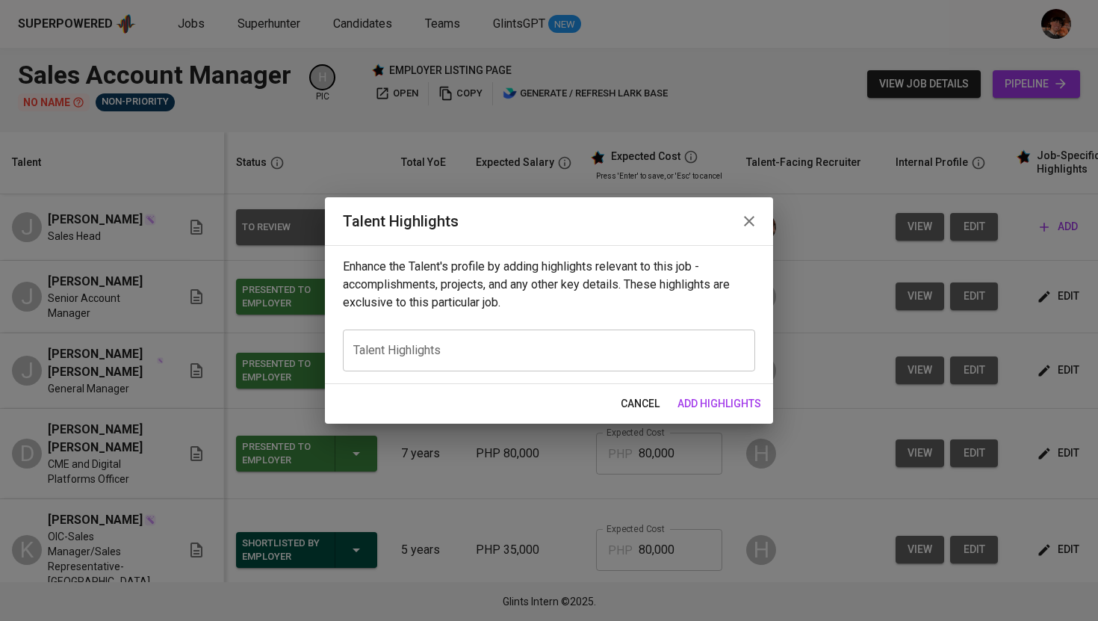
scroll to position [0, 181]
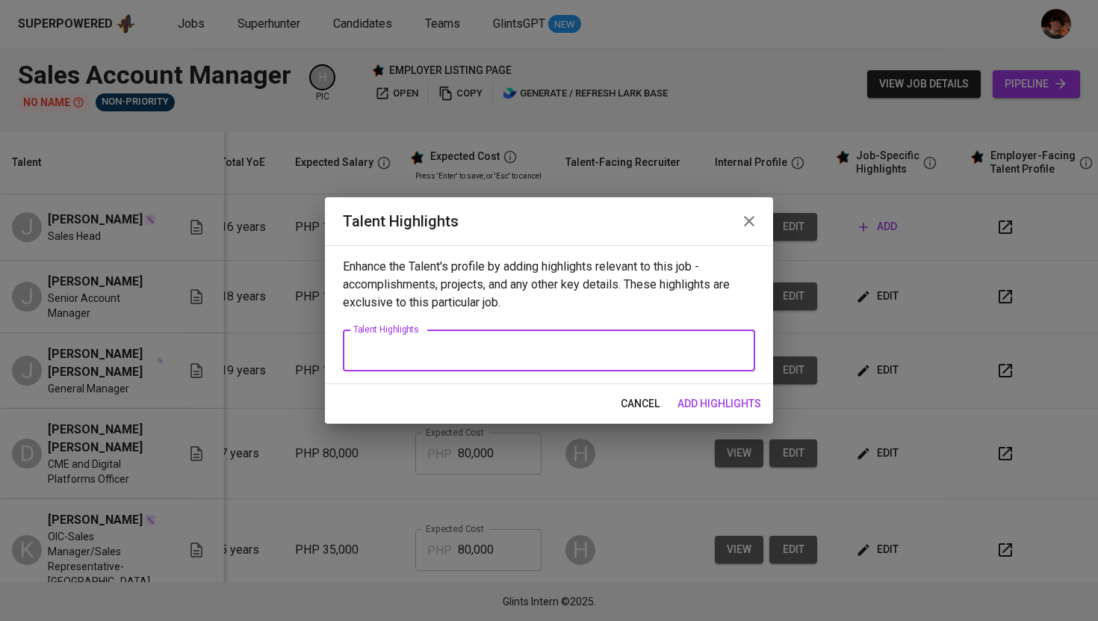
click at [413, 338] on div "x Talent Highlights" at bounding box center [549, 350] width 412 height 42
paste textarea "Joseph “Jack” Capinpin is a seasoned Sales Account Manager and licensed Medical…"
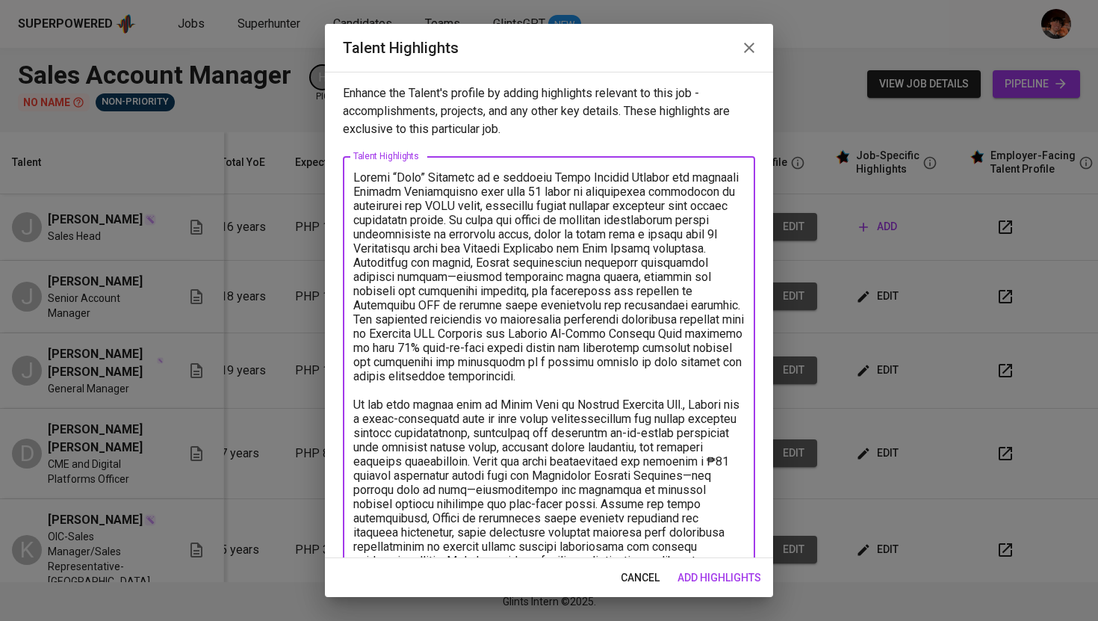
scroll to position [11, 0]
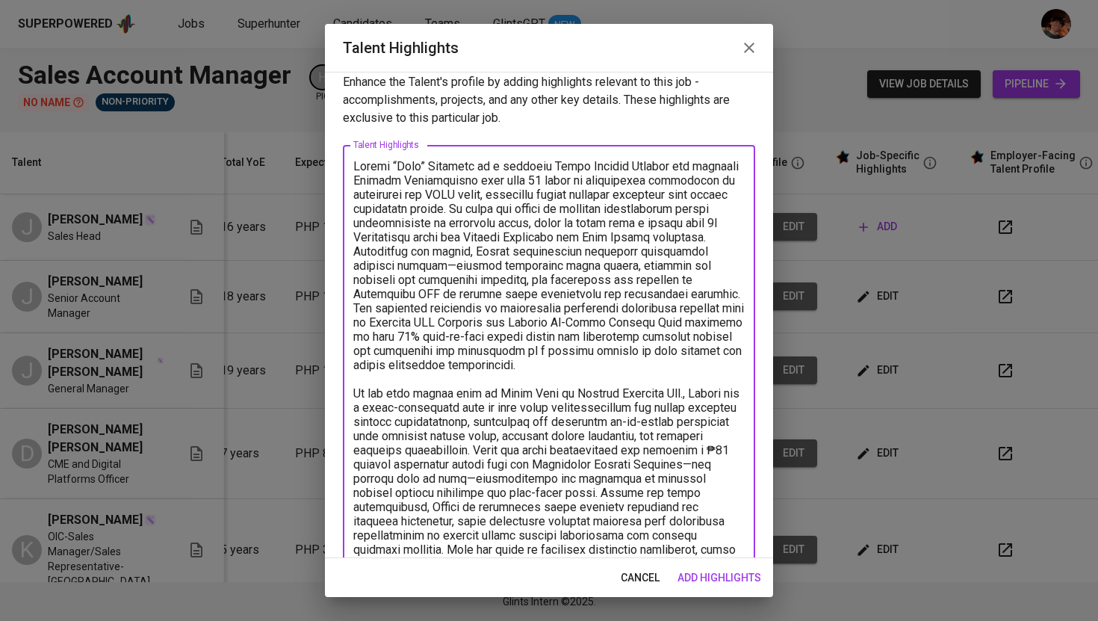
drag, startPoint x: 435, startPoint y: 170, endPoint x: 390, endPoint y: 171, distance: 45.6
click at [390, 171] on textarea at bounding box center [548, 372] width 391 height 426
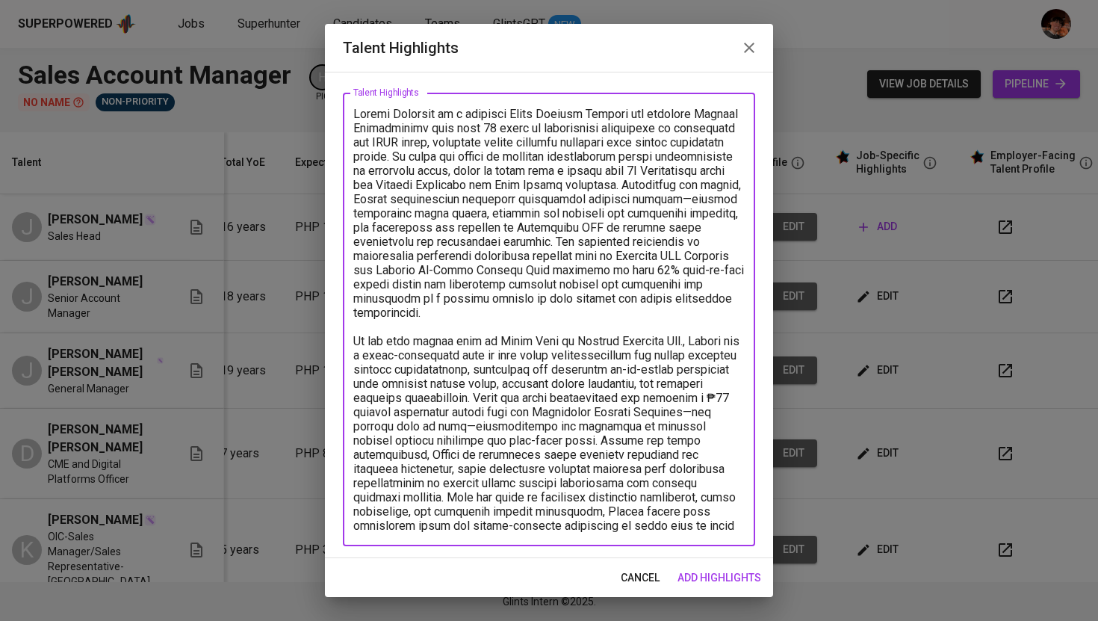
scroll to position [64, 0]
drag, startPoint x: 674, startPoint y: 240, endPoint x: 719, endPoint y: 314, distance: 87.1
click at [719, 314] on textarea at bounding box center [548, 319] width 391 height 426
click at [680, 273] on textarea at bounding box center [548, 319] width 391 height 426
drag, startPoint x: 674, startPoint y: 239, endPoint x: 723, endPoint y: 324, distance: 98.0
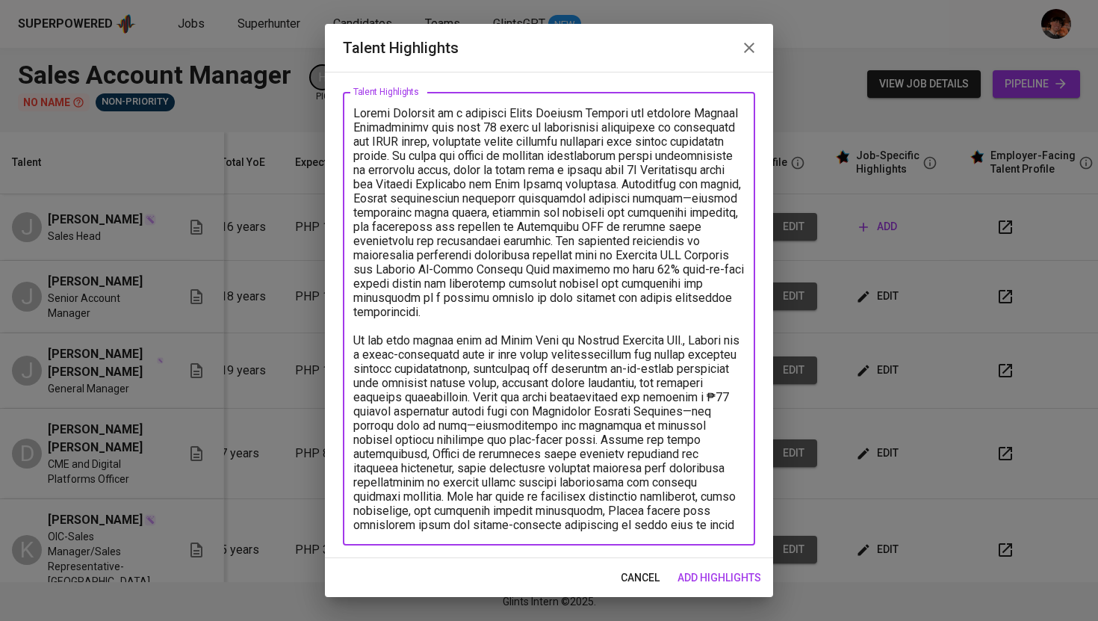
click at [723, 324] on textarea at bounding box center [548, 319] width 391 height 426
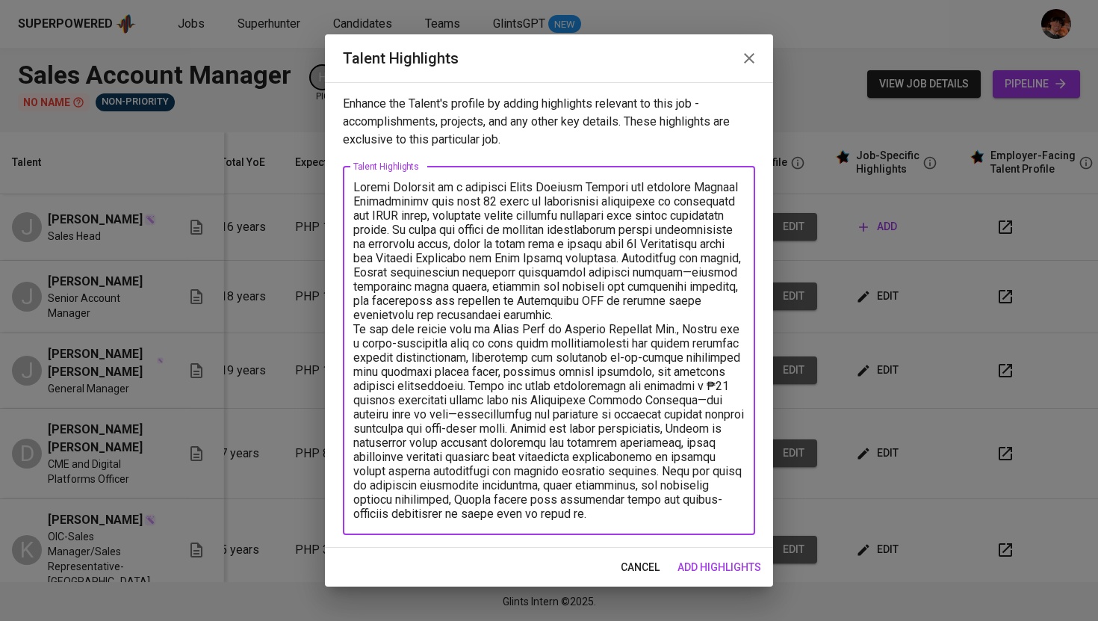
scroll to position [0, 0]
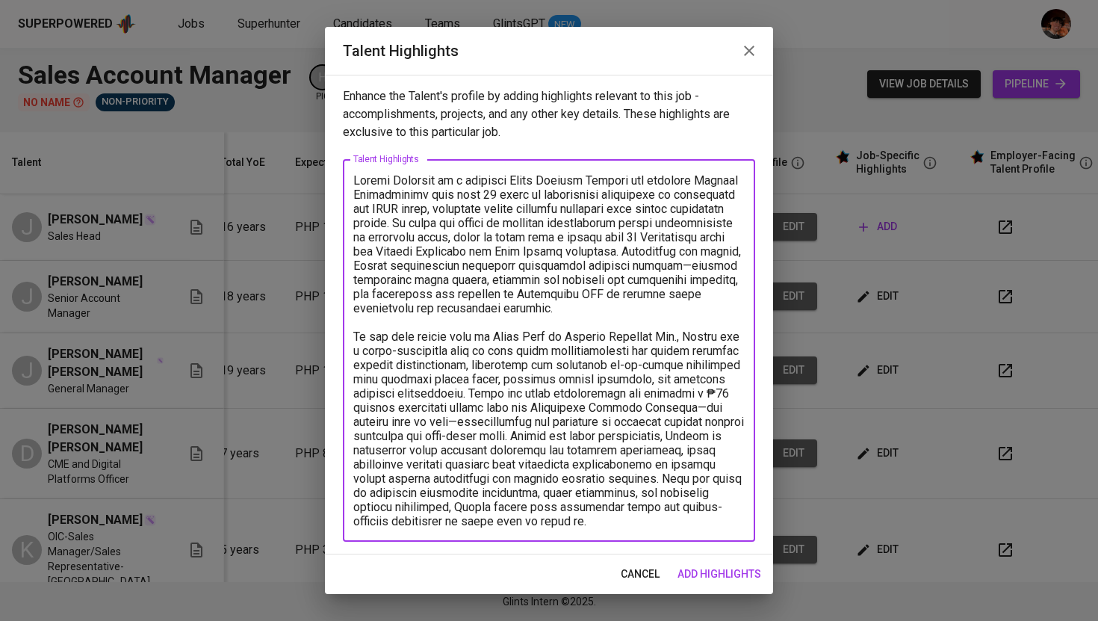
drag, startPoint x: 673, startPoint y: 435, endPoint x: 412, endPoint y: 495, distance: 267.6
click at [412, 495] on textarea at bounding box center [548, 350] width 391 height 355
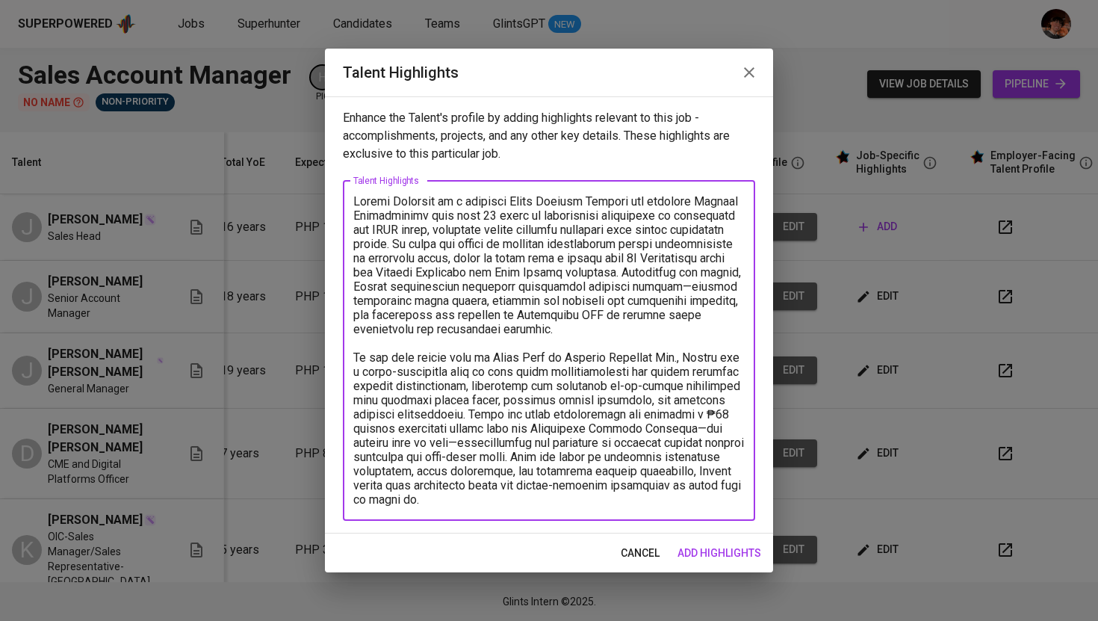
drag, startPoint x: 683, startPoint y: 492, endPoint x: 687, endPoint y: 509, distance: 16.8
click at [687, 509] on div "x Talent Highlights" at bounding box center [549, 351] width 412 height 340
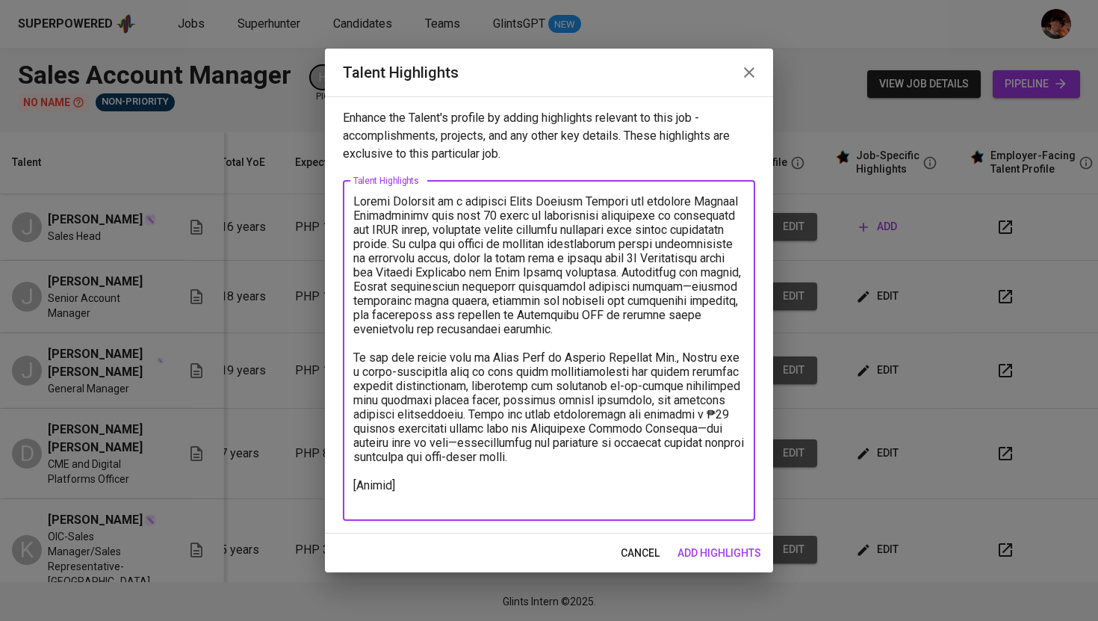
paste textarea "https://www.larksuite.com/file/IS8Db0Dk0oit13xxzXwlBkYJgnh?from=navigation"
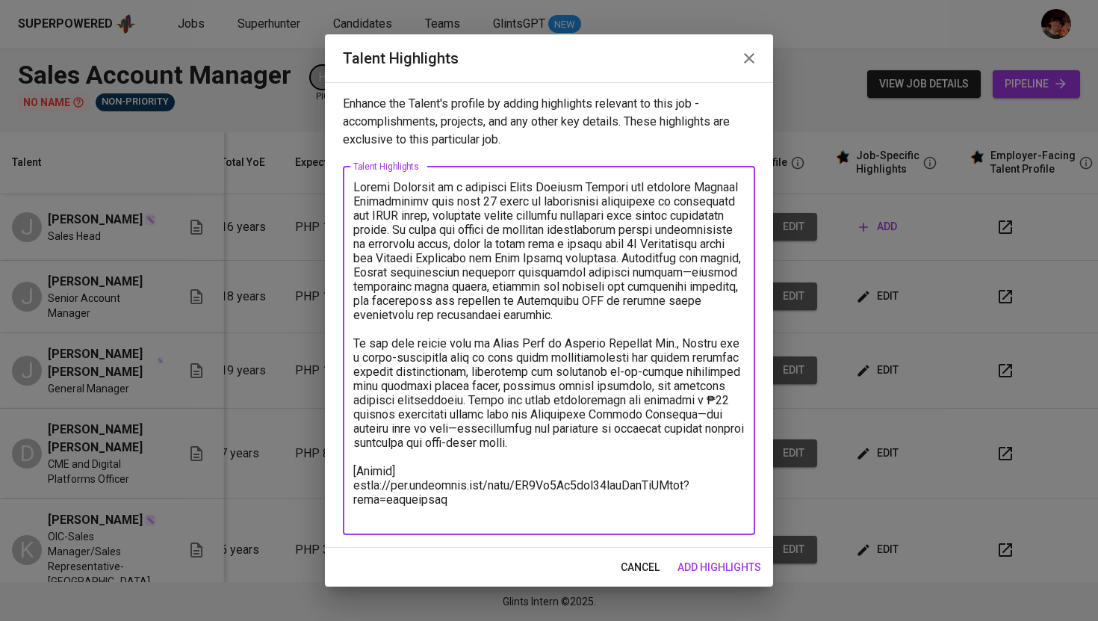
type textarea "Joseph Capinpin is a seasoned Sales Account Manager and licensed Medical Techno…"
click at [726, 565] on span "add highlights" at bounding box center [719, 567] width 84 height 19
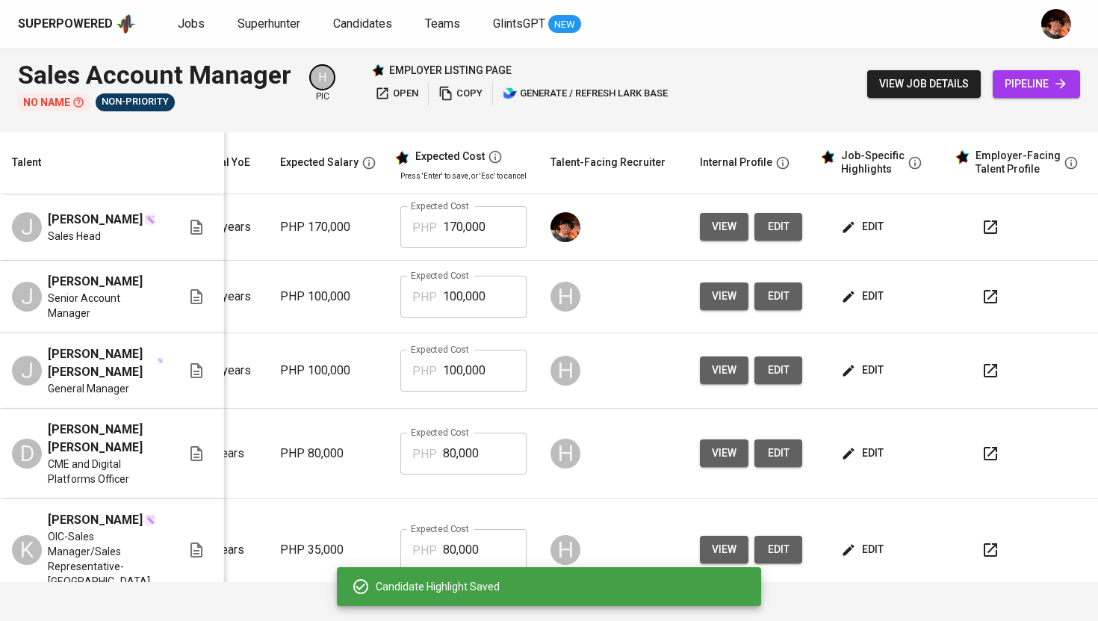
scroll to position [0, 203]
click at [842, 306] on button "edit" at bounding box center [864, 296] width 52 height 28
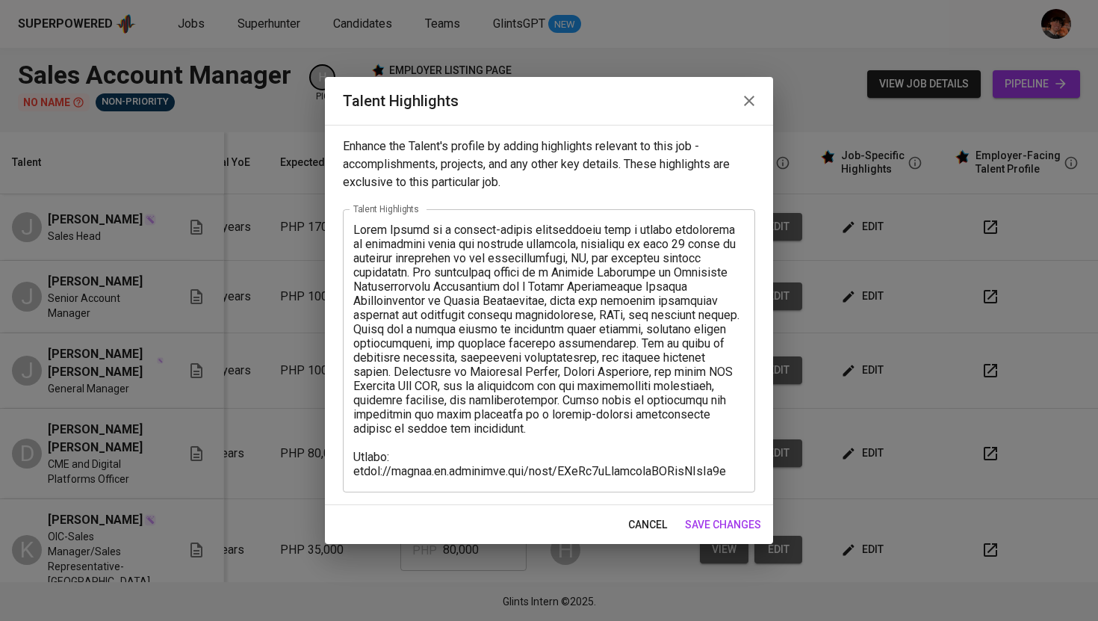
click at [748, 99] on icon "button" at bounding box center [749, 101] width 18 height 18
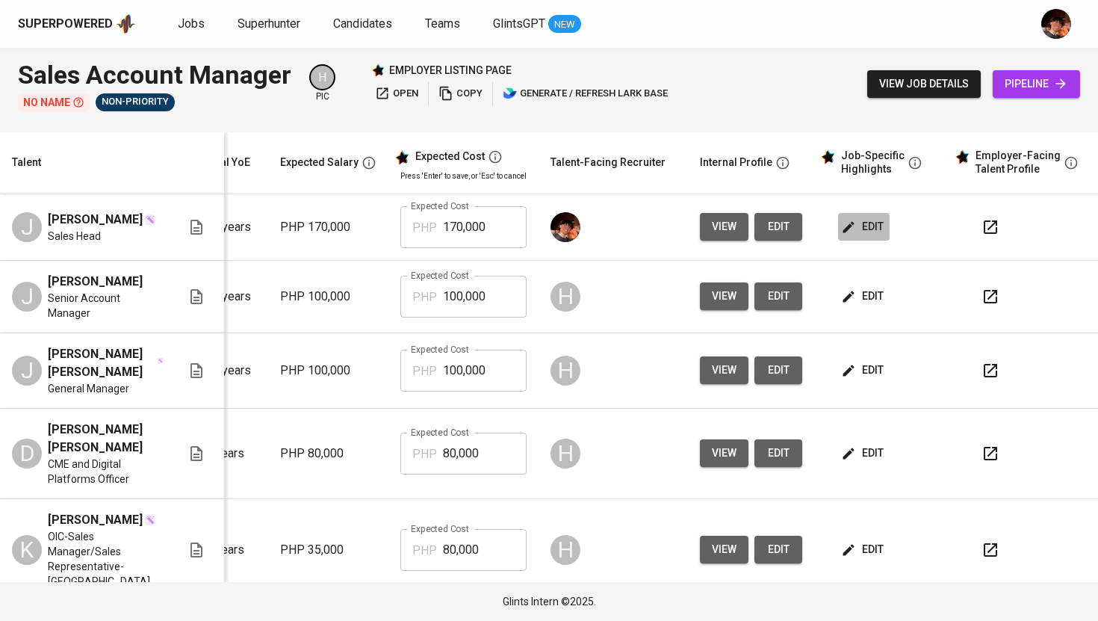
click at [867, 226] on span "edit" at bounding box center [864, 226] width 40 height 19
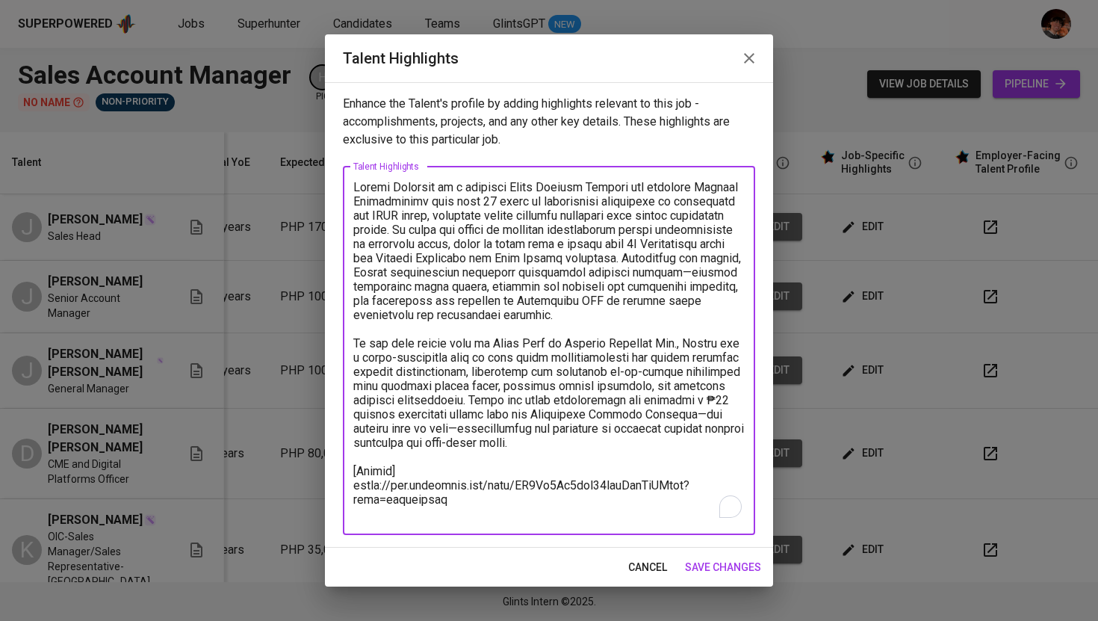
click at [470, 520] on textarea "To enrich screen reader interactions, please activate Accessibility in Grammarl…" at bounding box center [548, 350] width 391 height 341
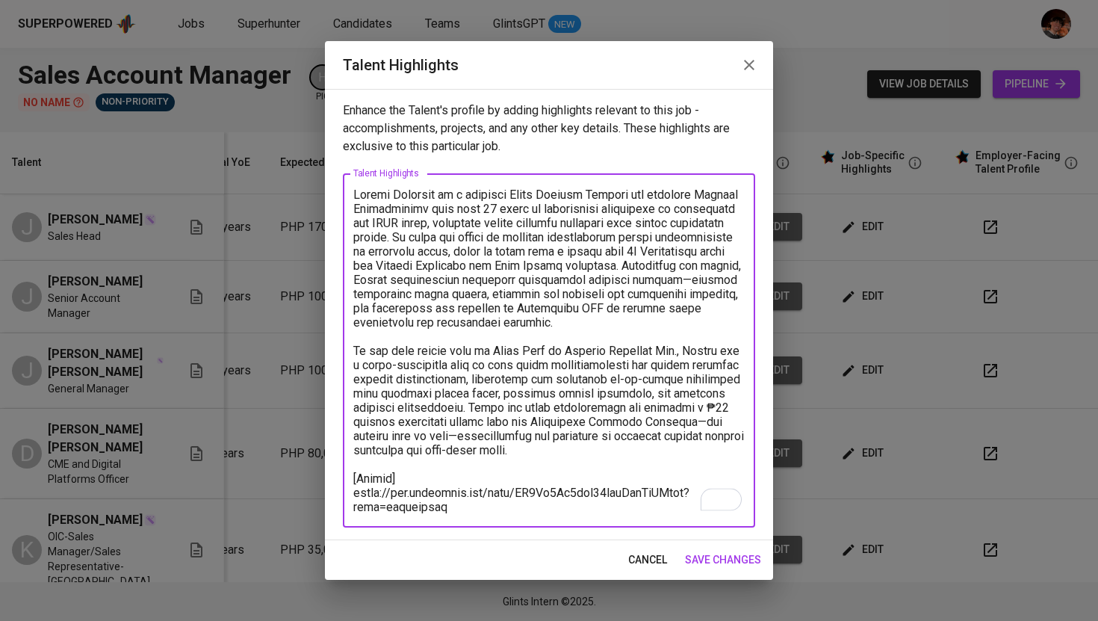
type textarea "Joseph Capinpin is a seasoned Sales Account Manager and licensed Medical Techno…"
click at [727, 559] on span "save changes" at bounding box center [723, 559] width 76 height 19
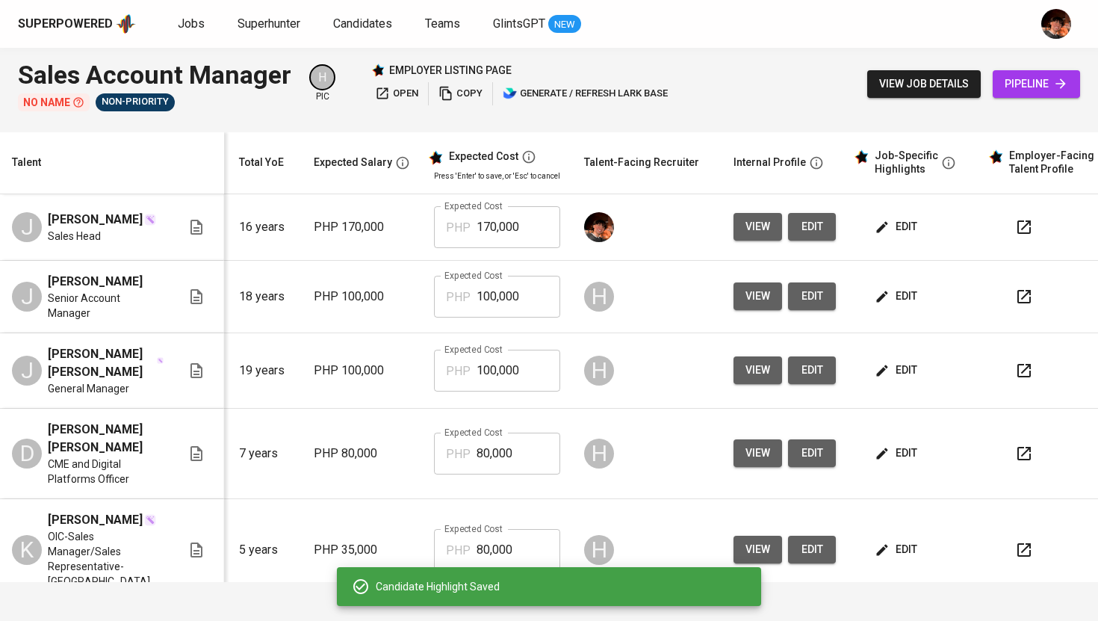
scroll to position [0, 0]
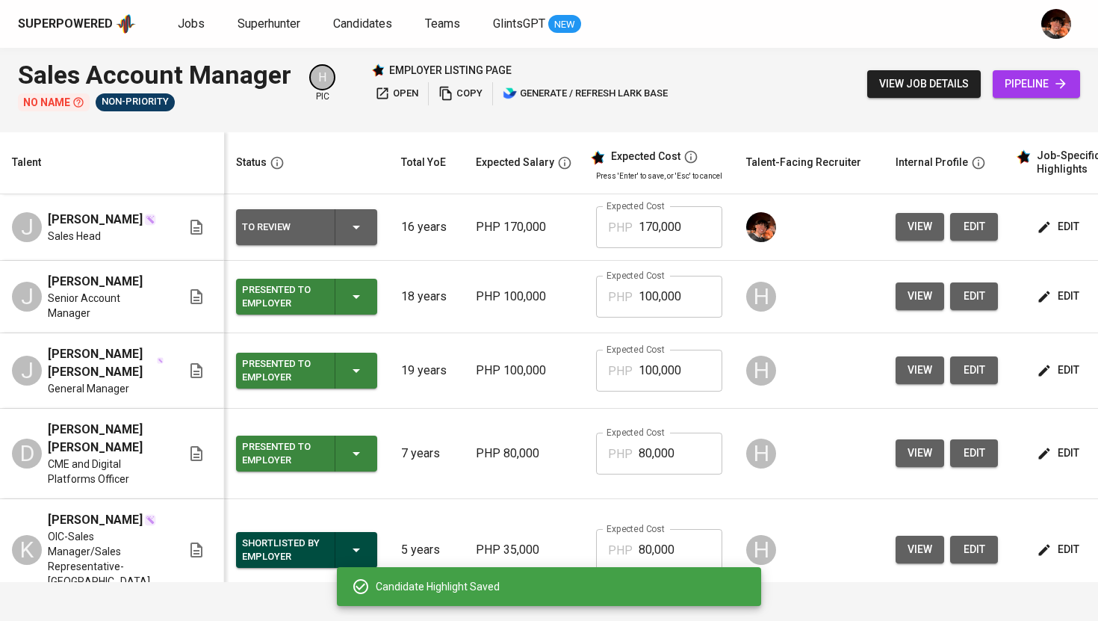
click at [374, 223] on button "To Review" at bounding box center [306, 227] width 141 height 36
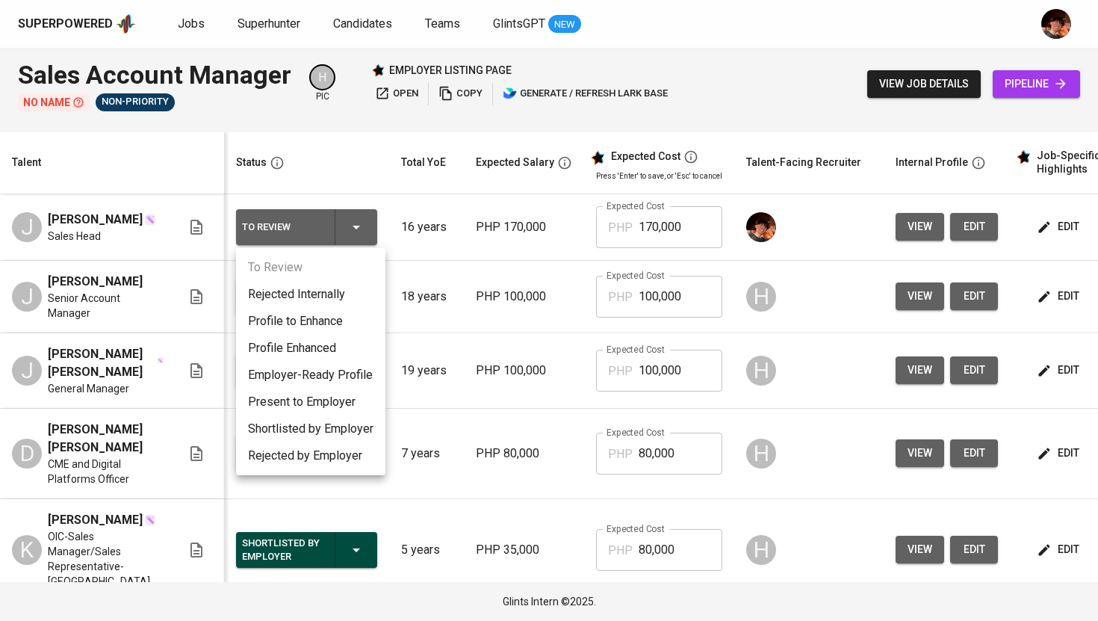
click at [331, 376] on li "Employer-Ready Profile" at bounding box center [310, 374] width 149 height 27
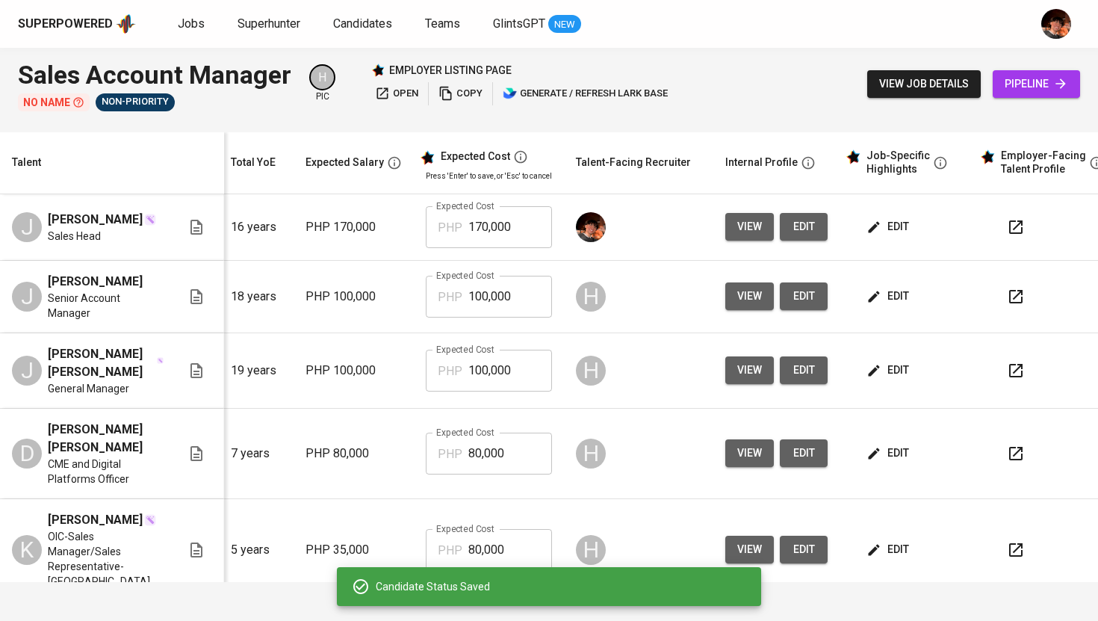
scroll to position [0, 191]
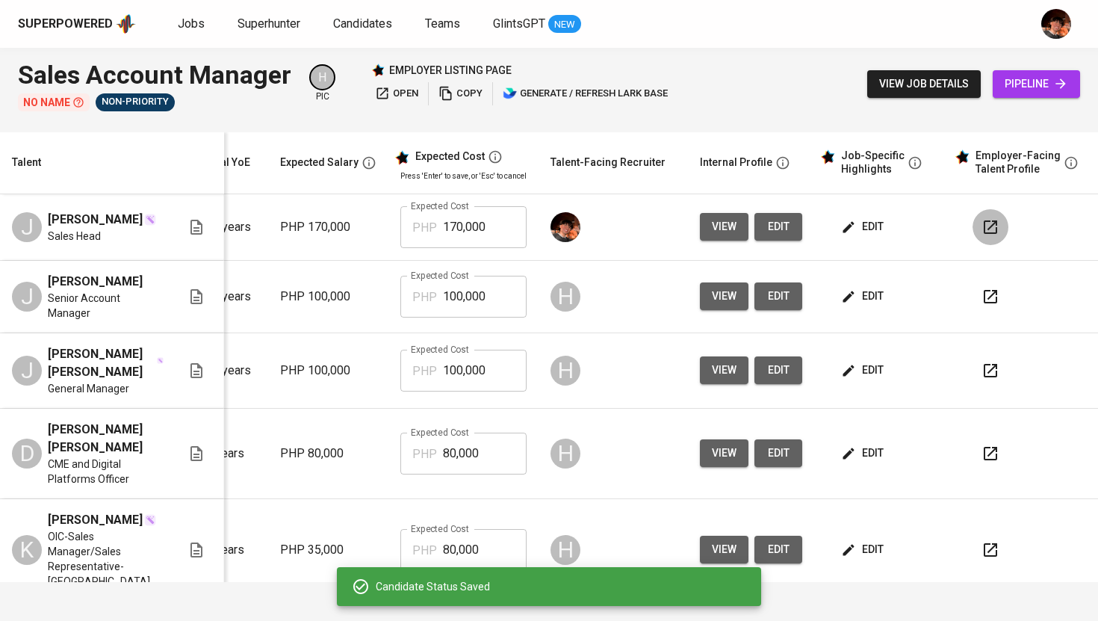
click at [989, 231] on button "button" at bounding box center [990, 227] width 36 height 36
